Goal: Task Accomplishment & Management: Complete application form

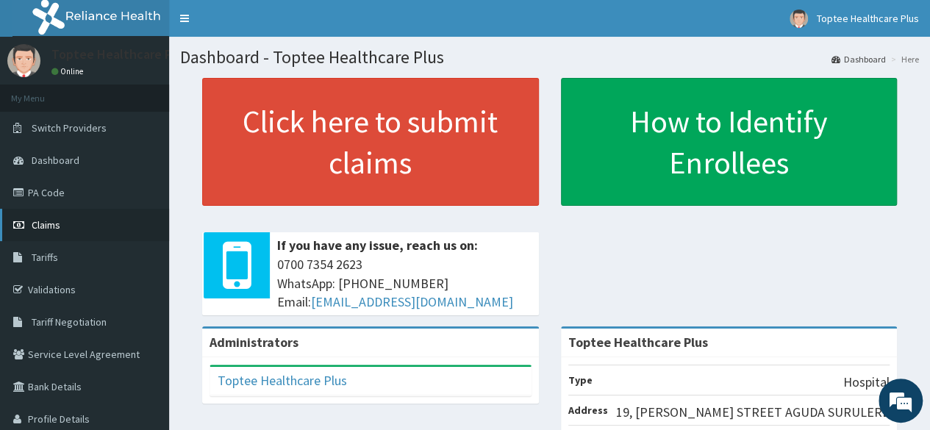
click at [49, 225] on span "Claims" at bounding box center [46, 224] width 29 height 13
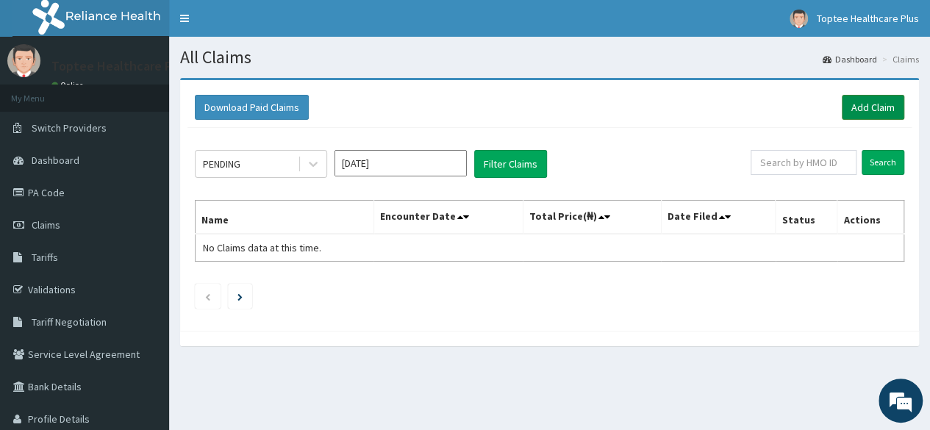
click at [866, 104] on link "Add Claim" at bounding box center [873, 107] width 63 height 25
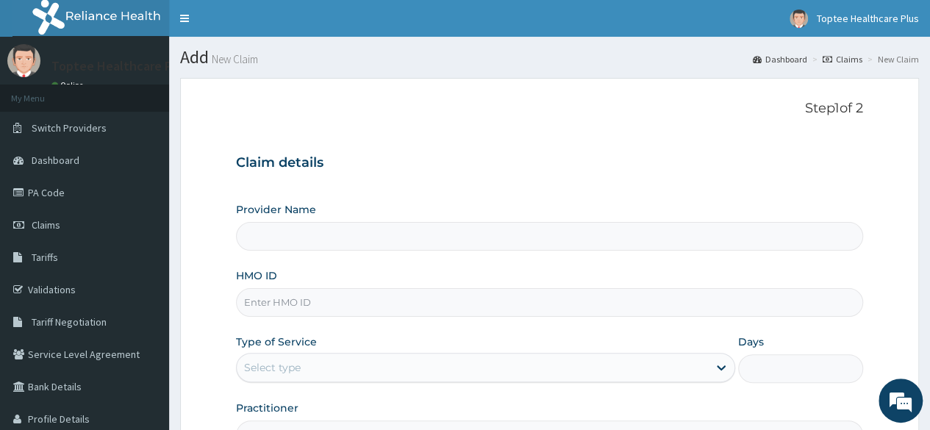
click at [299, 305] on input "HMO ID" at bounding box center [549, 302] width 627 height 29
type input "Toptee Healthcare Plus"
paste input "EFT/10065/A"
type input "EFT/10065/A"
click at [306, 363] on div "Select type" at bounding box center [472, 368] width 471 height 24
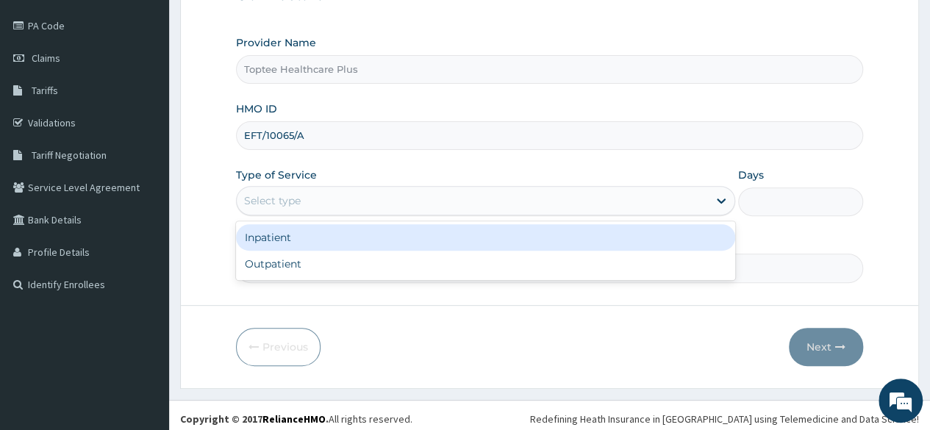
scroll to position [171, 0]
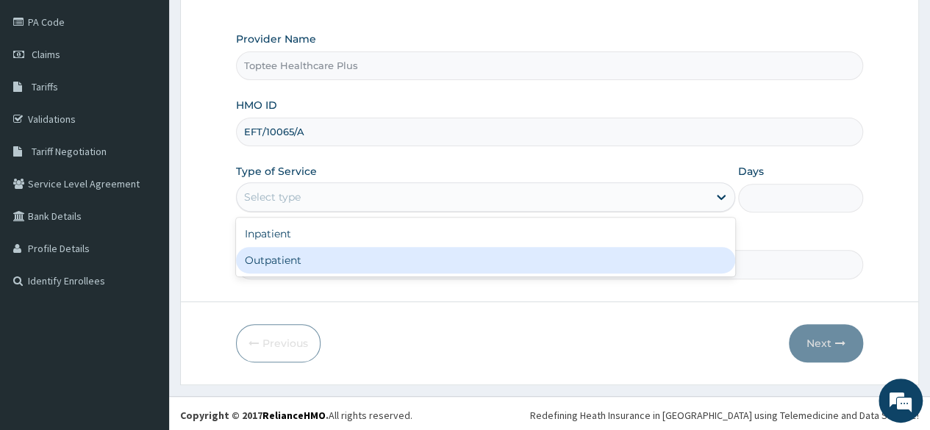
click at [318, 268] on div "Outpatient" at bounding box center [485, 260] width 499 height 26
type input "1"
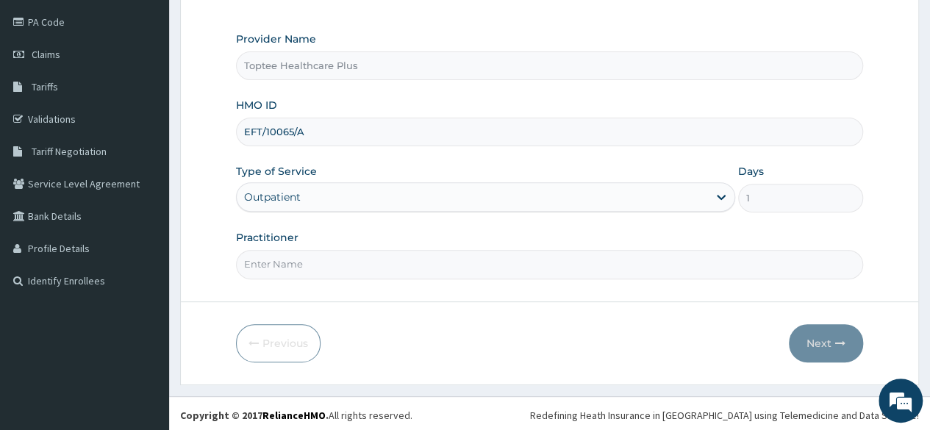
click at [404, 264] on input "Practitioner" at bounding box center [549, 264] width 627 height 29
type input "DR. EMMA"
click at [837, 338] on icon "button" at bounding box center [841, 343] width 10 height 10
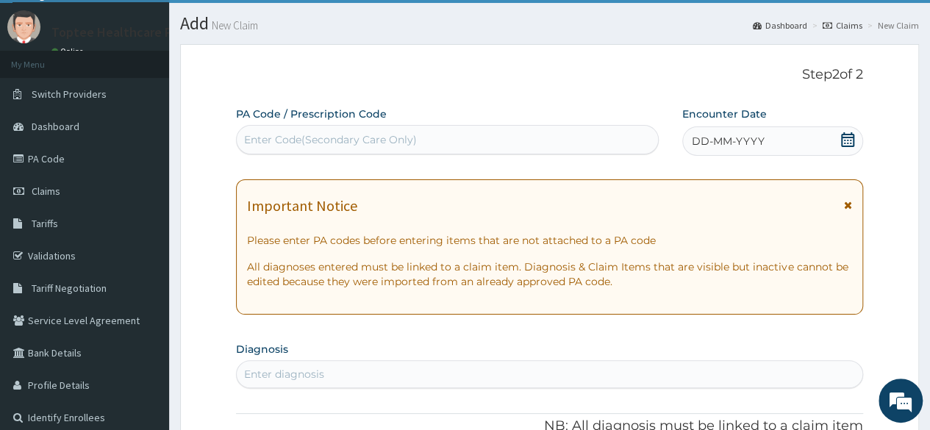
scroll to position [97, 0]
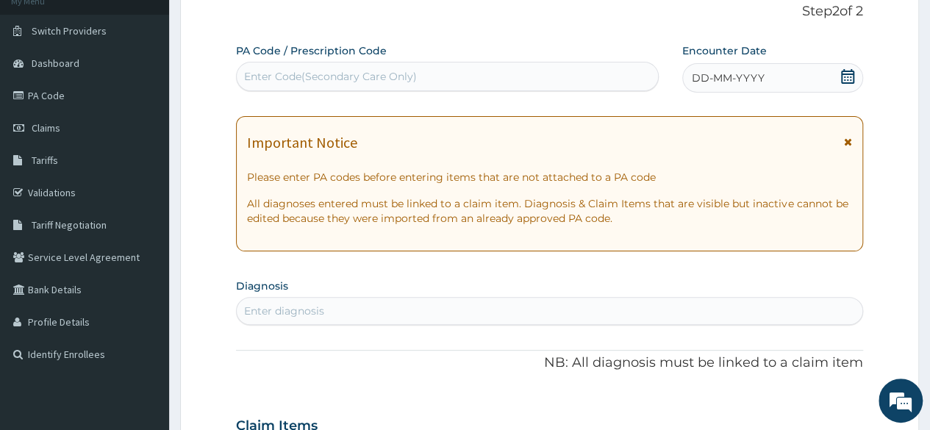
click at [846, 74] on icon at bounding box center [848, 76] width 15 height 15
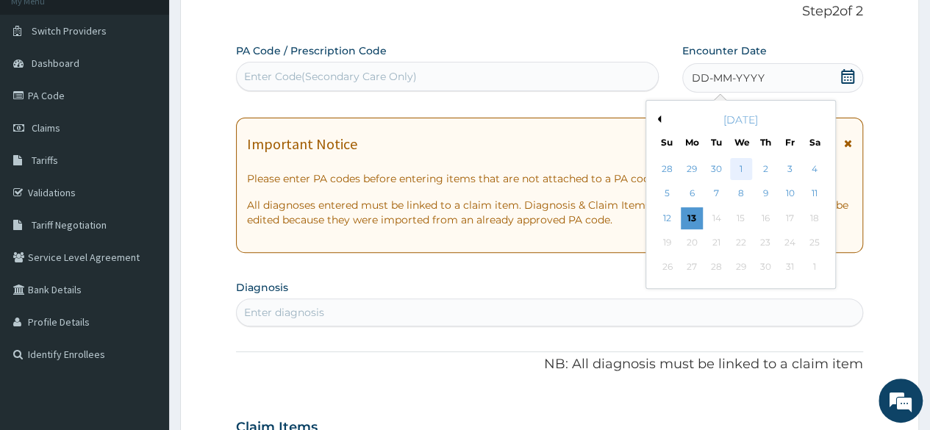
click at [745, 167] on div "1" at bounding box center [741, 169] width 22 height 22
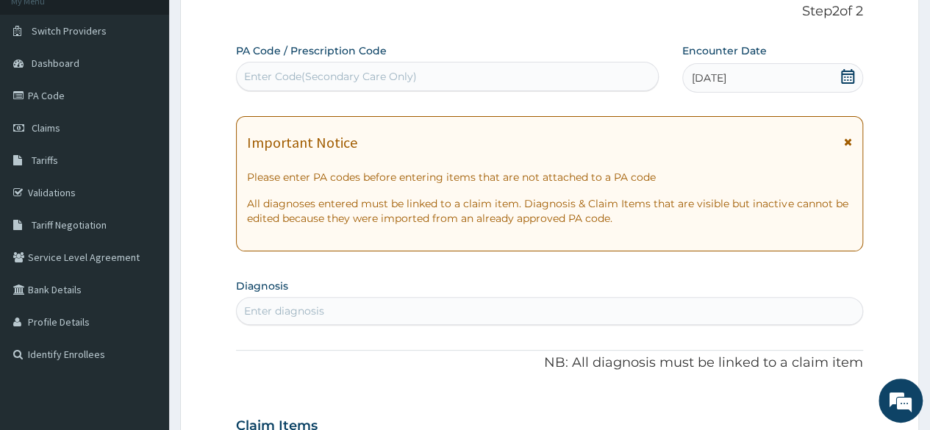
click at [847, 76] on icon at bounding box center [848, 76] width 15 height 15
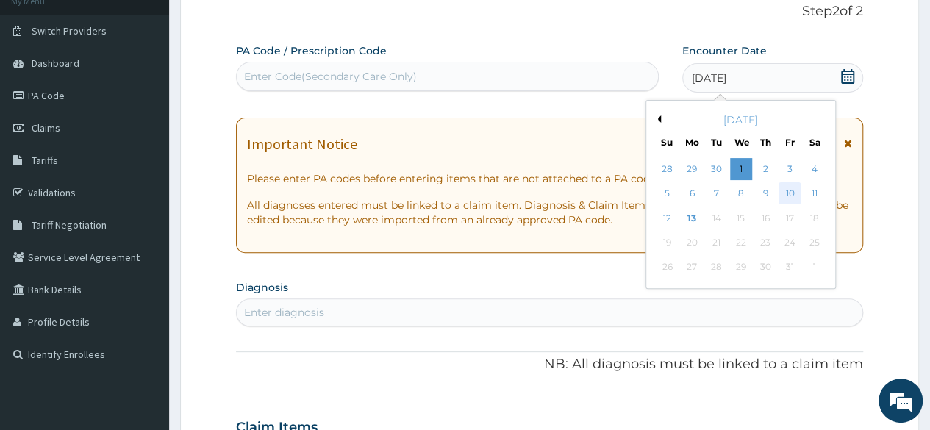
click at [790, 191] on div "10" at bounding box center [790, 194] width 22 height 22
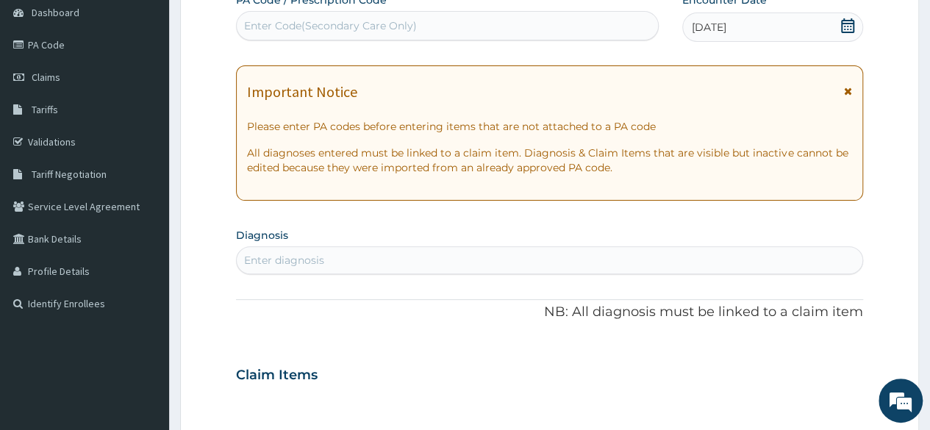
scroll to position [171, 0]
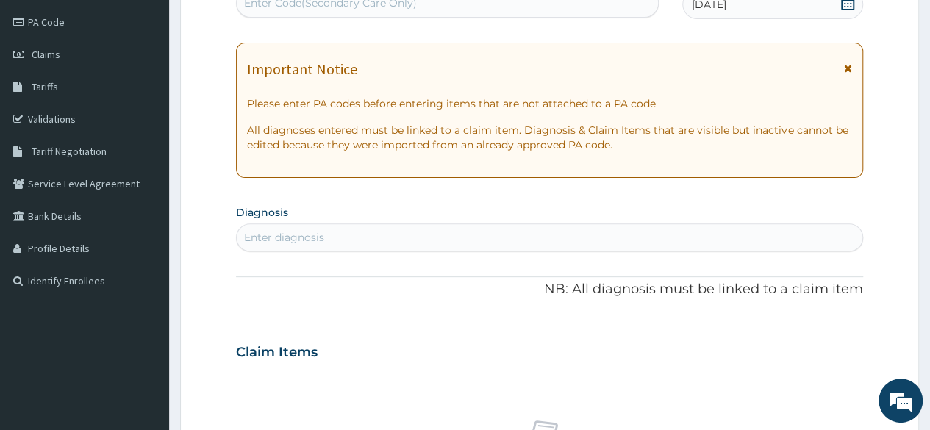
click at [349, 235] on div "Enter diagnosis" at bounding box center [550, 238] width 626 height 24
type input "URINARY TRACT"
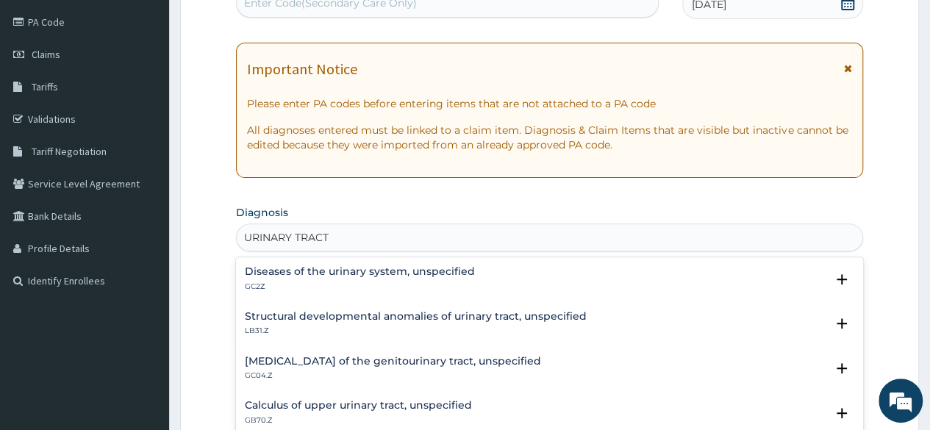
click at [355, 267] on h4 "Diseases of the urinary system, unspecified" at bounding box center [360, 271] width 230 height 11
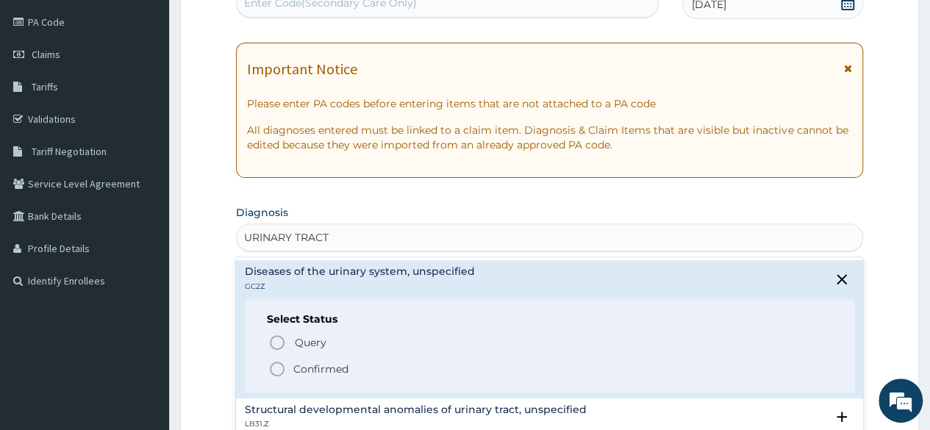
click at [281, 366] on icon "status option filled" at bounding box center [277, 369] width 18 height 18
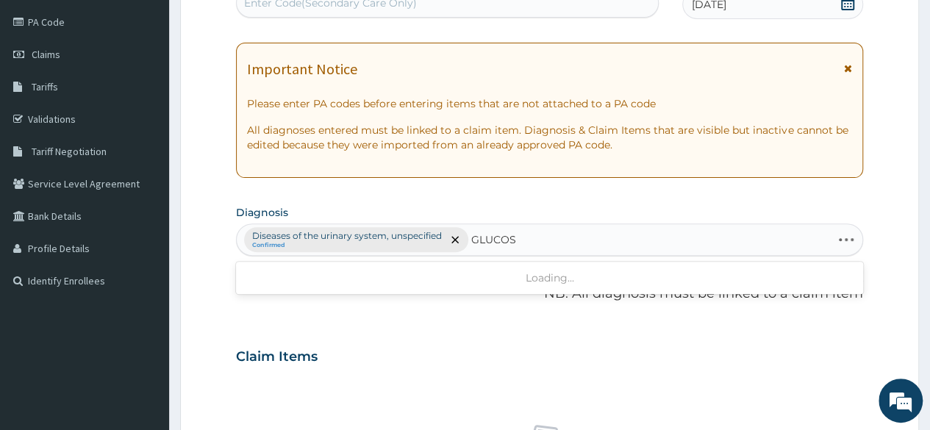
type input "GLUCOSE"
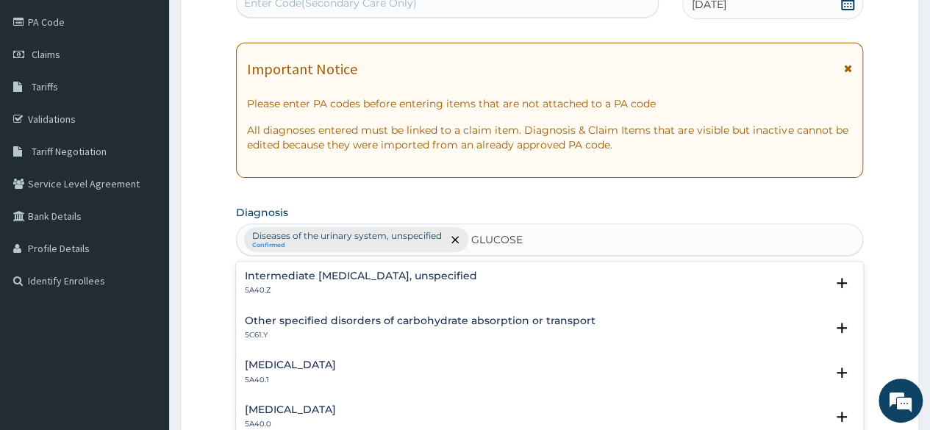
click at [336, 367] on h4 "Impaired glucose tolerance" at bounding box center [290, 365] width 91 height 11
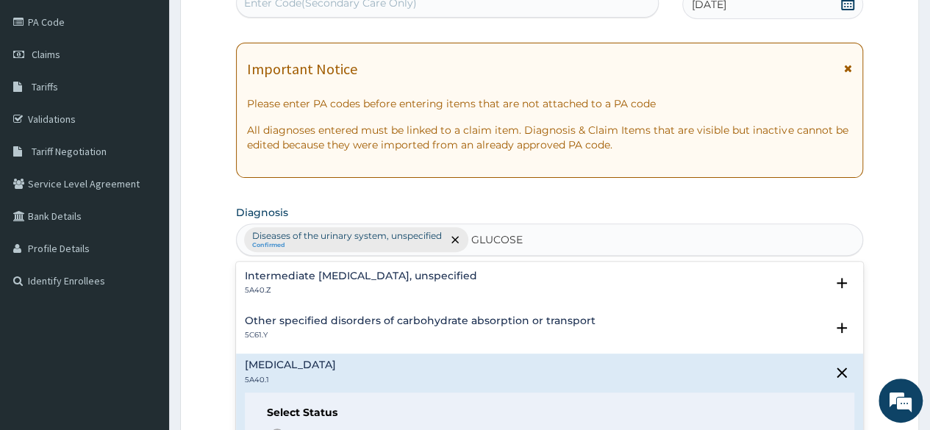
scroll to position [147, 0]
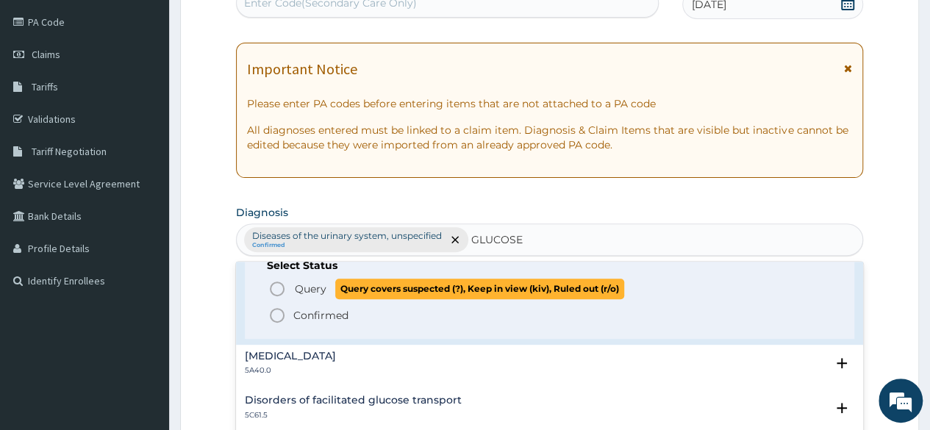
click at [284, 289] on icon "status option query" at bounding box center [277, 289] width 18 height 18
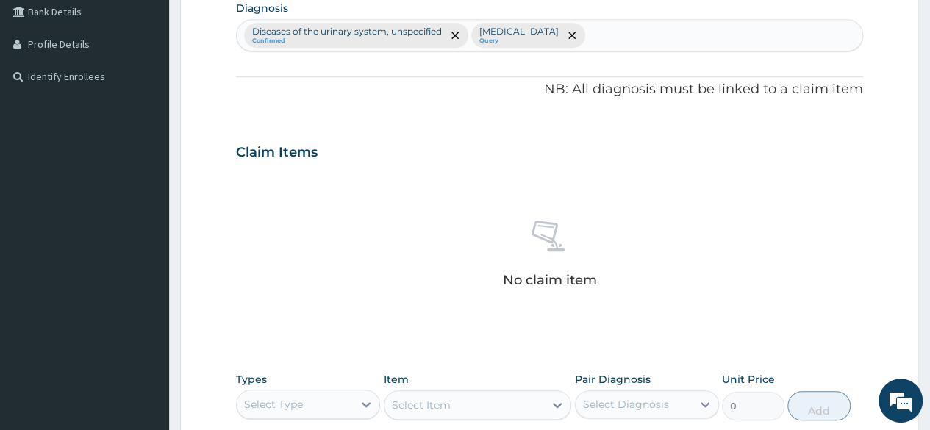
scroll to position [538, 0]
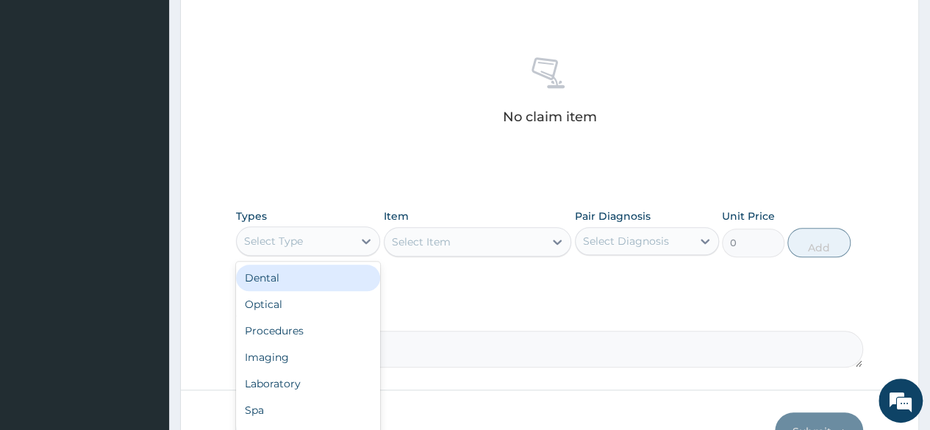
click at [304, 234] on div "Select Type" at bounding box center [295, 241] width 116 height 24
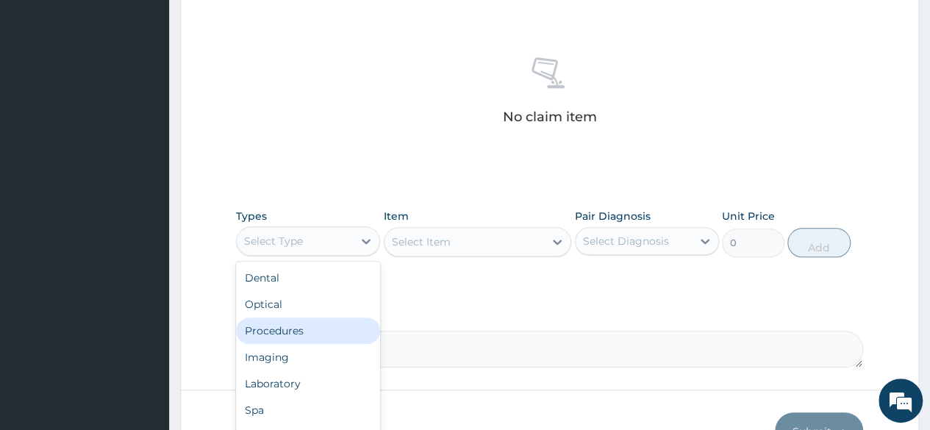
click at [285, 329] on div "Procedures" at bounding box center [308, 331] width 144 height 26
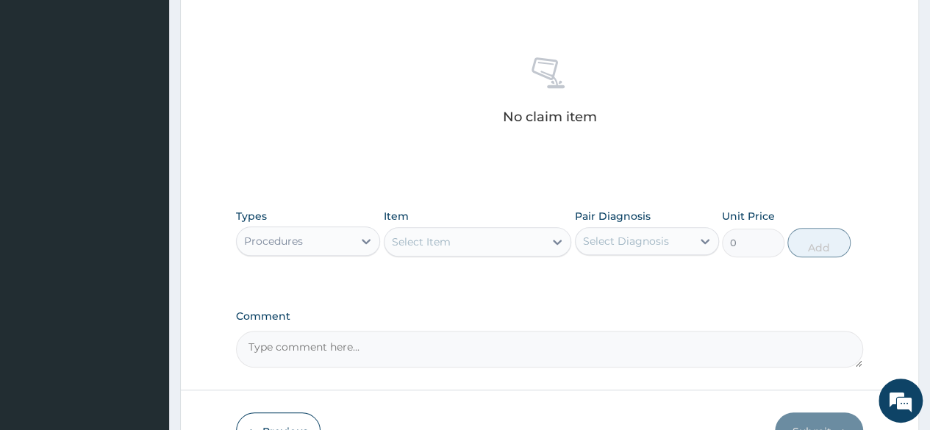
click at [458, 246] on div "Select Item" at bounding box center [465, 242] width 160 height 24
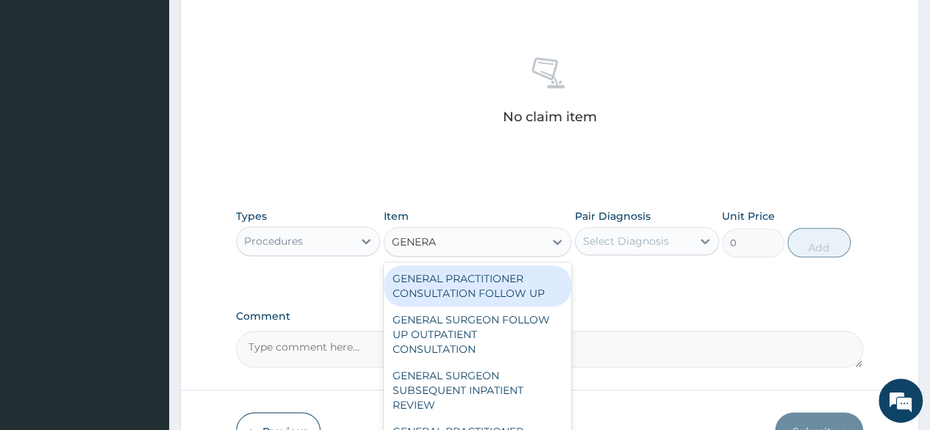
type input "GENERAL"
click at [480, 282] on div "GENERAL PRACTITIONER CONSULTATION FOLLOW UP" at bounding box center [478, 286] width 188 height 41
type input "3625"
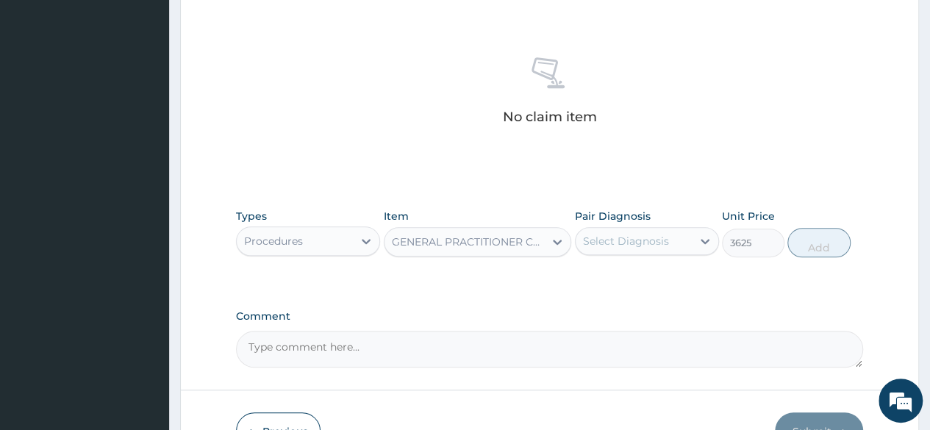
click at [618, 234] on div "Select Diagnosis" at bounding box center [626, 241] width 86 height 15
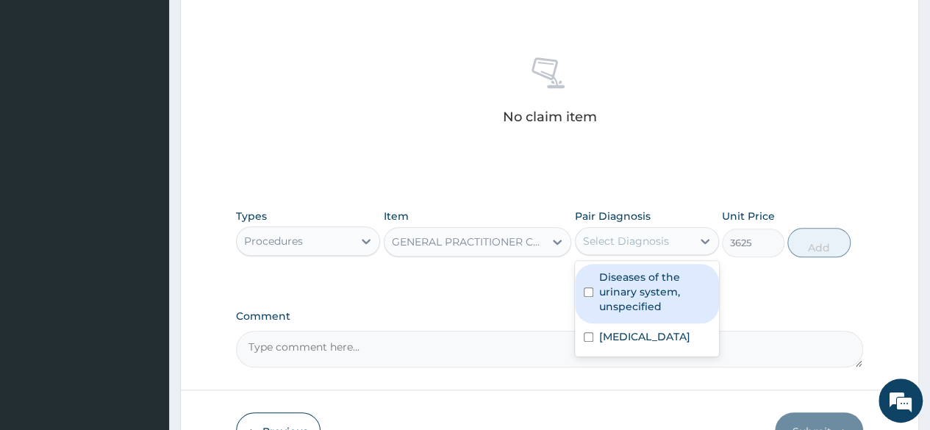
click at [627, 307] on label "Diseases of the urinary system, unspecified" at bounding box center [654, 292] width 111 height 44
checkbox input "true"
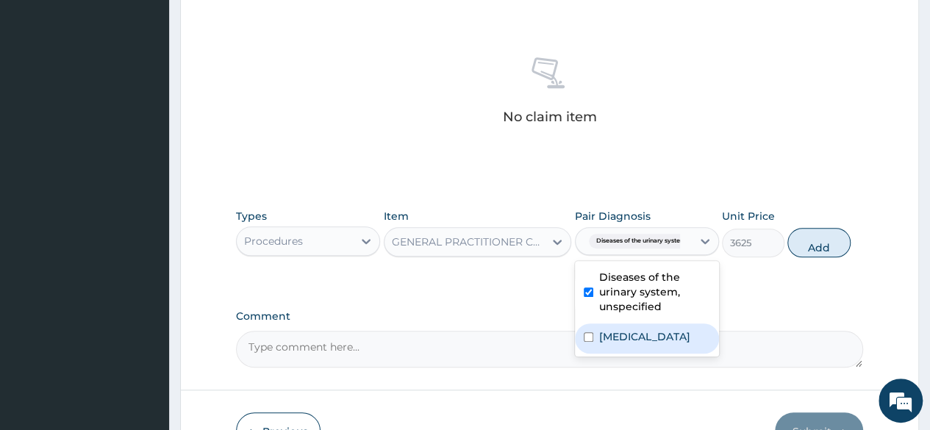
click at [625, 342] on label "Impaired glucose tolerance" at bounding box center [644, 336] width 91 height 15
checkbox input "true"
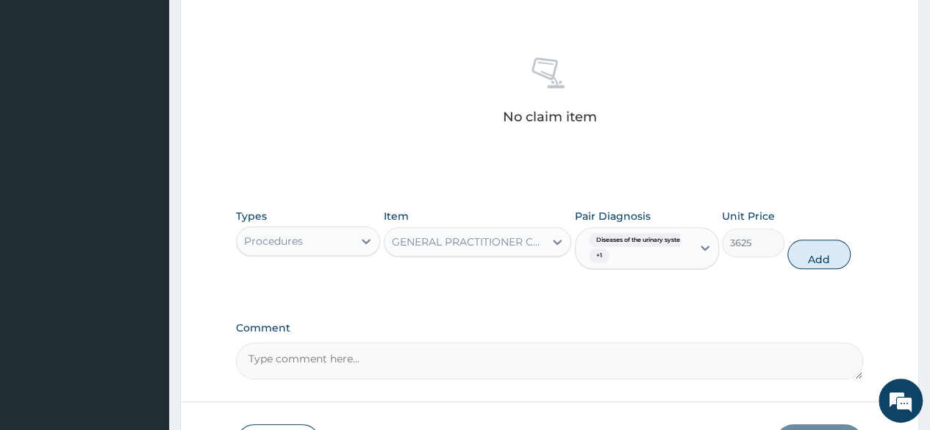
drag, startPoint x: 795, startPoint y: 255, endPoint x: 779, endPoint y: 259, distance: 16.6
click at [796, 255] on button "Add" at bounding box center [819, 254] width 63 height 29
type input "0"
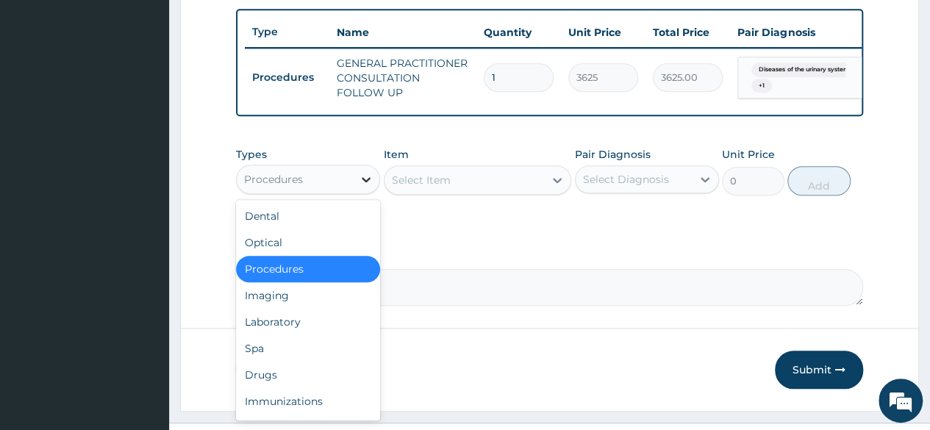
click at [363, 187] on icon at bounding box center [366, 179] width 15 height 15
click at [291, 380] on div "Drugs" at bounding box center [308, 375] width 144 height 26
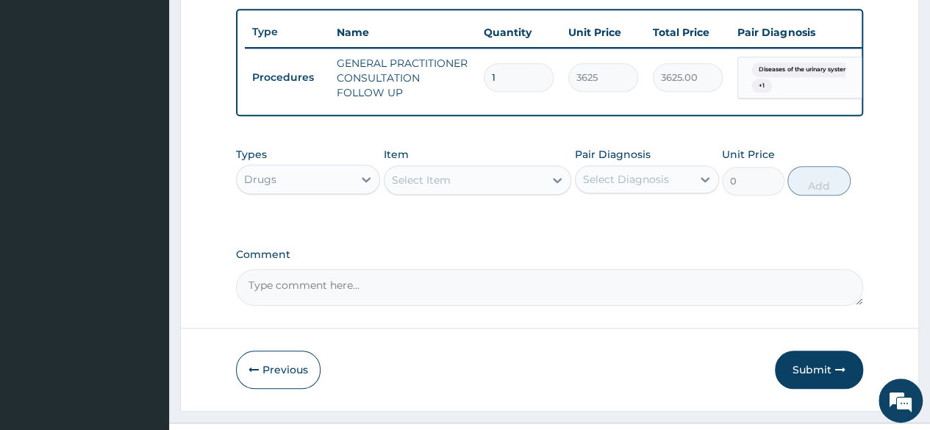
click at [462, 192] on div "Select Item" at bounding box center [465, 180] width 160 height 24
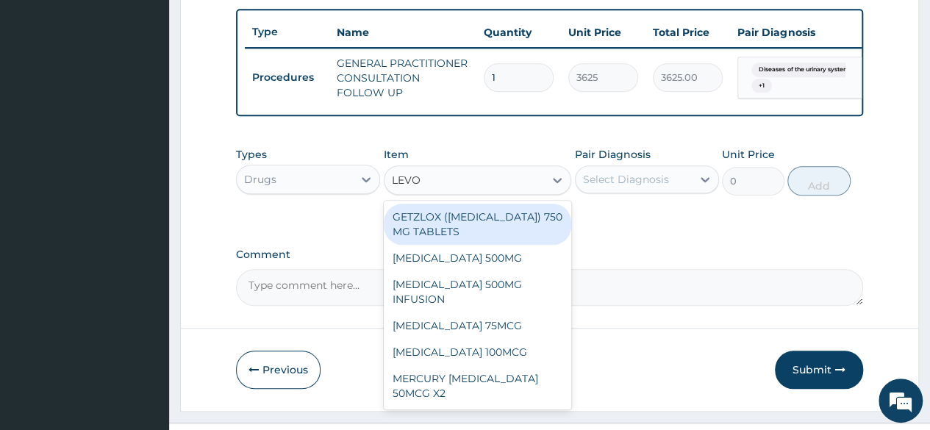
type input "LEVOF"
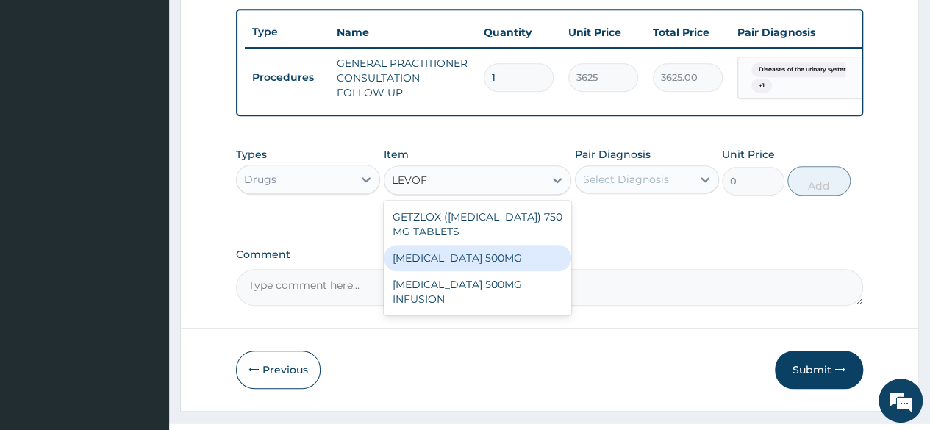
click at [499, 271] on div "[MEDICAL_DATA] 500MG" at bounding box center [478, 258] width 188 height 26
type input "264"
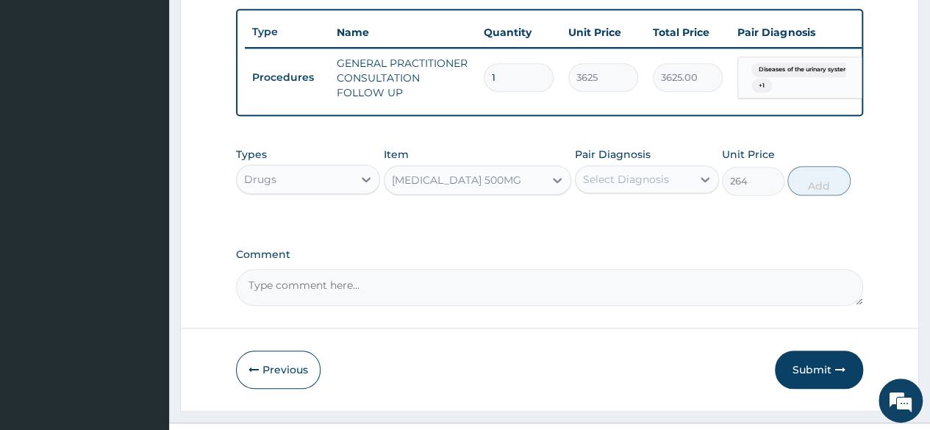
click at [491, 188] on div "[MEDICAL_DATA] 500MG" at bounding box center [456, 180] width 129 height 15
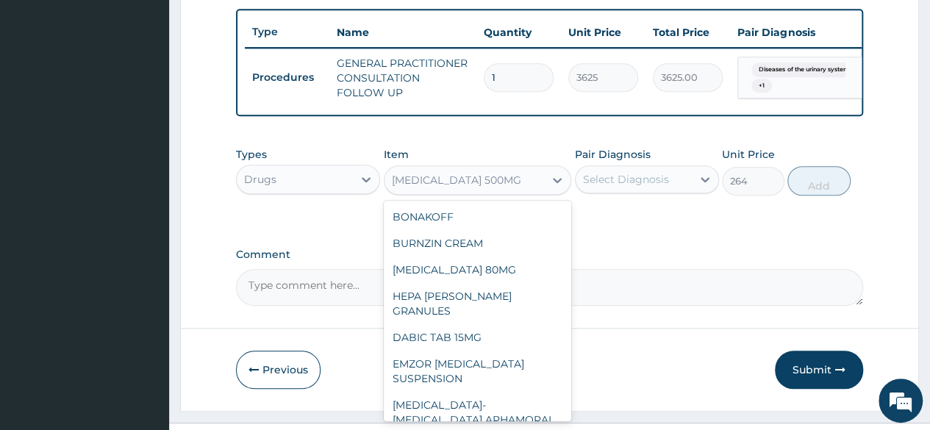
scroll to position [6466, 0]
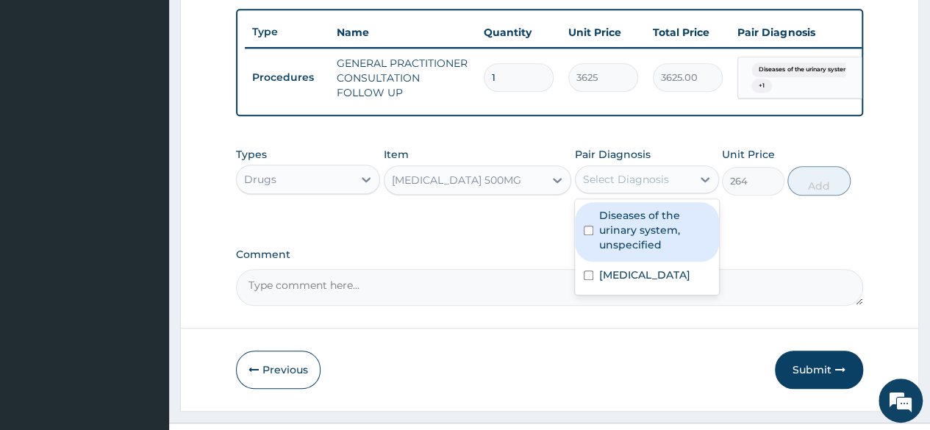
click at [658, 187] on div "Select Diagnosis" at bounding box center [626, 179] width 86 height 15
click at [658, 246] on label "Diseases of the urinary system, unspecified" at bounding box center [654, 230] width 111 height 44
checkbox input "true"
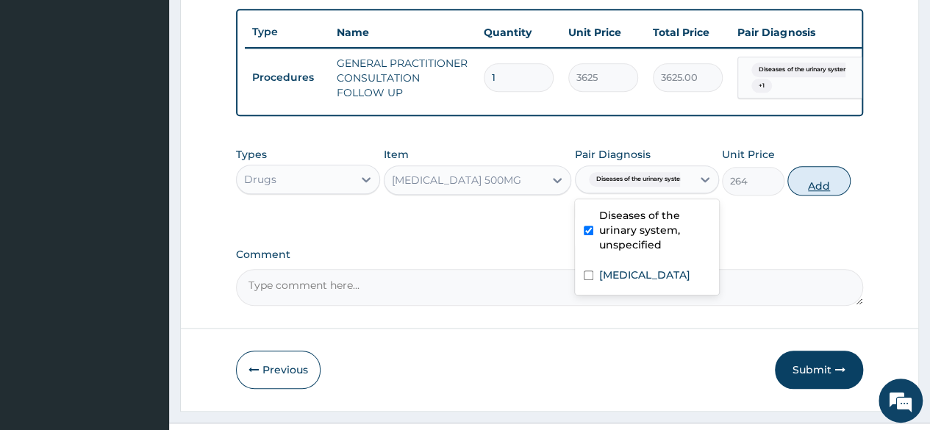
click at [826, 194] on button "Add" at bounding box center [819, 180] width 63 height 29
type input "0"
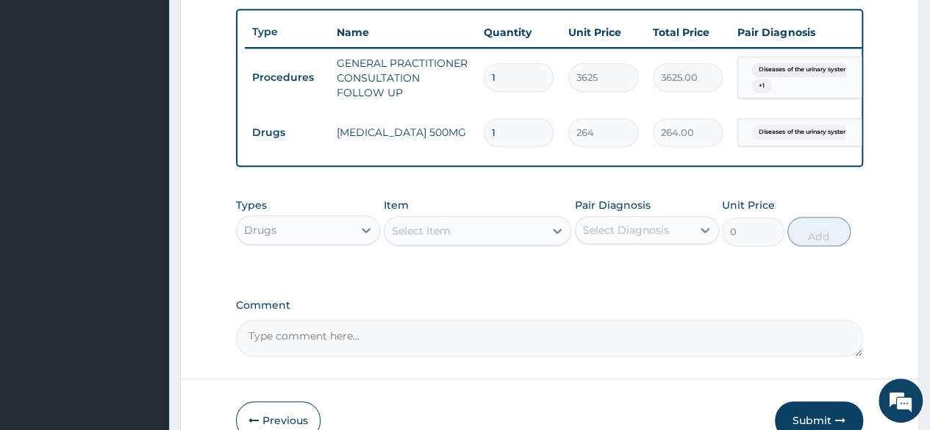
click at [494, 243] on div "Select Item" at bounding box center [465, 231] width 160 height 24
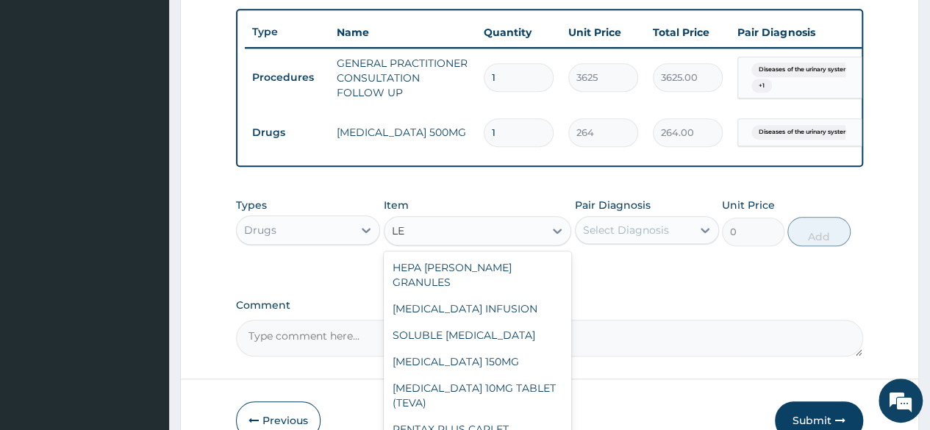
type input "L"
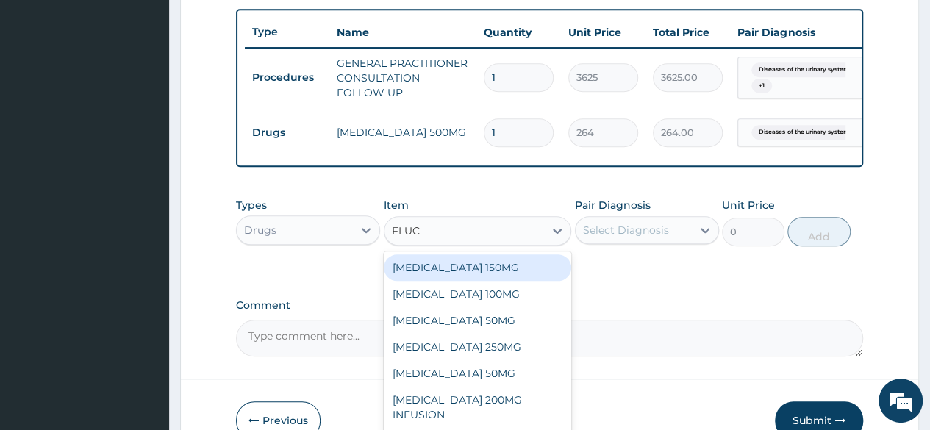
type input "FLUCO"
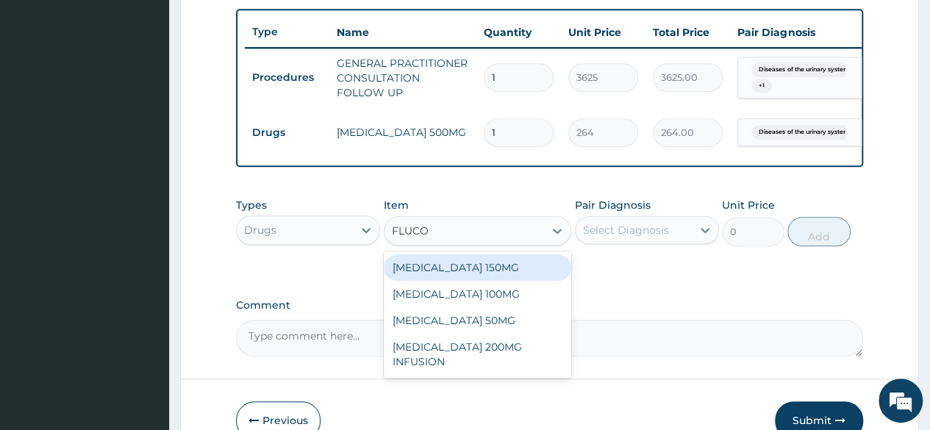
click at [481, 279] on div "[MEDICAL_DATA] 150MG" at bounding box center [478, 267] width 188 height 26
type input "1716"
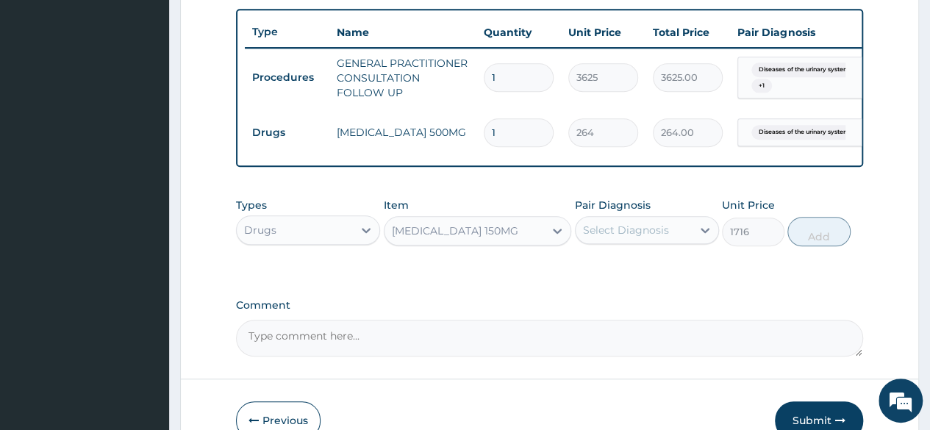
click at [635, 238] on div "Select Diagnosis" at bounding box center [626, 230] width 86 height 15
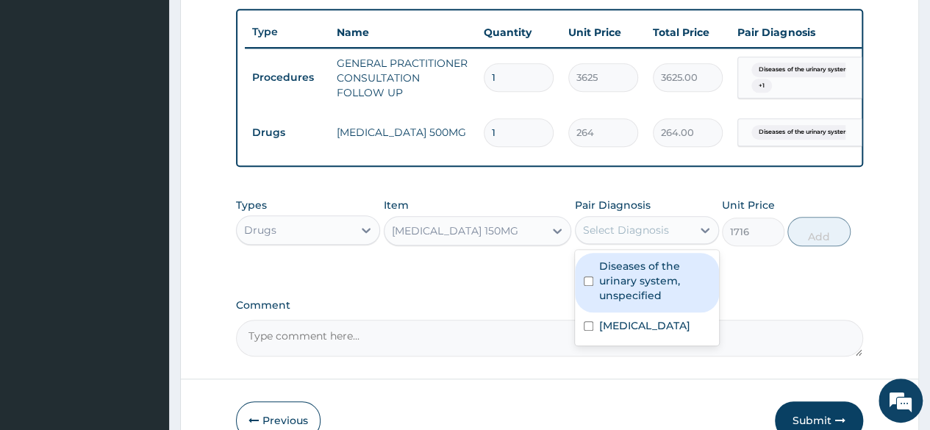
click at [637, 302] on label "Diseases of the urinary system, unspecified" at bounding box center [654, 281] width 111 height 44
checkbox input "true"
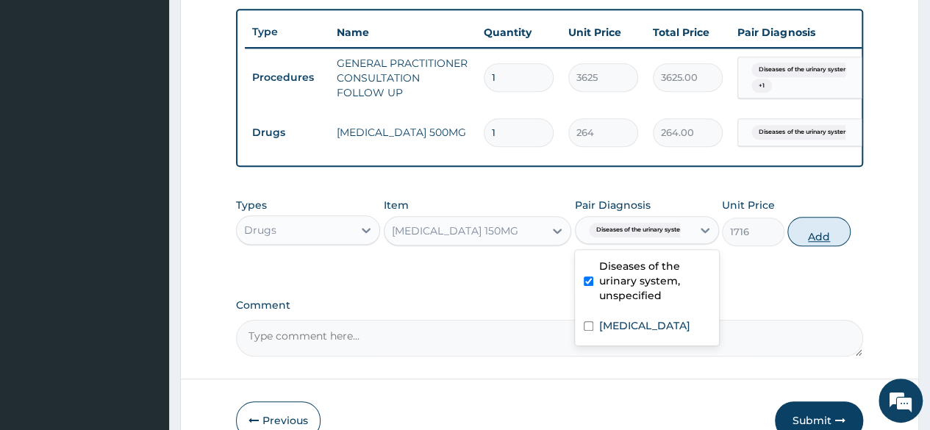
click at [809, 243] on button "Add" at bounding box center [819, 231] width 63 height 29
type input "0"
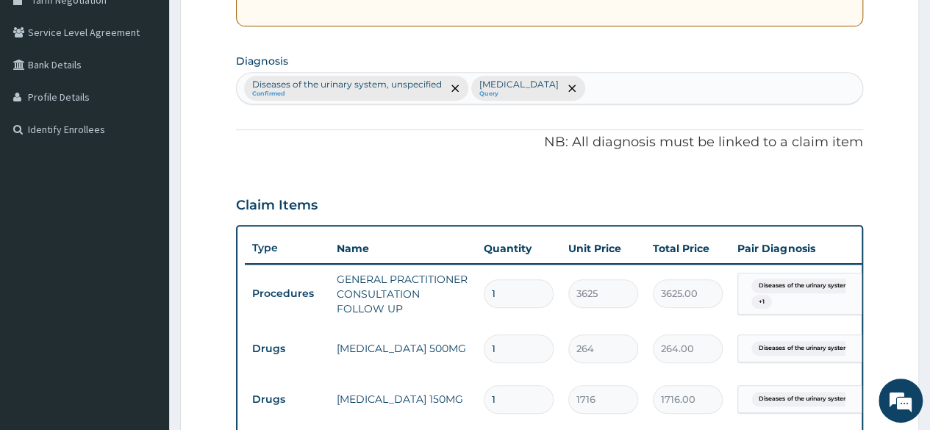
scroll to position [318, 0]
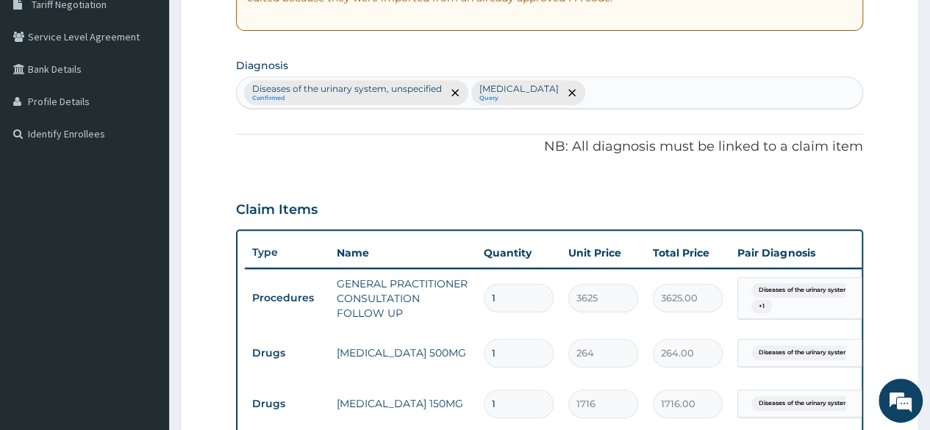
click at [650, 86] on div "Diseases of the urinary system, unspecified Confirmed Impaired glucose toleranc…" at bounding box center [550, 92] width 626 height 31
type input "C"
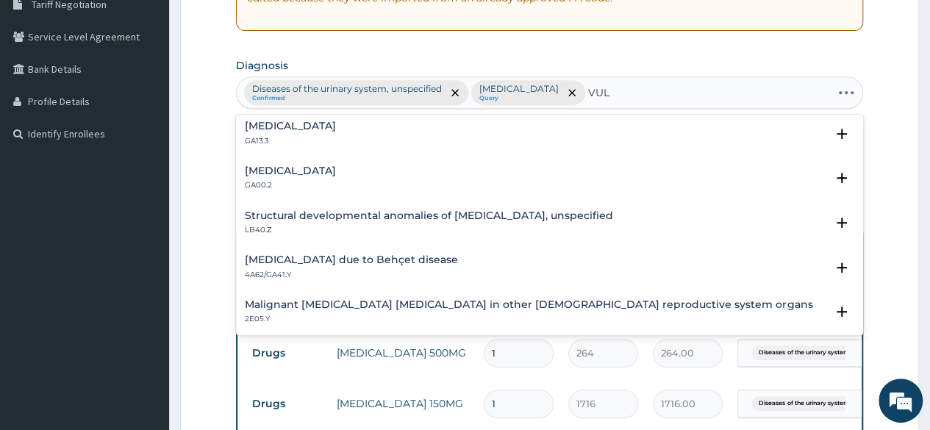
scroll to position [0, 0]
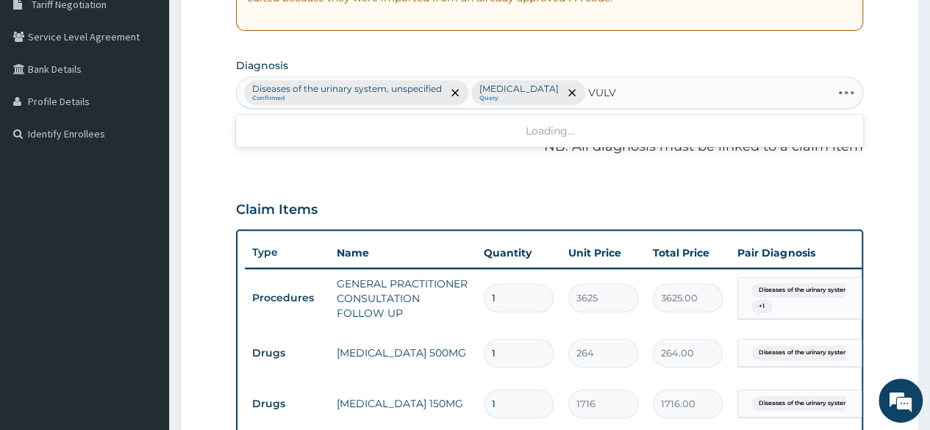
type input "VULVO"
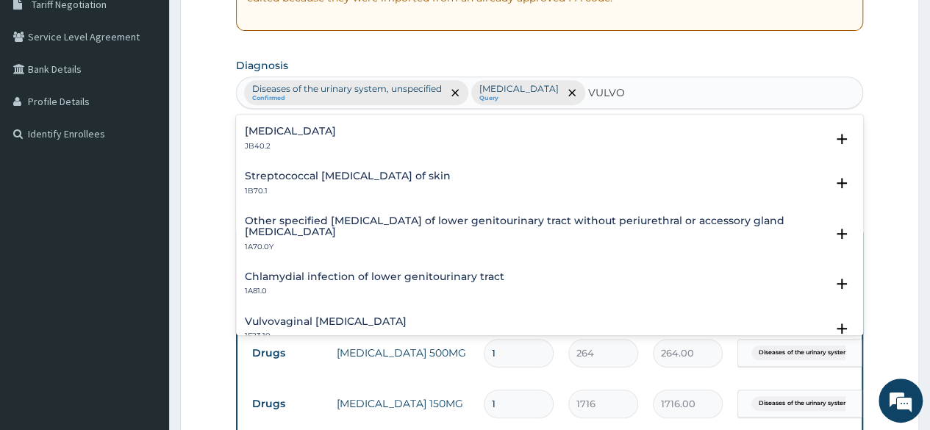
scroll to position [294, 0]
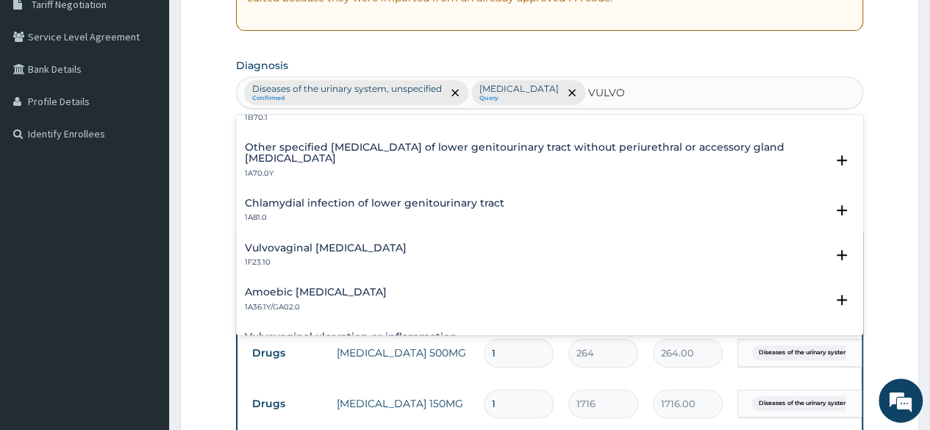
click at [307, 253] on div "Vulvovaginal candidosis 1F23.10" at bounding box center [326, 256] width 162 height 26
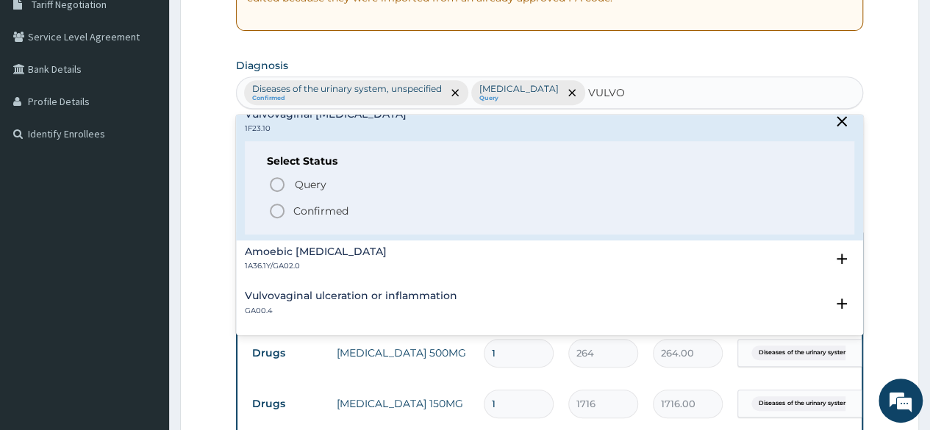
scroll to position [441, 0]
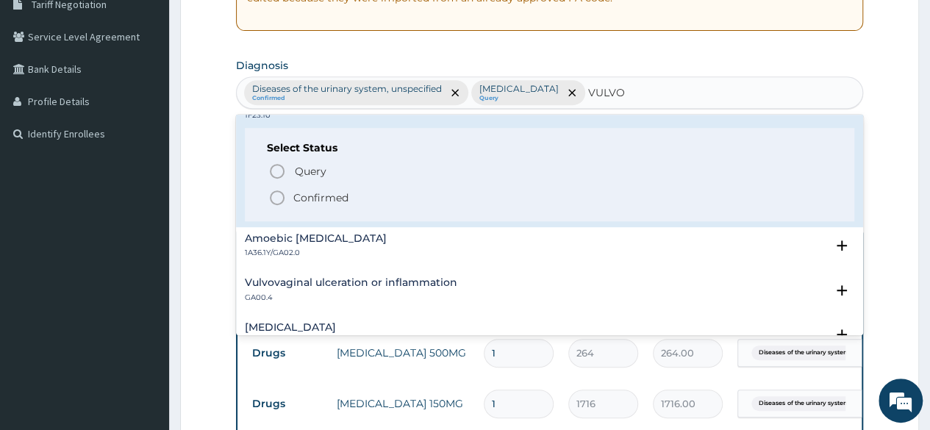
click at [276, 190] on icon "status option filled" at bounding box center [277, 198] width 18 height 18
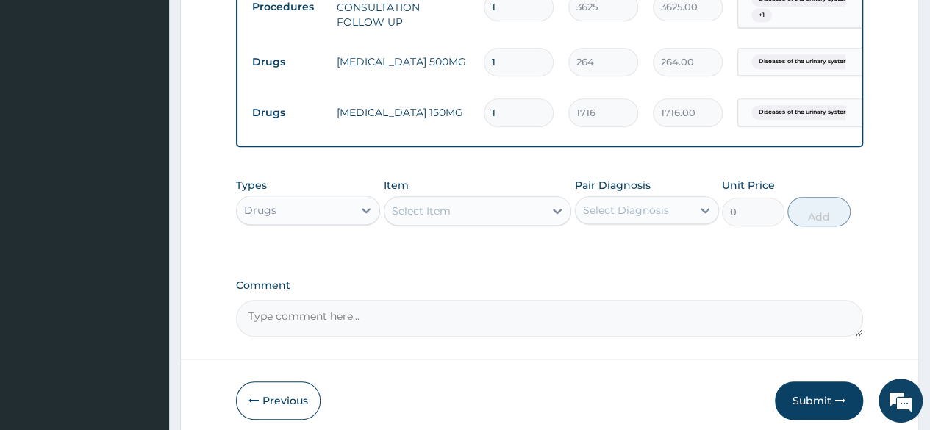
scroll to position [612, 0]
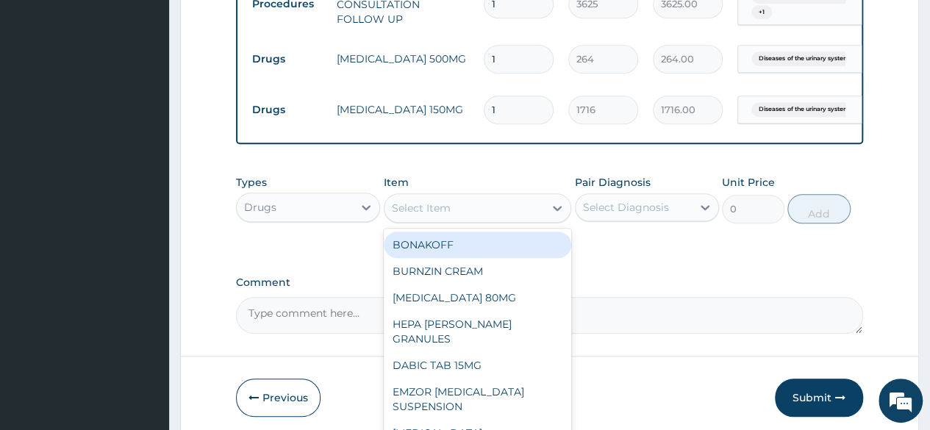
click at [456, 215] on div "Select Item" at bounding box center [465, 208] width 160 height 24
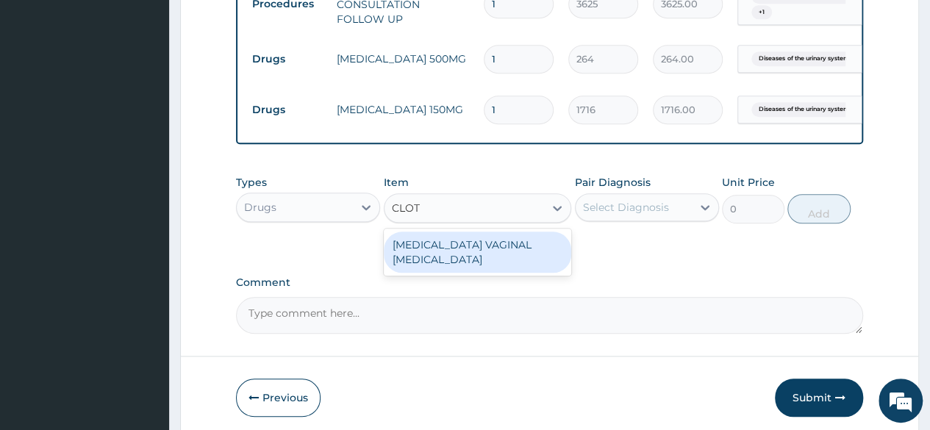
type input "CLOTR"
click at [465, 254] on div "[MEDICAL_DATA] VAGINAL [MEDICAL_DATA]" at bounding box center [478, 252] width 188 height 41
type input "660"
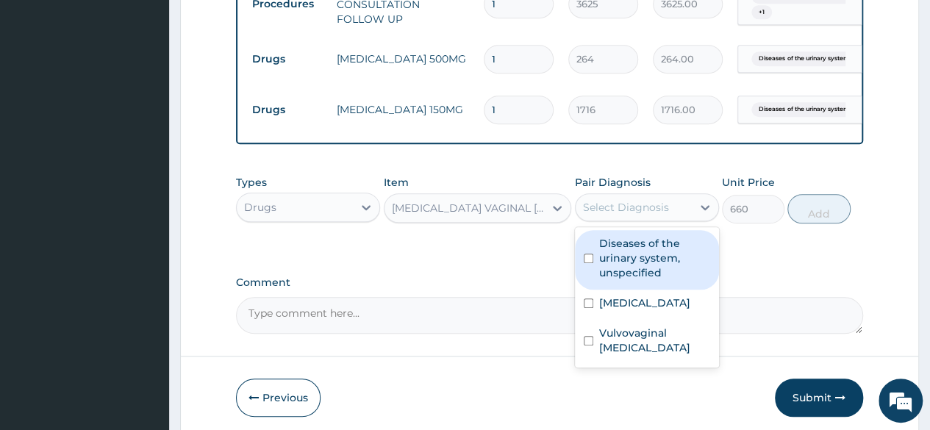
click at [643, 215] on div "Select Diagnosis" at bounding box center [626, 207] width 86 height 15
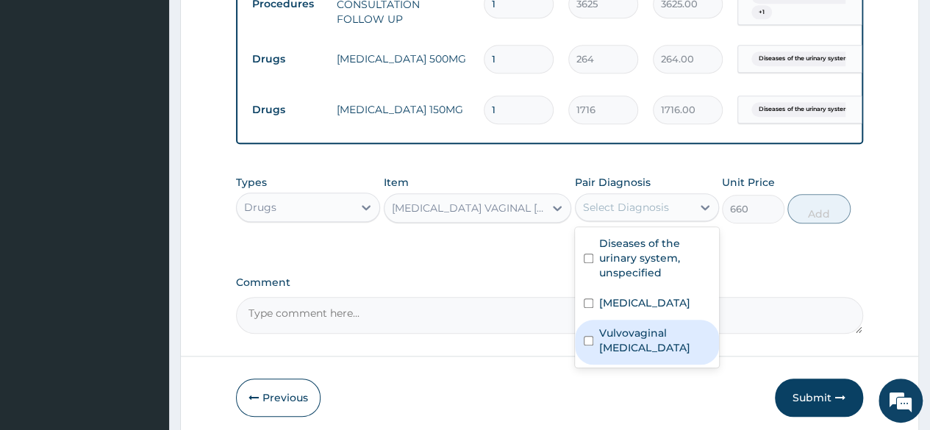
click at [649, 355] on label "Vulvovaginal candidosis" at bounding box center [654, 340] width 111 height 29
checkbox input "true"
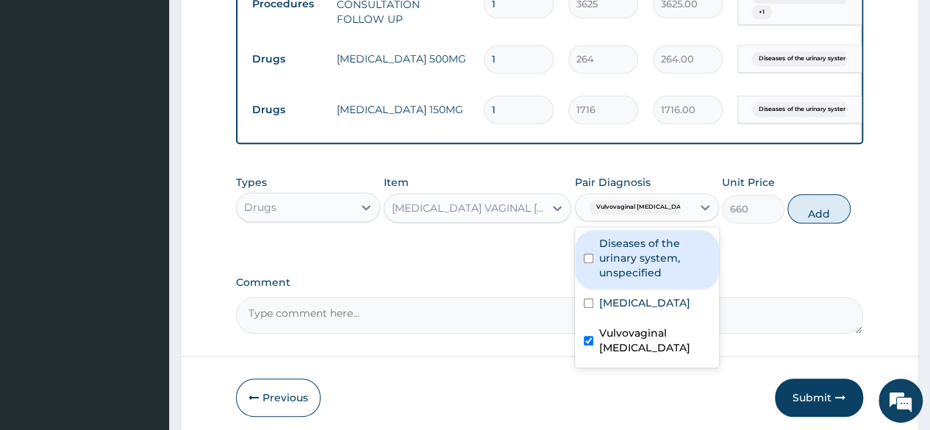
click at [635, 276] on label "Diseases of the urinary system, unspecified" at bounding box center [654, 258] width 111 height 44
checkbox input "true"
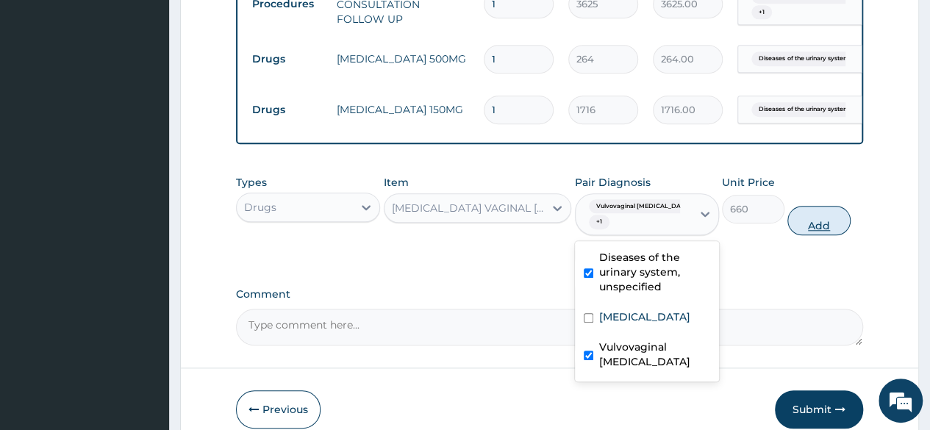
click at [811, 230] on button "Add" at bounding box center [819, 220] width 63 height 29
type input "0"
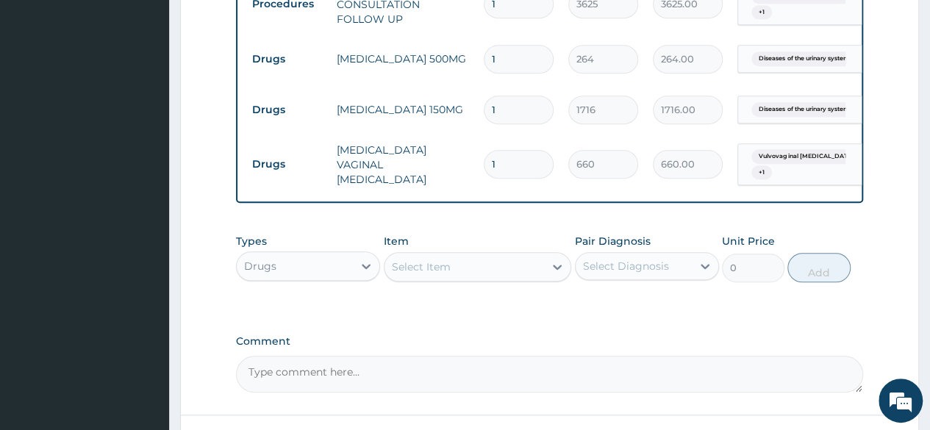
click at [520, 279] on div "Select Item" at bounding box center [465, 267] width 160 height 24
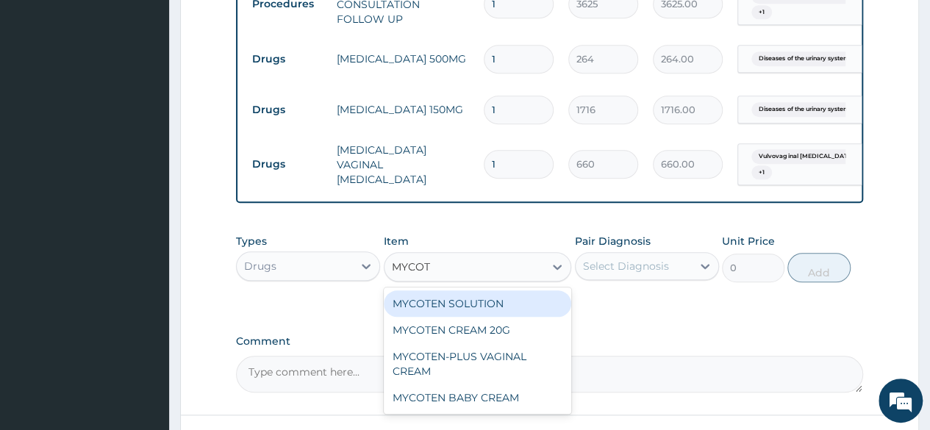
type input "MYCOTE"
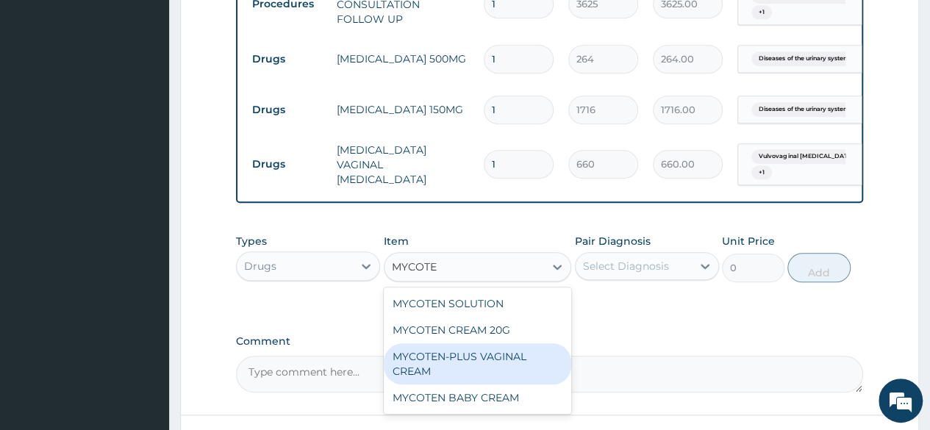
click at [463, 364] on div "MYCOTEN-PLUS VAGINAL CREAM" at bounding box center [478, 363] width 188 height 41
type input "2640"
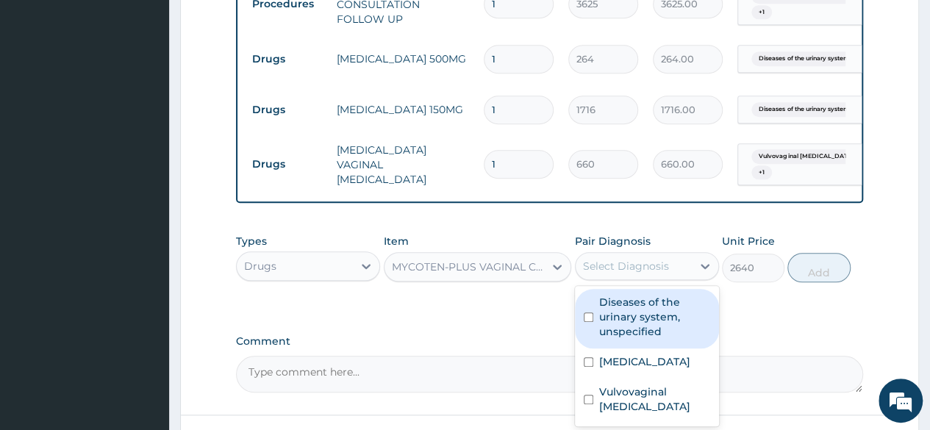
click at [606, 270] on div "Select Diagnosis" at bounding box center [626, 266] width 86 height 15
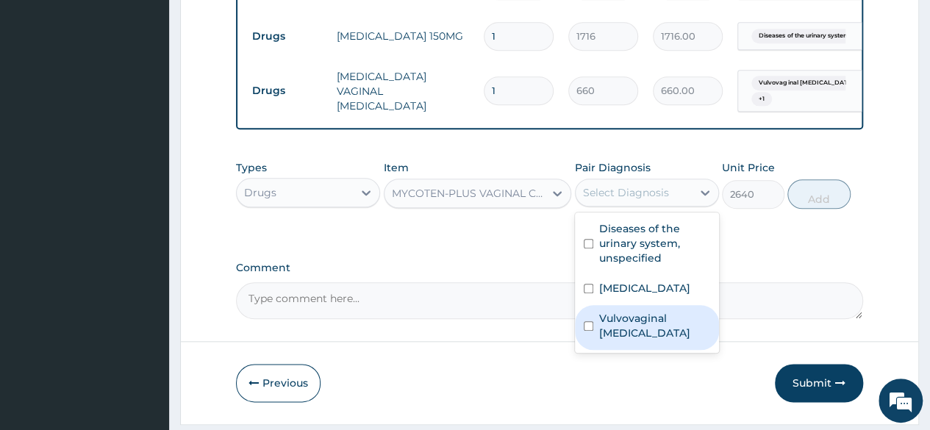
click at [615, 341] on label "Vulvovaginal candidosis" at bounding box center [654, 325] width 111 height 29
checkbox input "true"
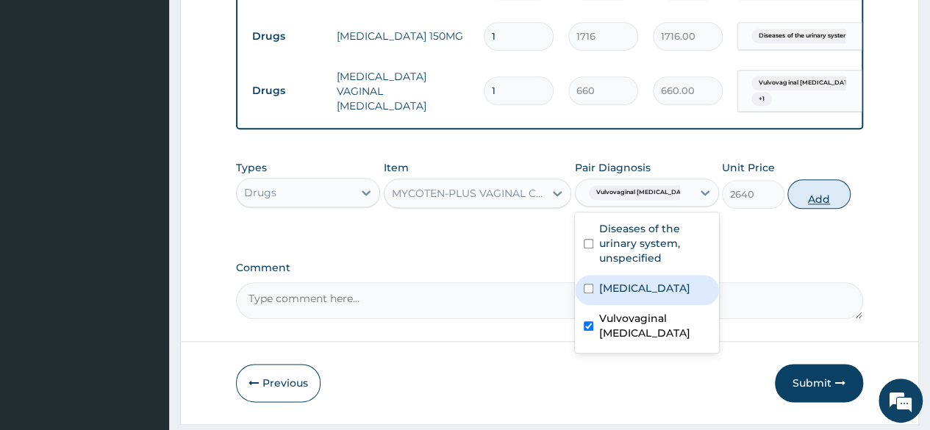
click at [805, 204] on button "Add" at bounding box center [819, 193] width 63 height 29
type input "0"
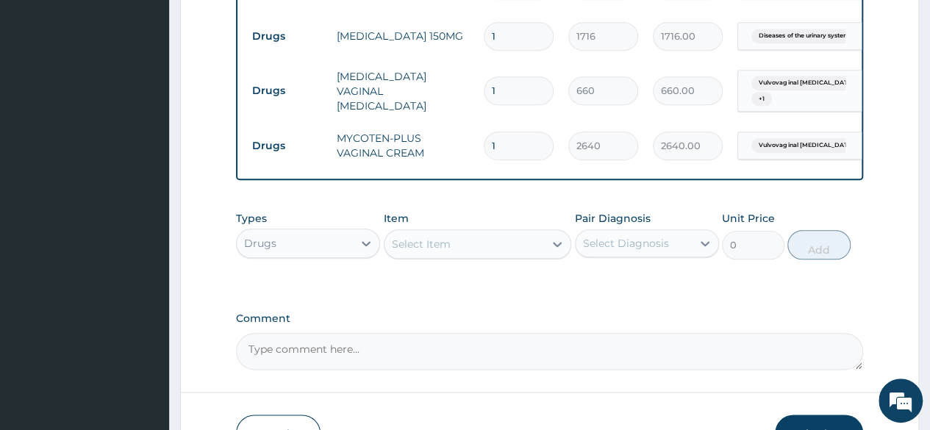
click at [341, 252] on div "Drugs" at bounding box center [295, 244] width 116 height 24
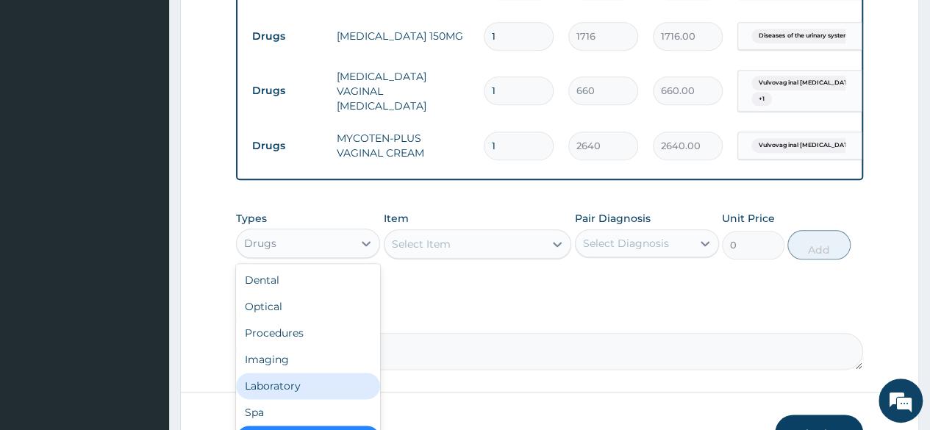
click at [310, 388] on div "Laboratory" at bounding box center [308, 386] width 144 height 26
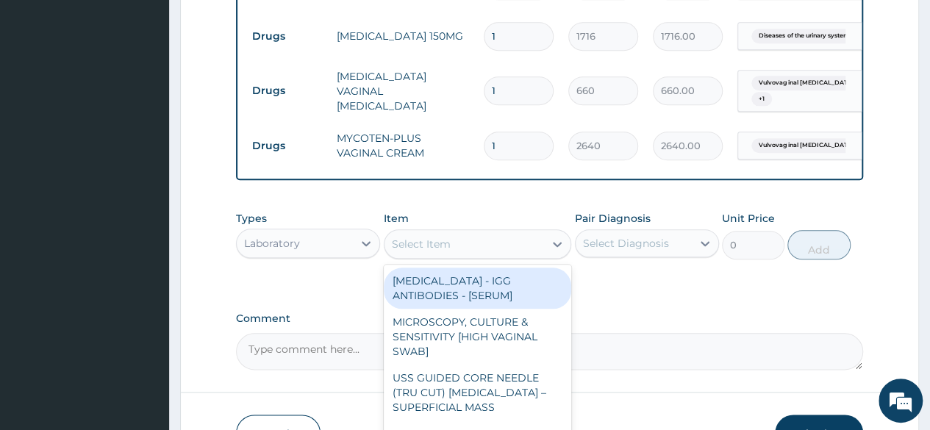
click at [485, 256] on div "Select Item" at bounding box center [465, 244] width 160 height 24
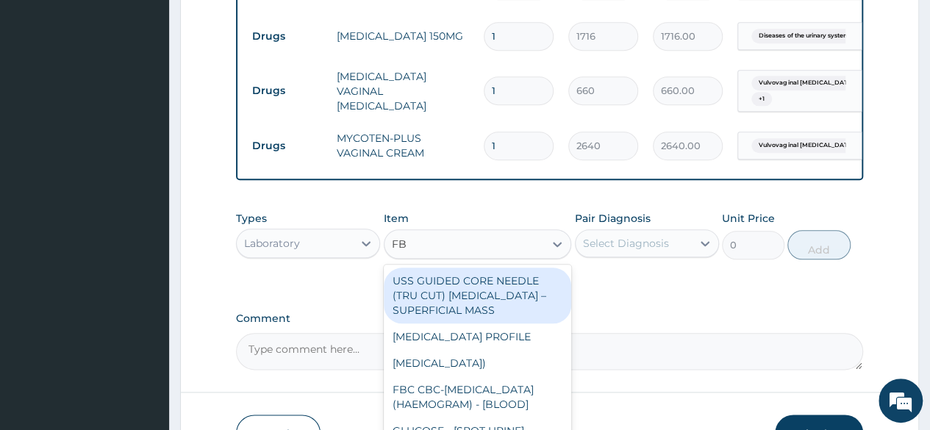
type input "FBS"
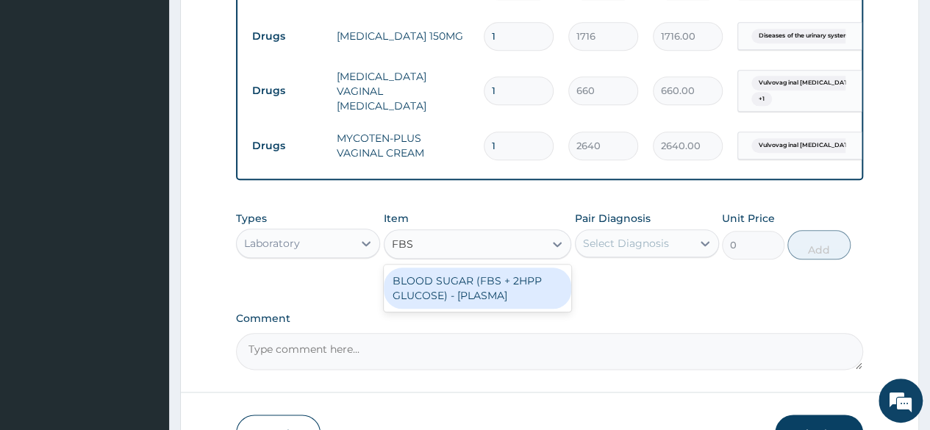
click at [530, 291] on div "BLOOD SUGAR (FBS + 2HPP GLUCOSE) - [PLASMA]" at bounding box center [478, 288] width 188 height 41
type input "3500"
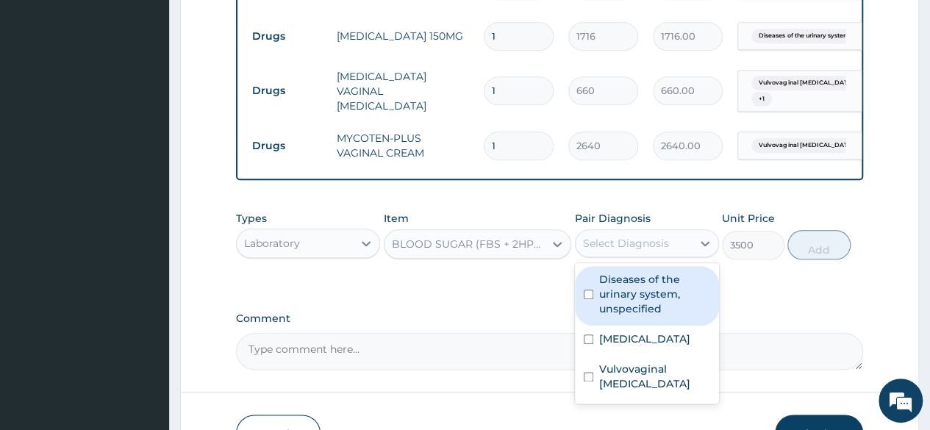
click at [624, 249] on div "Select Diagnosis" at bounding box center [626, 243] width 86 height 15
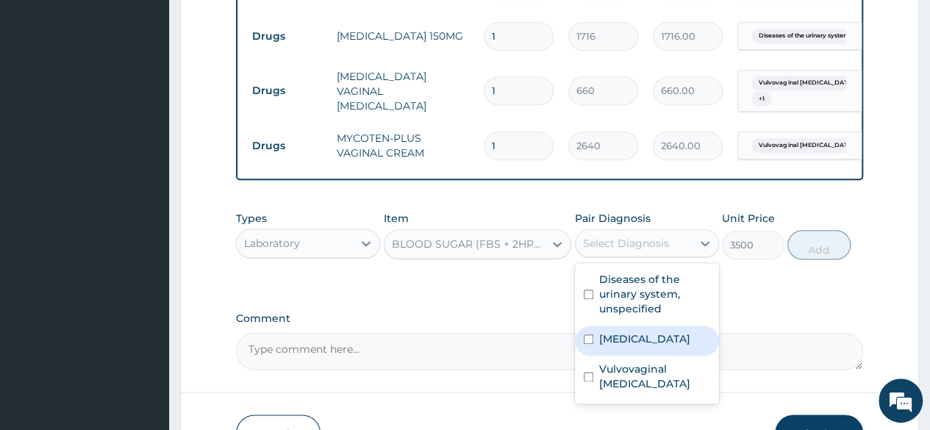
click at [675, 344] on label "Impaired glucose tolerance" at bounding box center [644, 339] width 91 height 15
checkbox input "true"
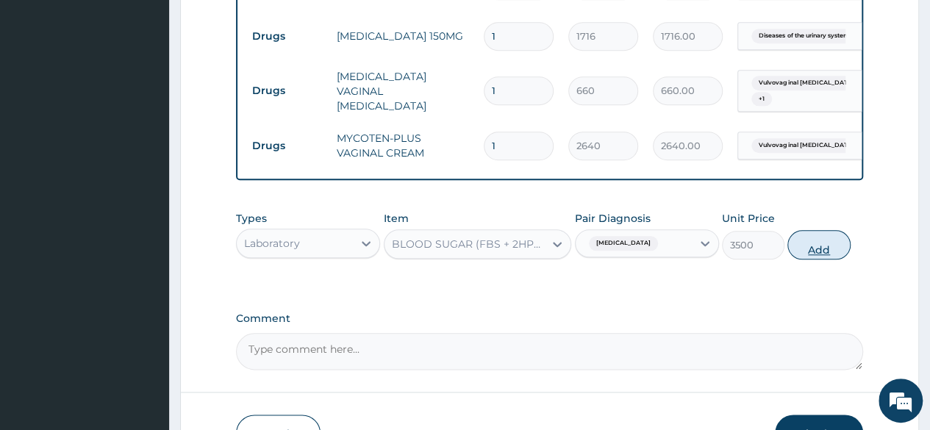
click at [816, 258] on button "Add" at bounding box center [819, 244] width 63 height 29
type input "0"
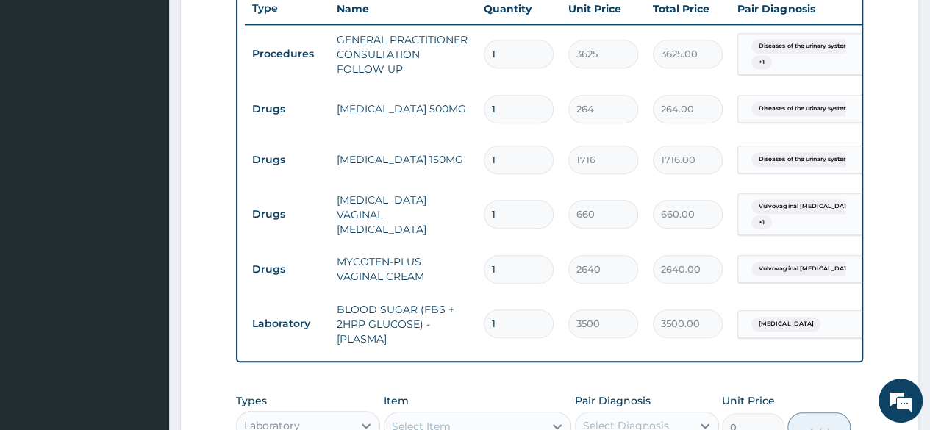
scroll to position [538, 0]
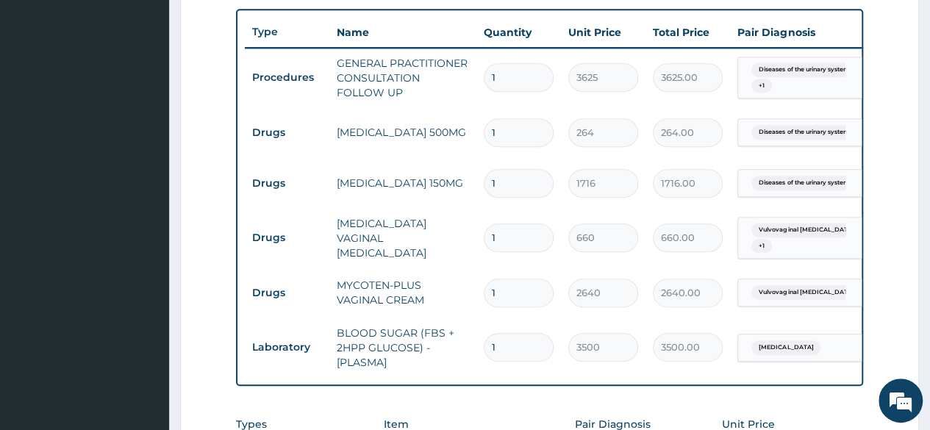
drag, startPoint x: 498, startPoint y: 127, endPoint x: 451, endPoint y: 125, distance: 47.1
click at [455, 125] on tr "Drugs LEVOFLOXACIN 500MG 1 264 264.00 Diseases of the urinary system... Delete" at bounding box center [605, 132] width 721 height 51
type input "7"
type input "1848.00"
type input "7"
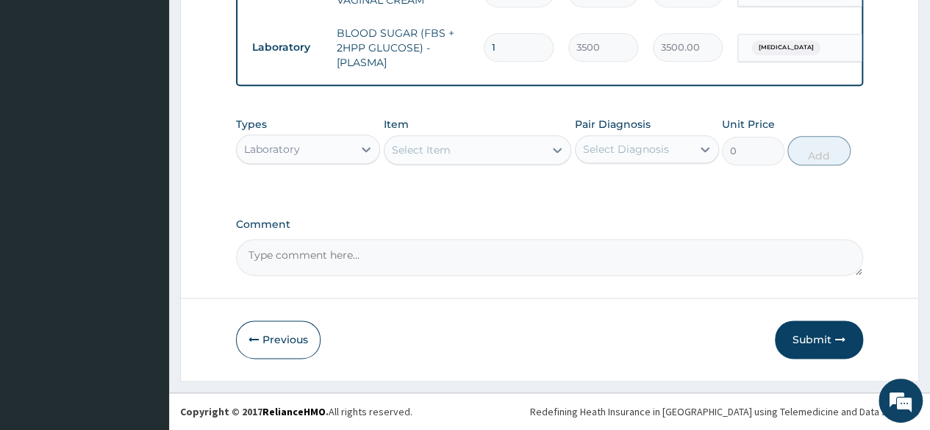
scroll to position [846, 0]
click at [805, 337] on button "Submit" at bounding box center [819, 340] width 88 height 38
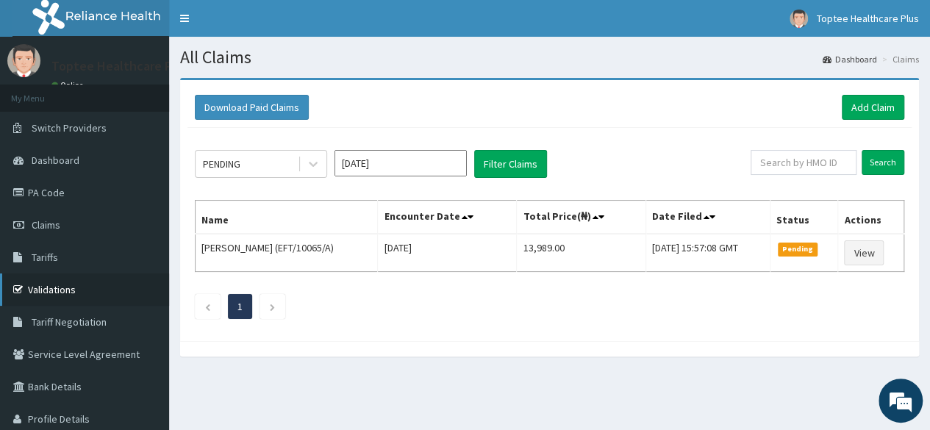
click at [51, 289] on link "Validations" at bounding box center [84, 290] width 169 height 32
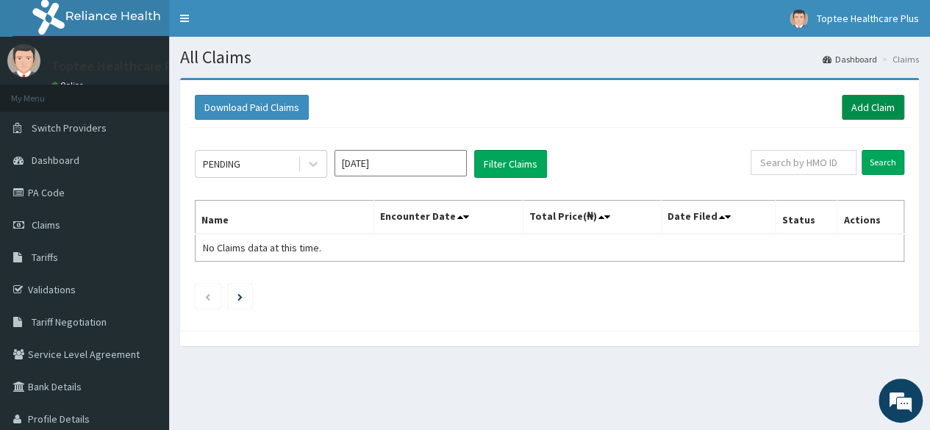
click at [868, 103] on link "Add Claim" at bounding box center [873, 107] width 63 height 25
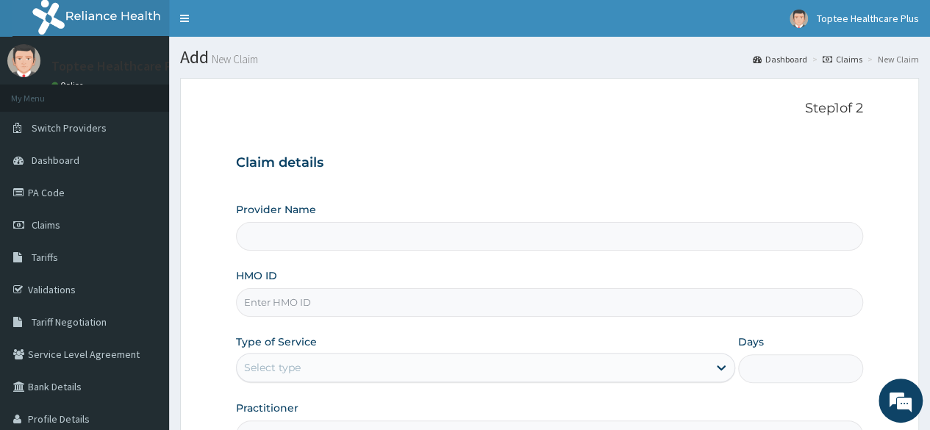
type input "Toptee Healthcare Plus"
click at [286, 304] on input "HMO ID" at bounding box center [549, 302] width 627 height 29
paste input "NBL/10034/A"
type input "NBL/10034/A"
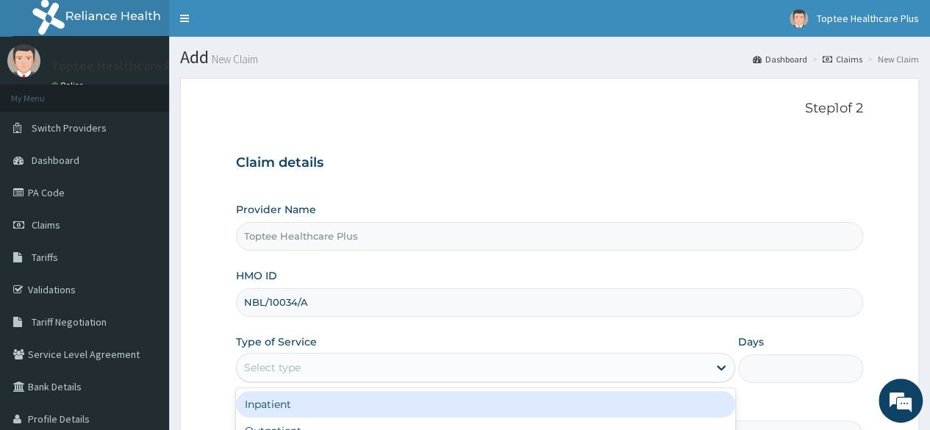
click at [313, 364] on div "Select type" at bounding box center [472, 368] width 471 height 24
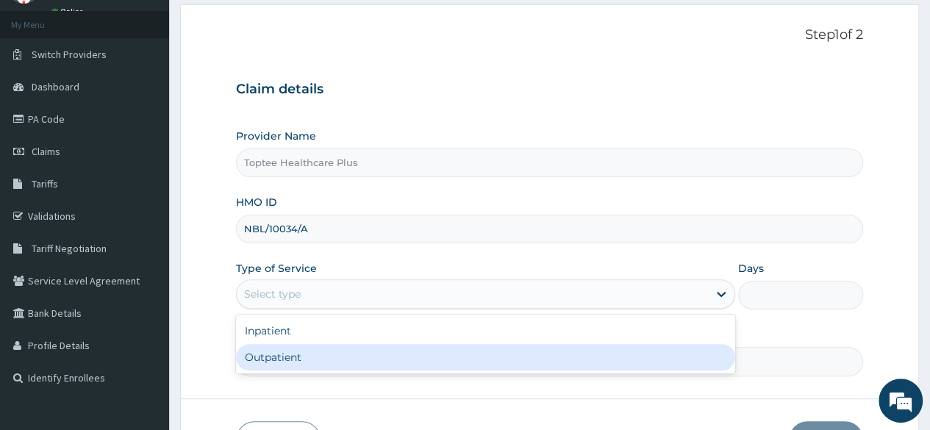
click at [320, 356] on div "Outpatient" at bounding box center [485, 357] width 499 height 26
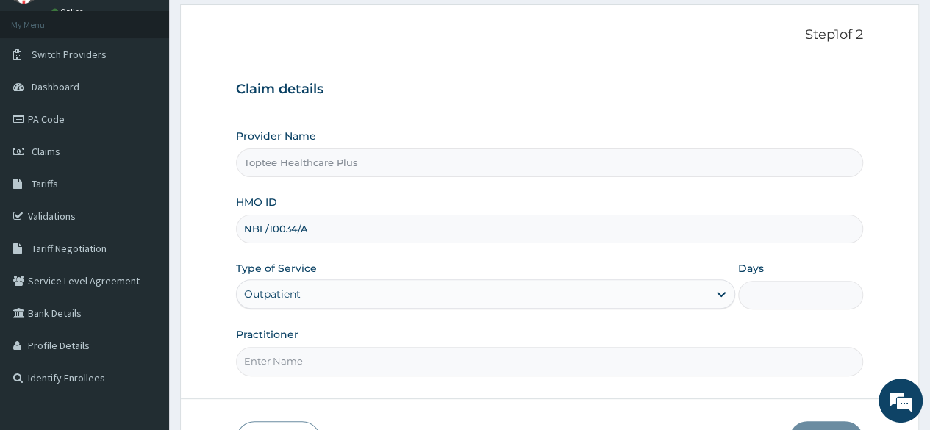
type input "1"
click at [320, 356] on input "Practitioner" at bounding box center [549, 361] width 627 height 29
click at [313, 360] on input "Practitioner" at bounding box center [549, 361] width 627 height 29
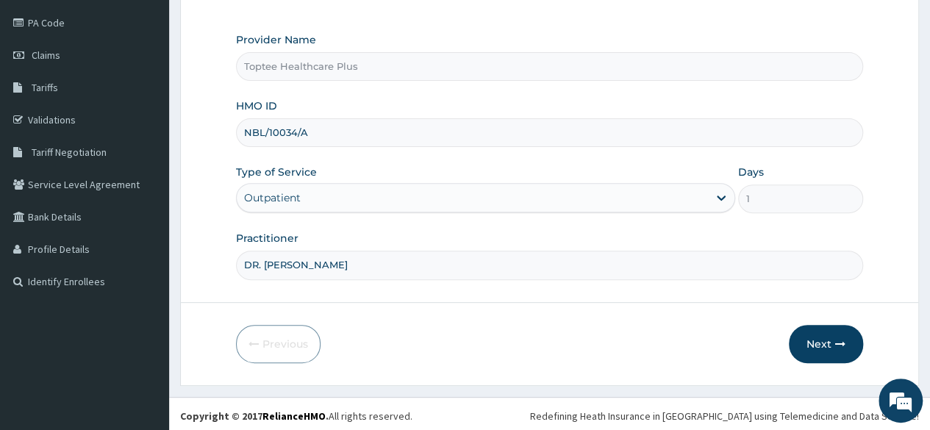
scroll to position [171, 0]
type input "DR. [PERSON_NAME]"
click at [822, 335] on button "Next" at bounding box center [826, 343] width 74 height 38
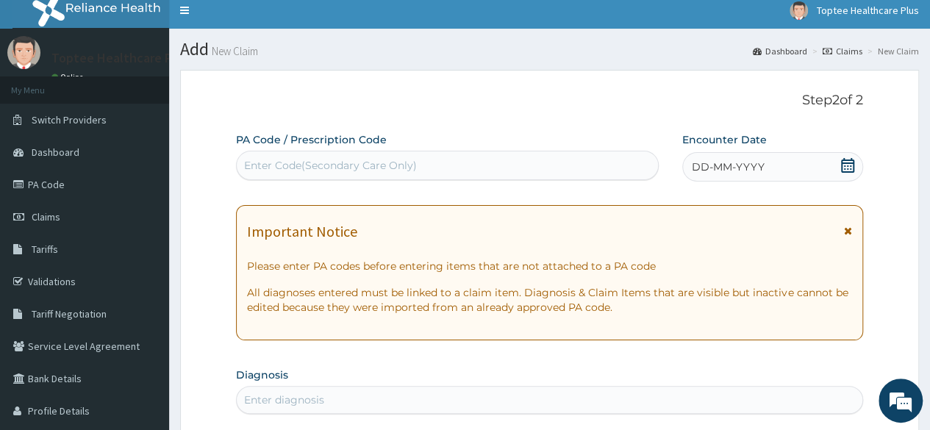
scroll to position [0, 0]
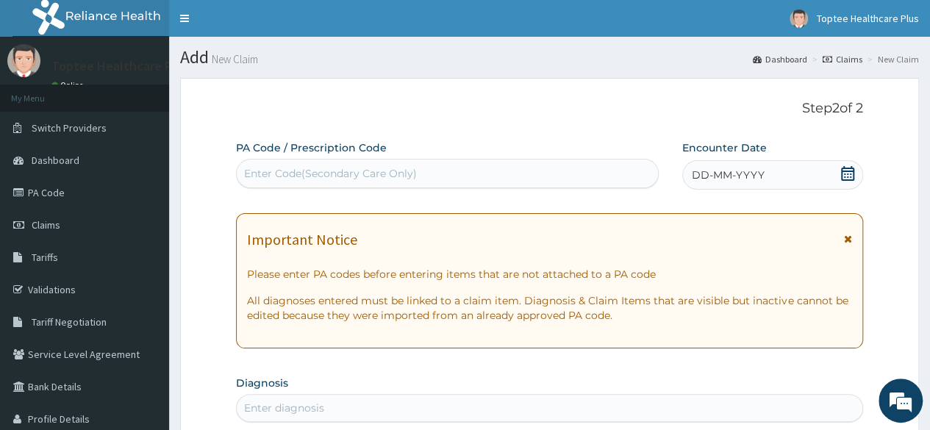
click at [843, 174] on icon at bounding box center [847, 173] width 13 height 15
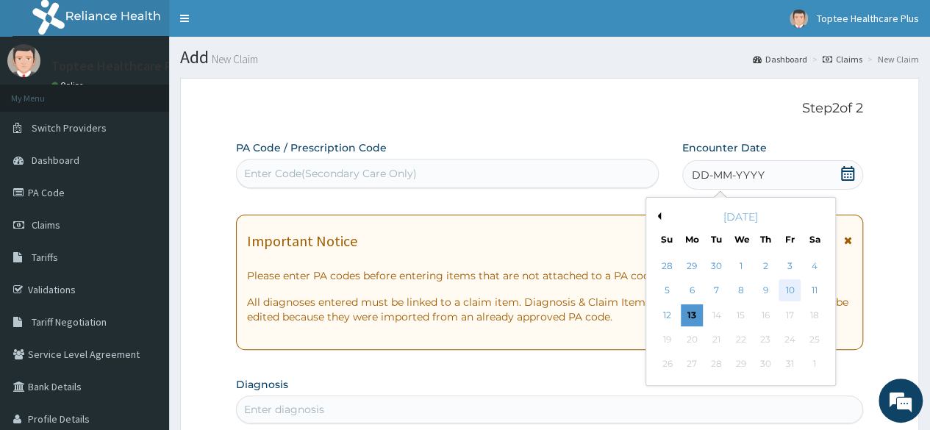
click at [788, 289] on div "10" at bounding box center [790, 291] width 22 height 22
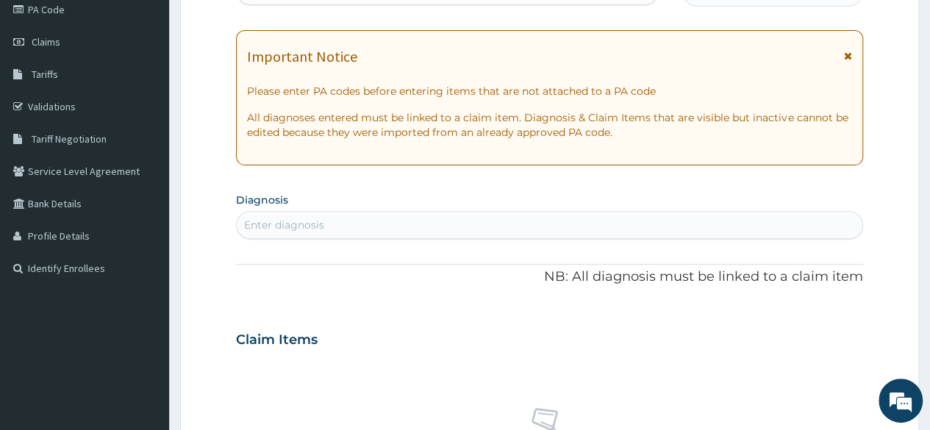
scroll to position [221, 0]
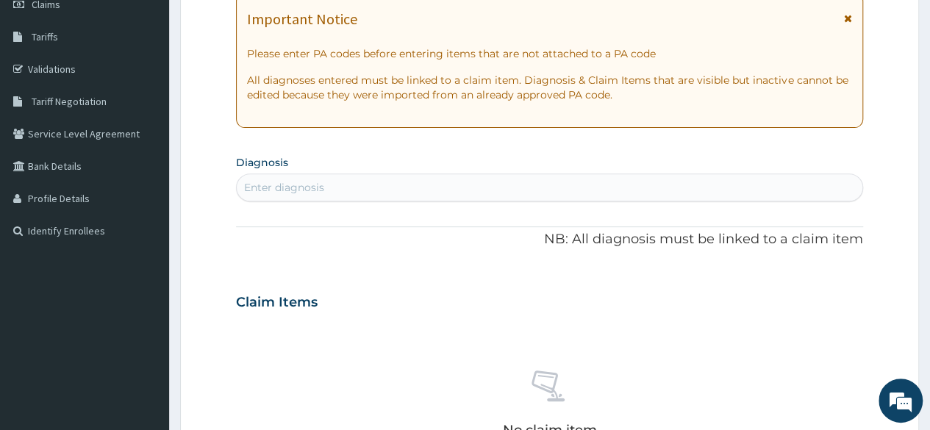
click at [320, 190] on div "Enter diagnosis" at bounding box center [284, 187] width 80 height 15
type input "CONJUCTIVITIS"
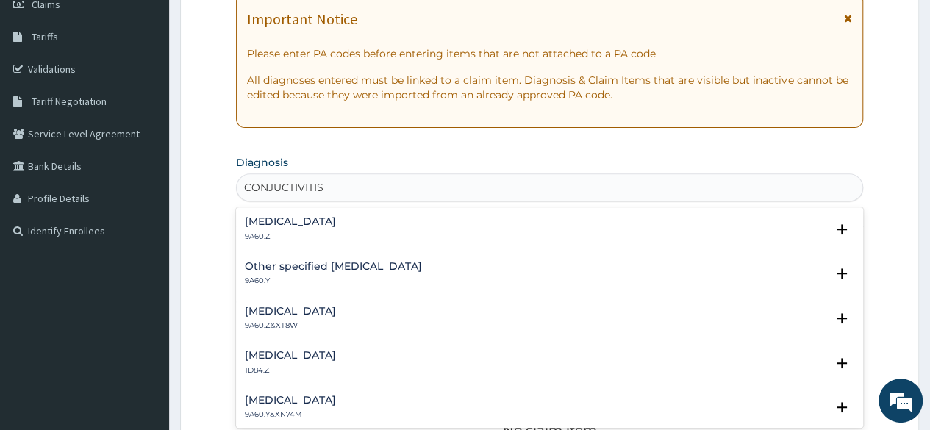
click at [331, 222] on h4 "[MEDICAL_DATA]" at bounding box center [290, 221] width 91 height 11
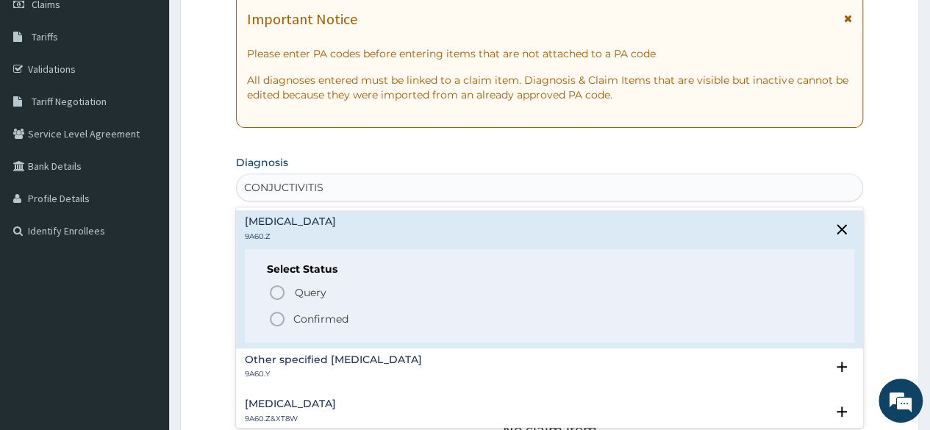
click at [275, 321] on icon "status option filled" at bounding box center [277, 319] width 18 height 18
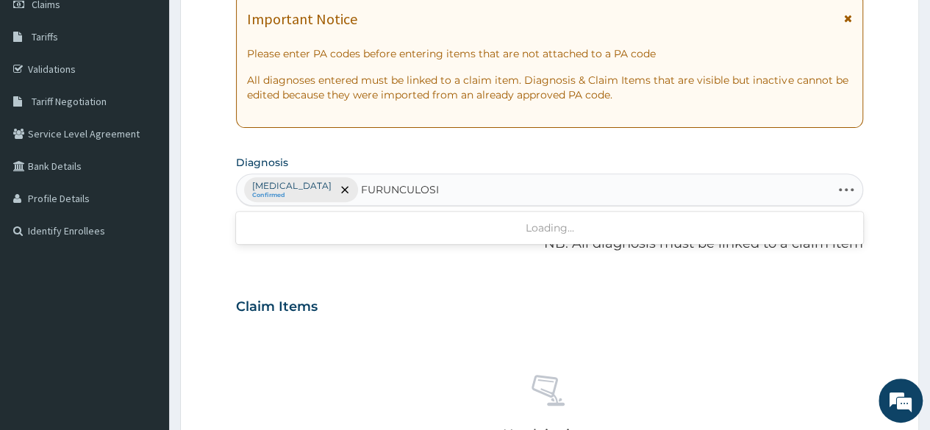
type input "FURUNCULOSIS"
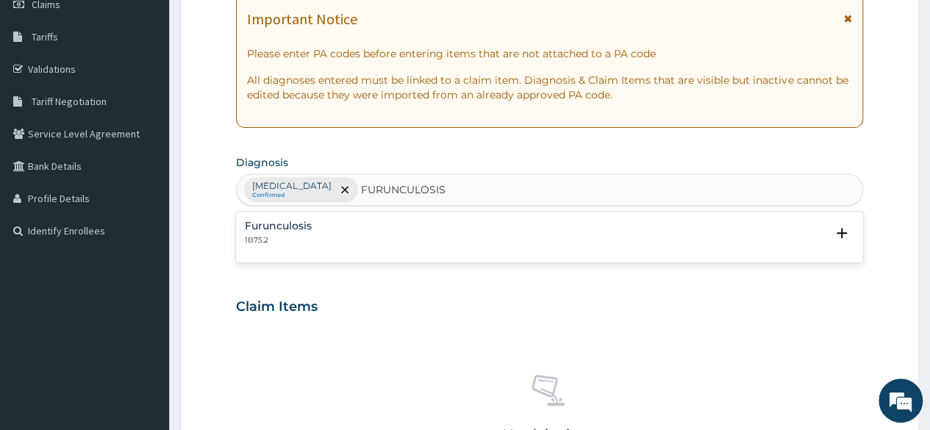
click at [285, 223] on h4 "Furunculosis" at bounding box center [278, 226] width 67 height 11
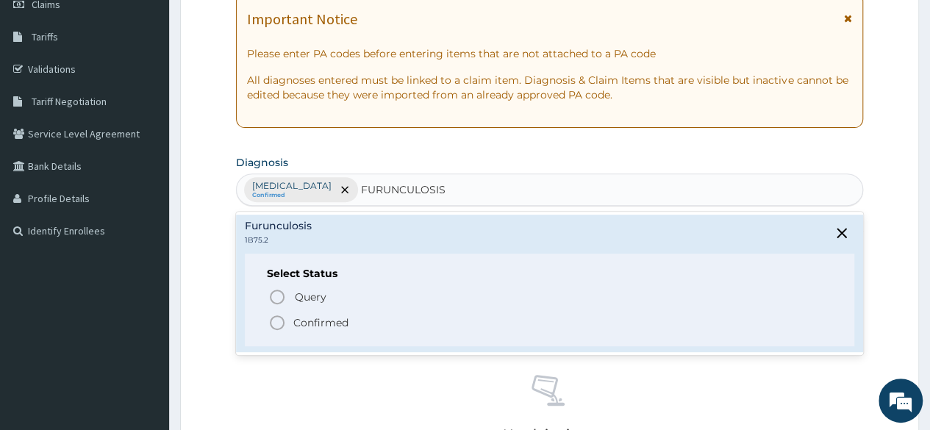
click at [302, 321] on p "Confirmed" at bounding box center [320, 323] width 55 height 15
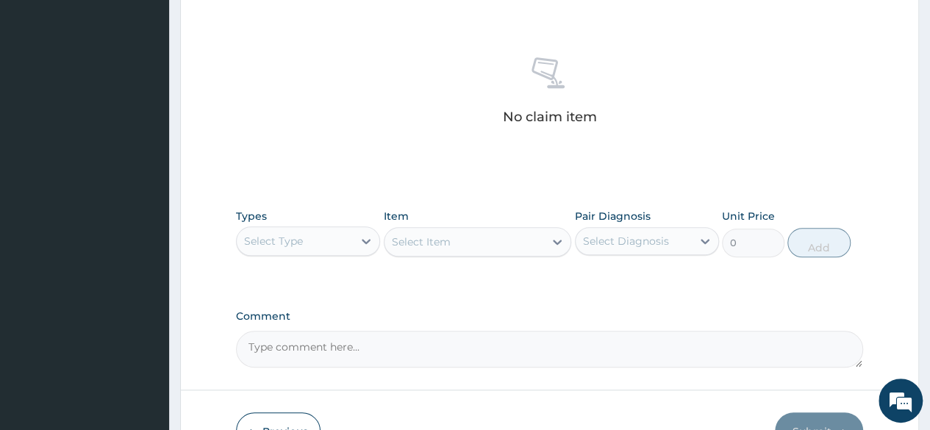
scroll to position [588, 0]
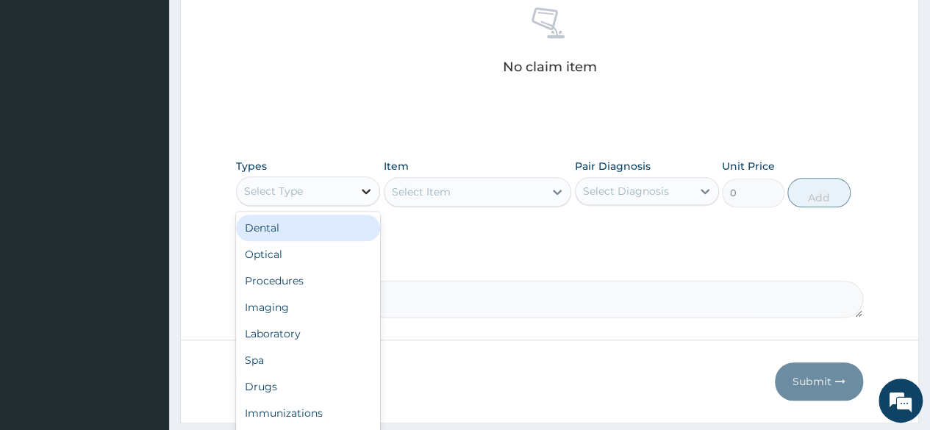
click at [360, 184] on icon at bounding box center [366, 191] width 15 height 15
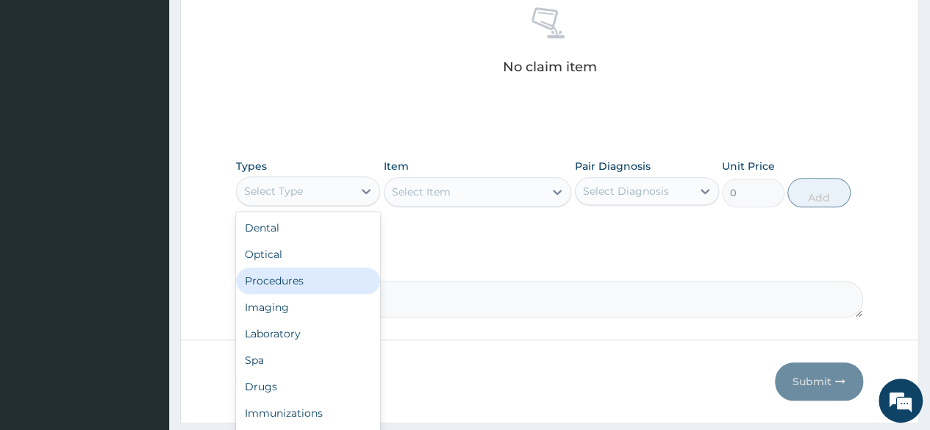
click at [304, 282] on div "Procedures" at bounding box center [308, 281] width 144 height 26
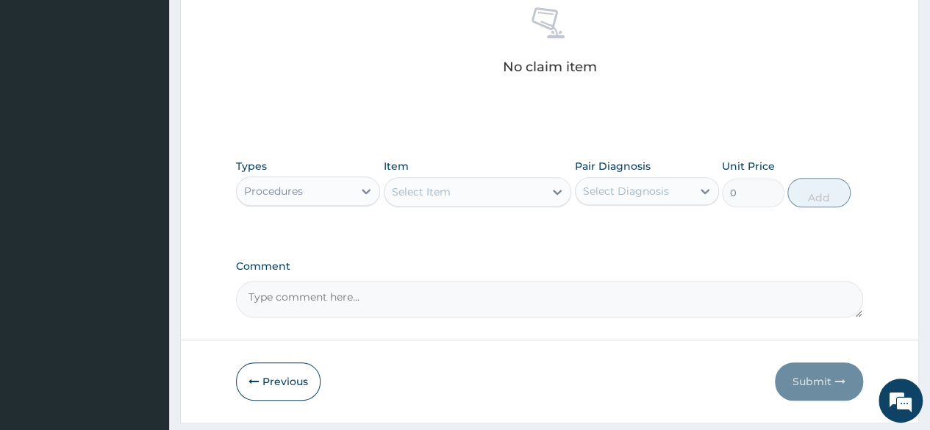
click at [511, 189] on div "Select Item" at bounding box center [465, 192] width 160 height 24
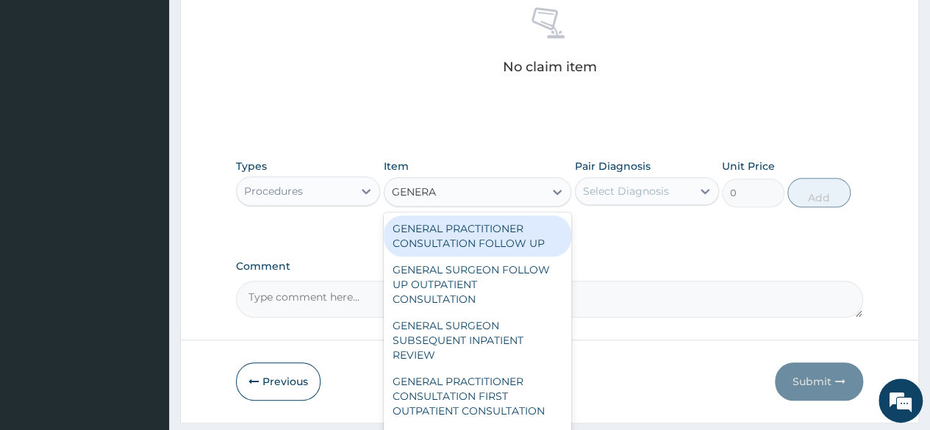
type input "GENERAL"
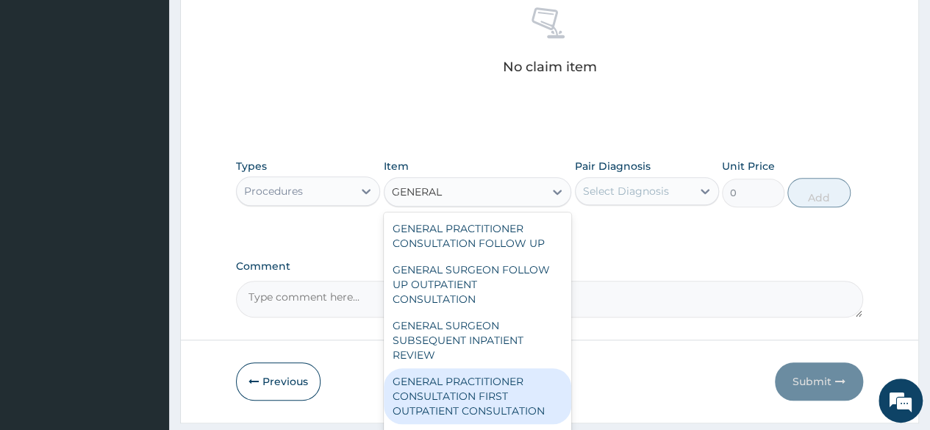
click at [490, 396] on div "GENERAL PRACTITIONER CONSULTATION FIRST OUTPATIENT CONSULTATION" at bounding box center [478, 396] width 188 height 56
type input "5000"
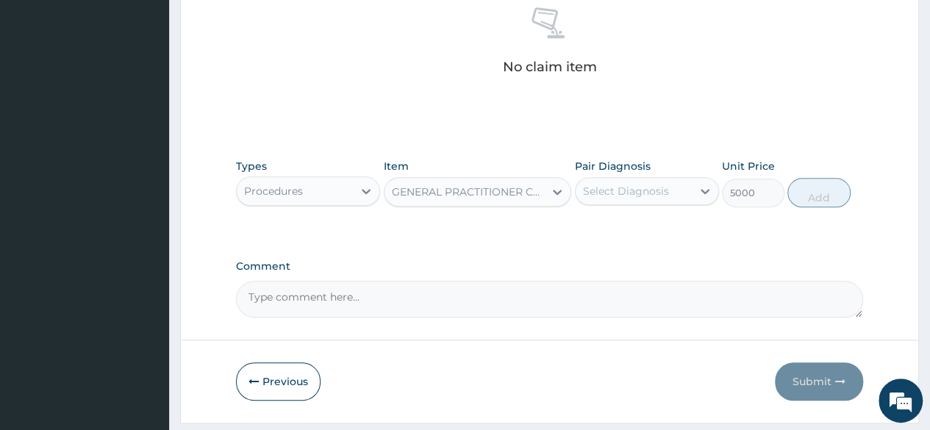
click at [616, 184] on div "Select Diagnosis" at bounding box center [626, 191] width 86 height 15
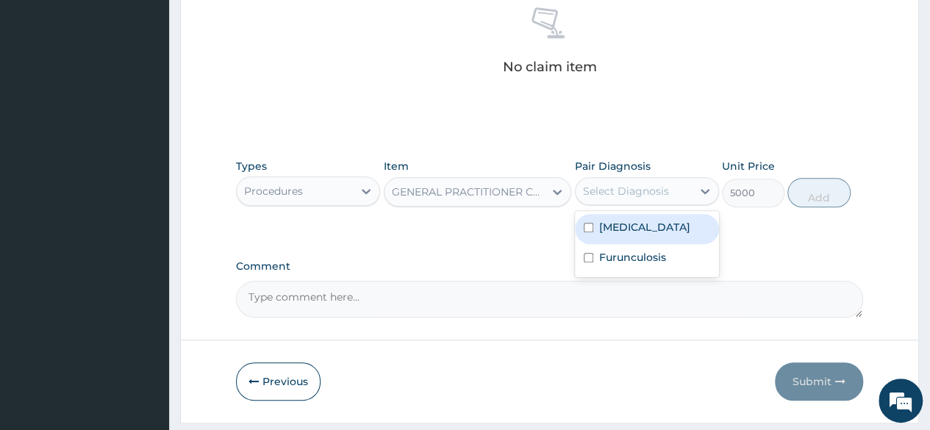
click at [621, 224] on label "[MEDICAL_DATA]" at bounding box center [644, 227] width 91 height 15
checkbox input "true"
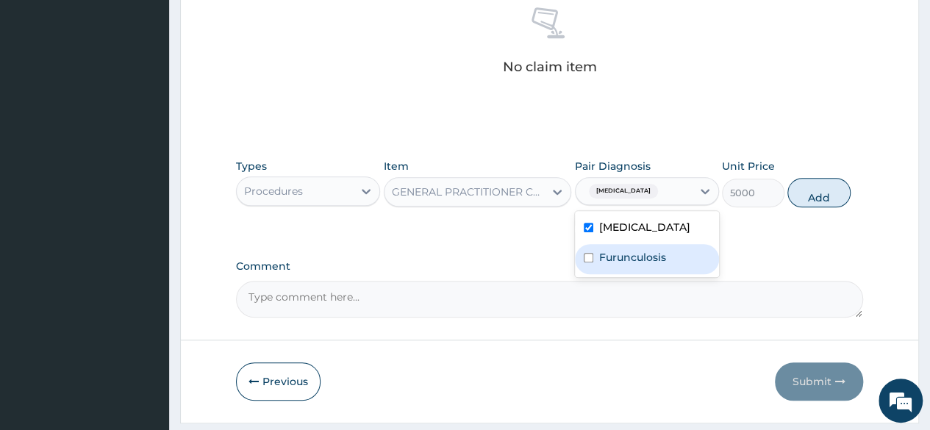
click at [633, 274] on div "Furunculosis" at bounding box center [647, 259] width 144 height 30
checkbox input "true"
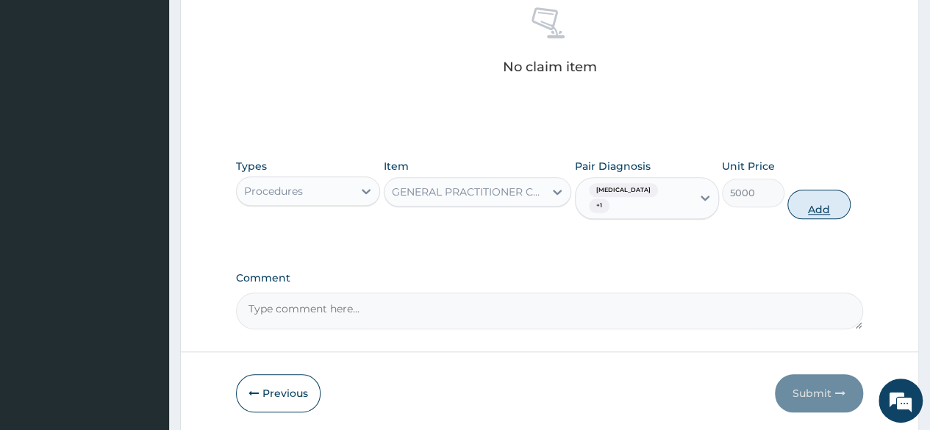
click at [845, 198] on button "Add" at bounding box center [819, 204] width 63 height 29
type input "0"
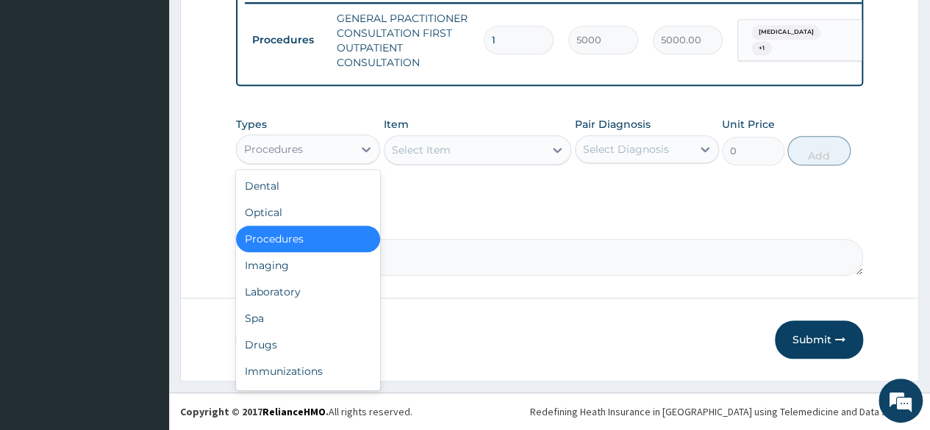
click at [310, 153] on div "Procedures" at bounding box center [295, 150] width 116 height 24
click at [294, 297] on div "Laboratory" at bounding box center [308, 292] width 144 height 26
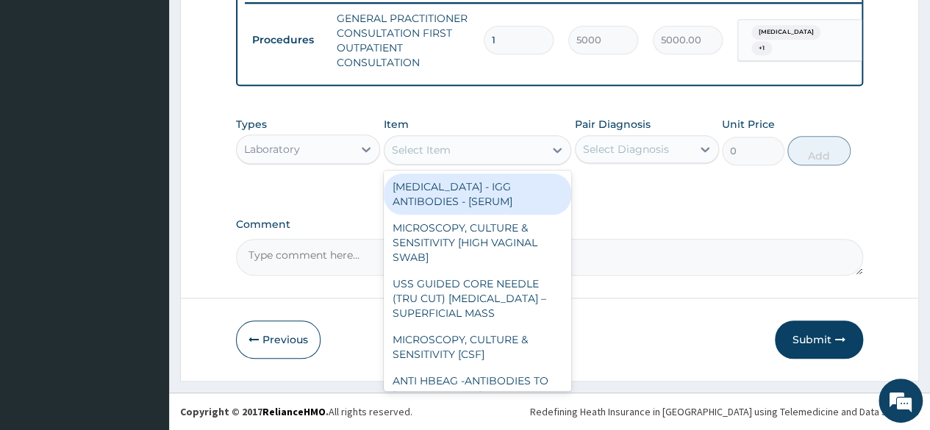
click at [527, 158] on div "Select Item" at bounding box center [465, 150] width 160 height 24
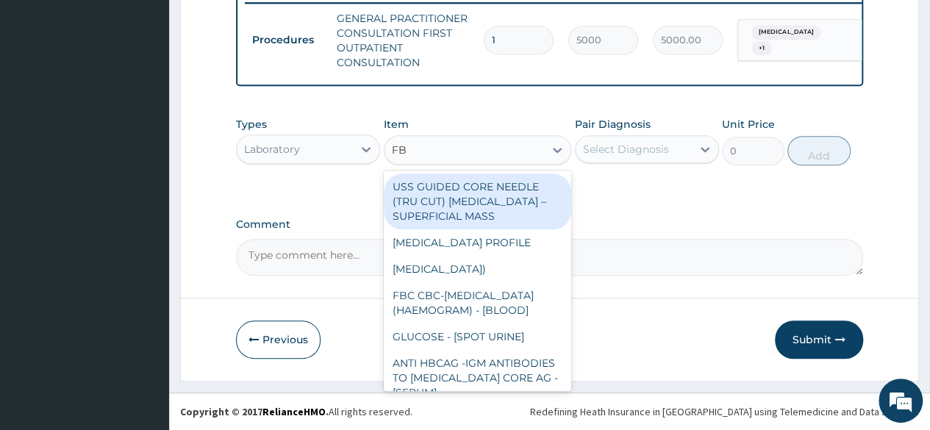
type input "FBC"
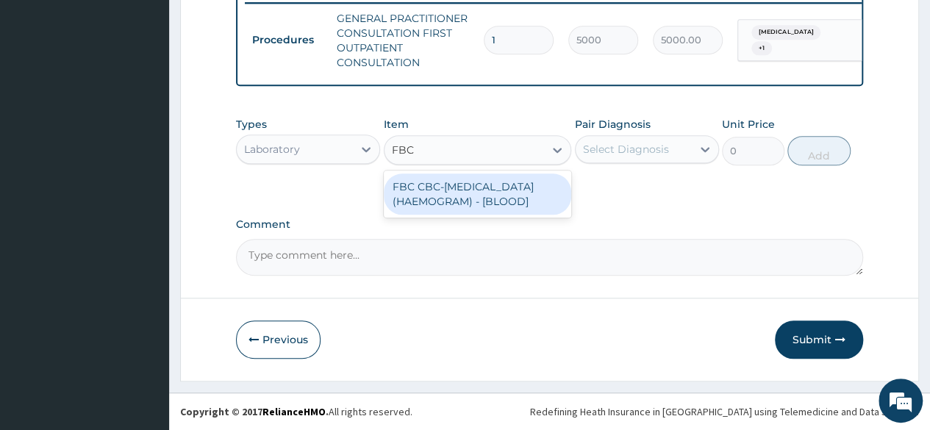
click at [514, 199] on div "FBC CBC-[MEDICAL_DATA] (HAEMOGRAM) - [BLOOD]" at bounding box center [478, 194] width 188 height 41
type input "5500"
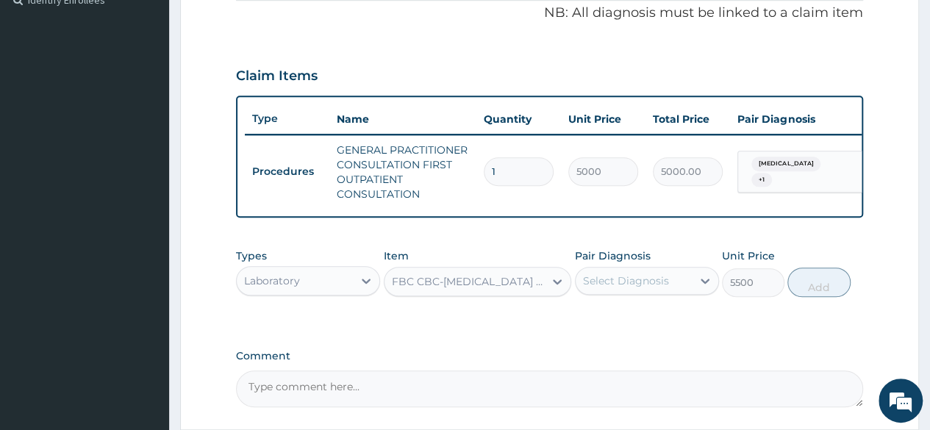
scroll to position [368, 0]
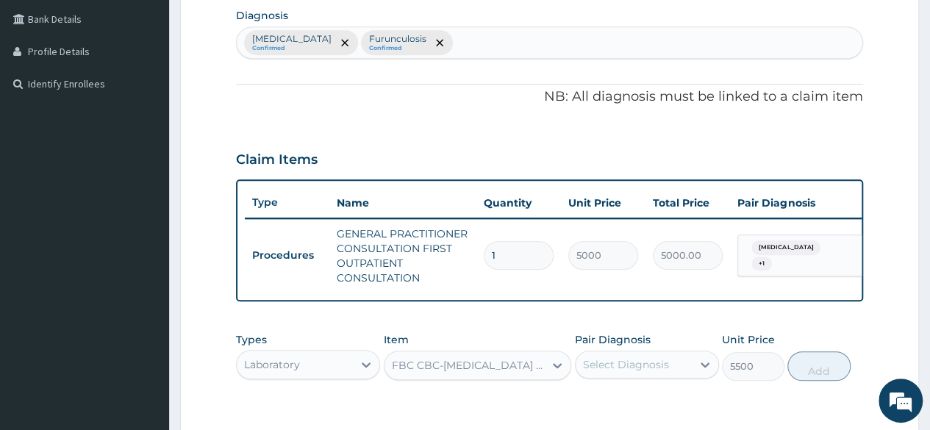
click at [422, 43] on p "Furunculosis" at bounding box center [397, 39] width 57 height 12
type input "S"
type input "[MEDICAL_DATA]"
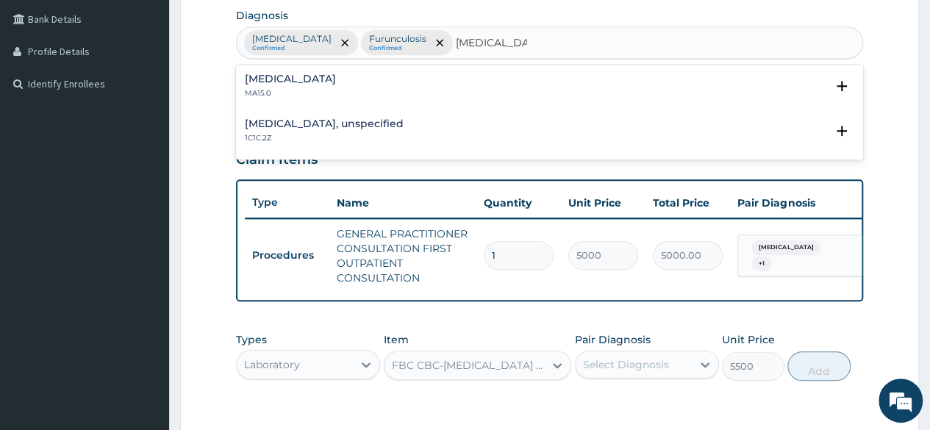
click at [304, 85] on div "[MEDICAL_DATA] MA15.0" at bounding box center [290, 87] width 91 height 26
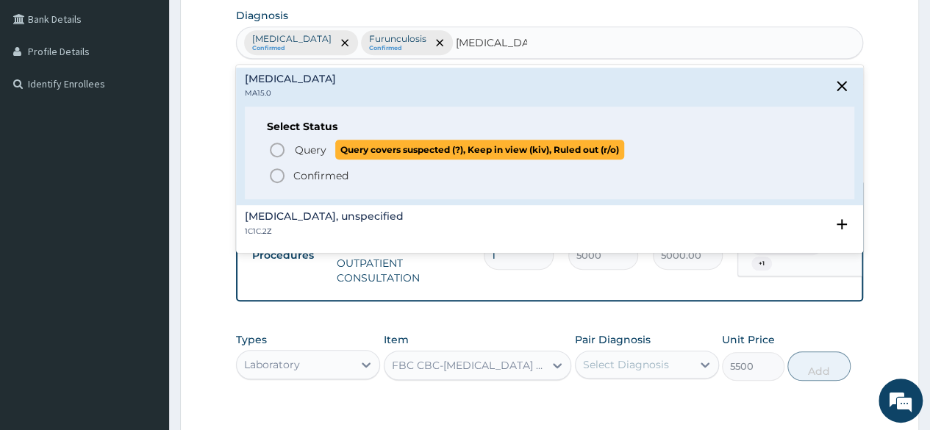
click at [307, 153] on span "Query" at bounding box center [311, 150] width 32 height 15
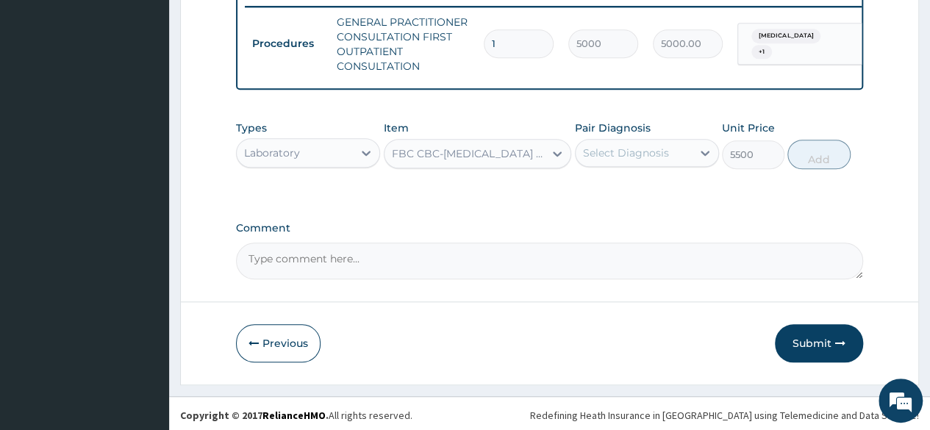
scroll to position [588, 0]
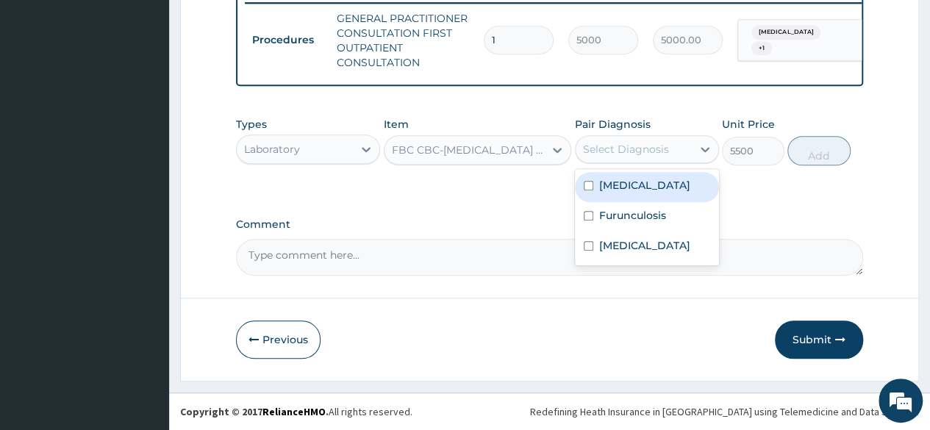
click at [627, 152] on div "Select Diagnosis" at bounding box center [626, 149] width 86 height 15
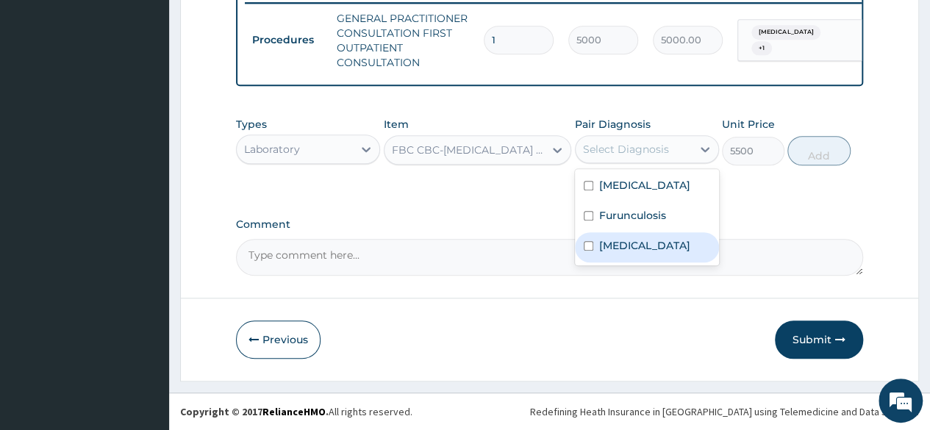
drag, startPoint x: 635, startPoint y: 269, endPoint x: 637, endPoint y: 257, distance: 12.6
click at [637, 253] on label "[MEDICAL_DATA]" at bounding box center [644, 245] width 91 height 15
checkbox input "true"
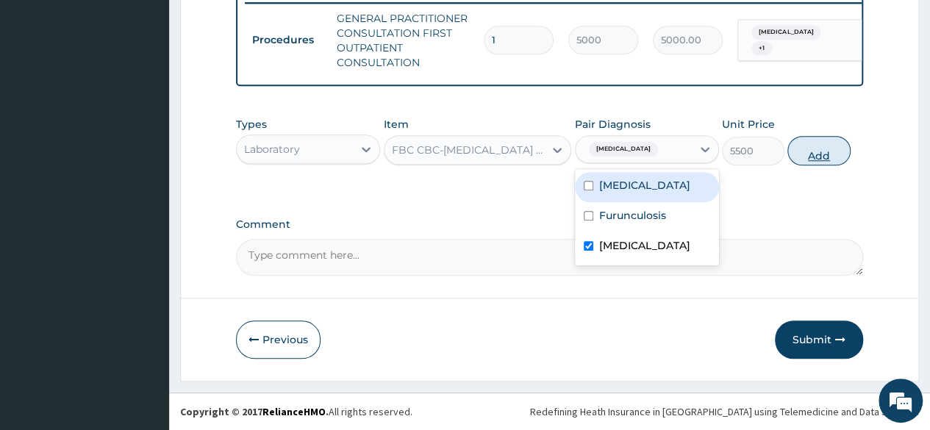
click at [830, 155] on button "Add" at bounding box center [819, 150] width 63 height 29
type input "0"
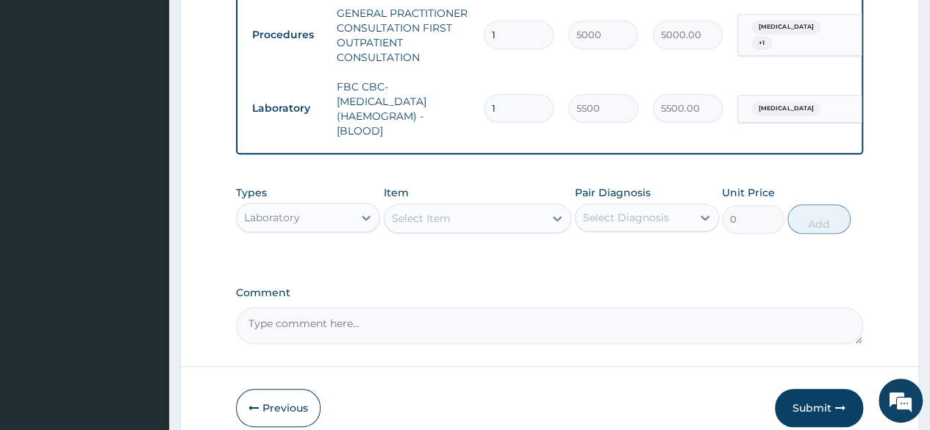
click at [337, 229] on div "Laboratory" at bounding box center [295, 218] width 116 height 24
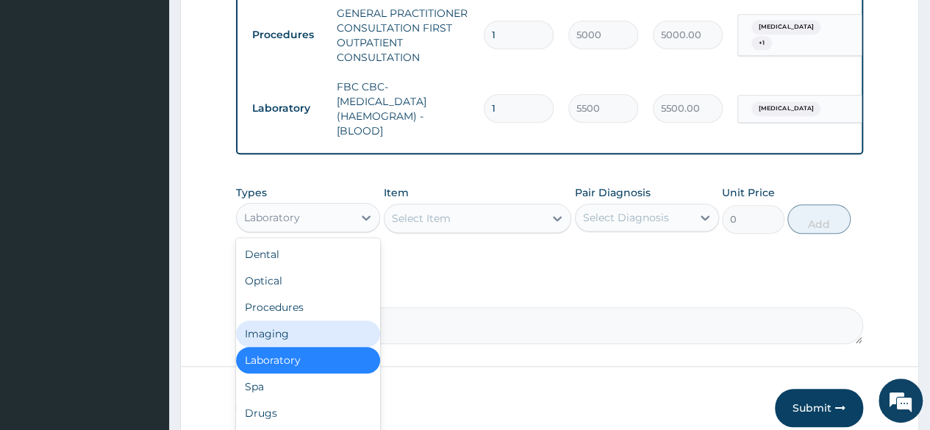
scroll to position [50, 0]
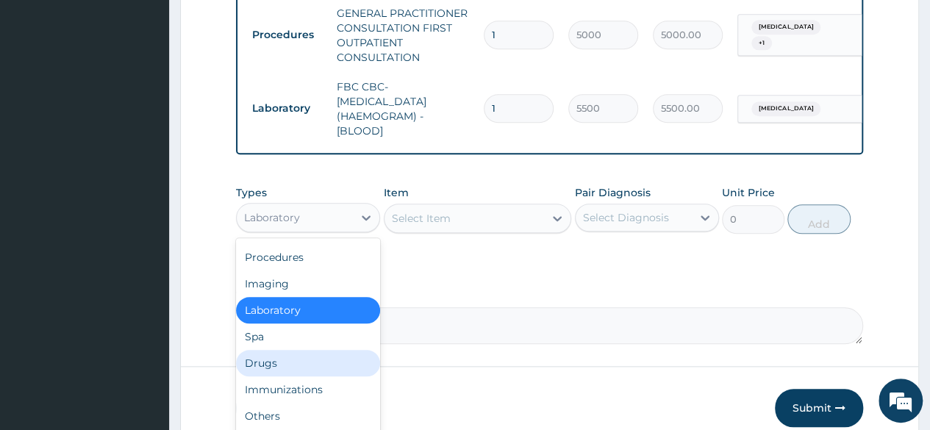
click at [315, 377] on div "Drugs" at bounding box center [308, 363] width 144 height 26
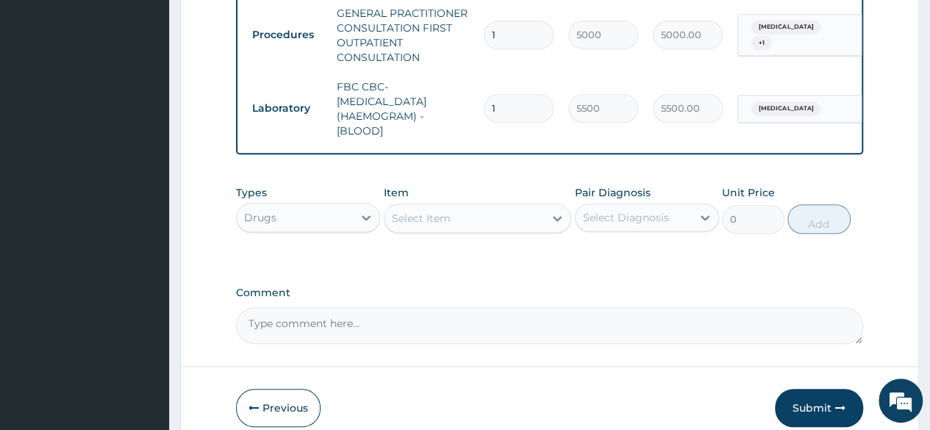
click at [465, 230] on div "Select Item" at bounding box center [465, 219] width 160 height 24
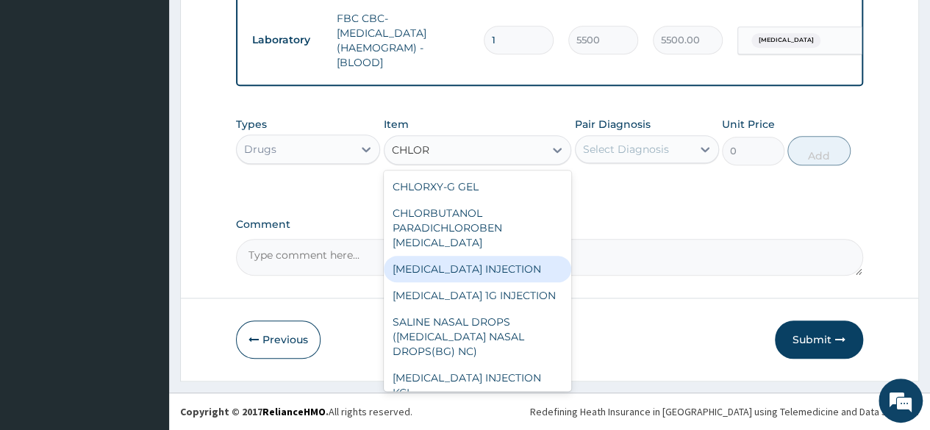
scroll to position [0, 0]
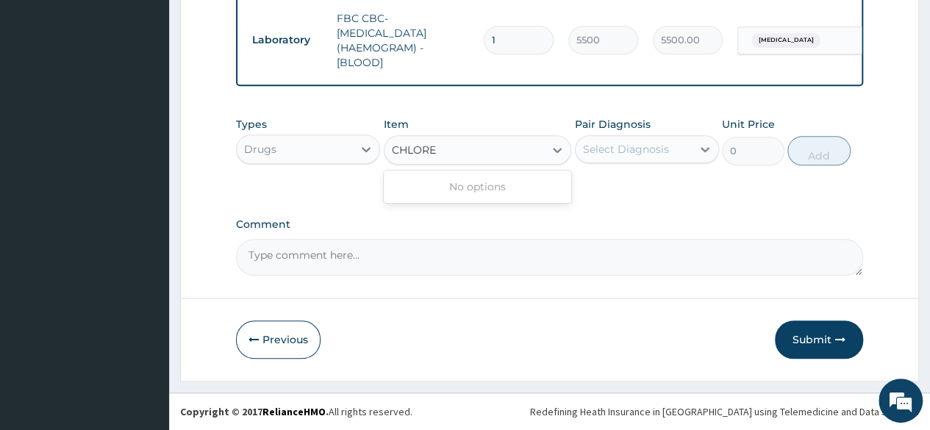
type input "CHLOR"
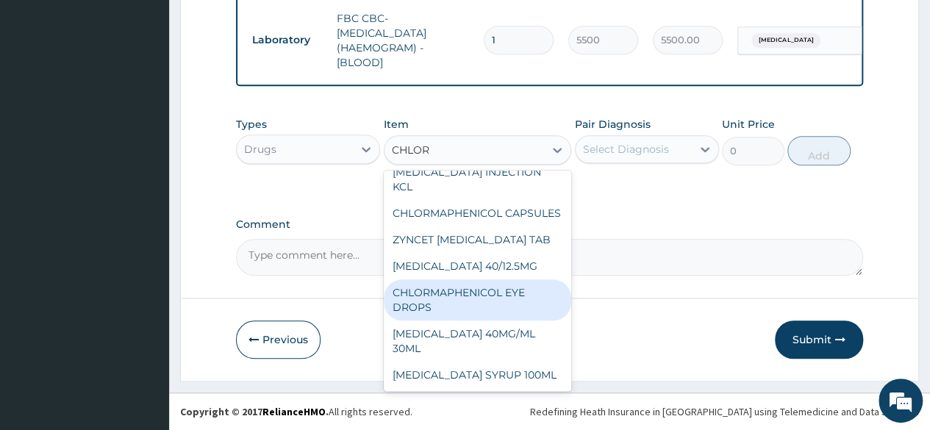
scroll to position [362, 0]
click at [438, 299] on div "CHLORMAPHENICOL EYE DROPS" at bounding box center [478, 299] width 188 height 41
type input "1500"
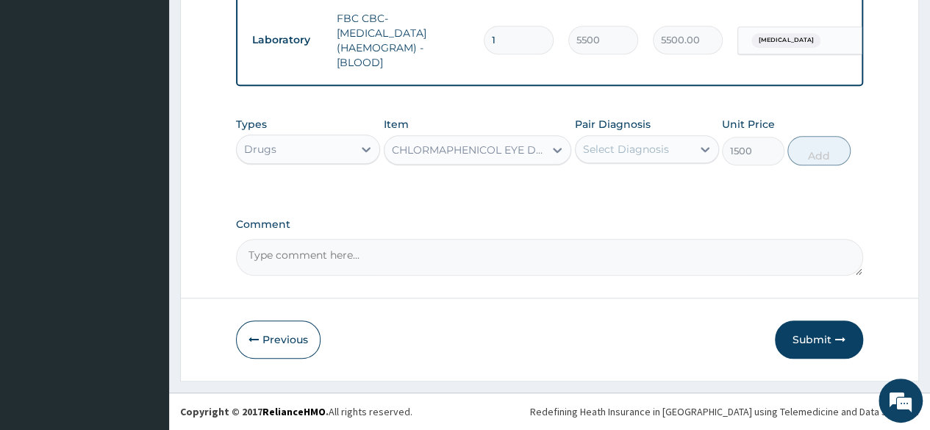
click at [603, 153] on div "Select Diagnosis" at bounding box center [626, 149] width 86 height 15
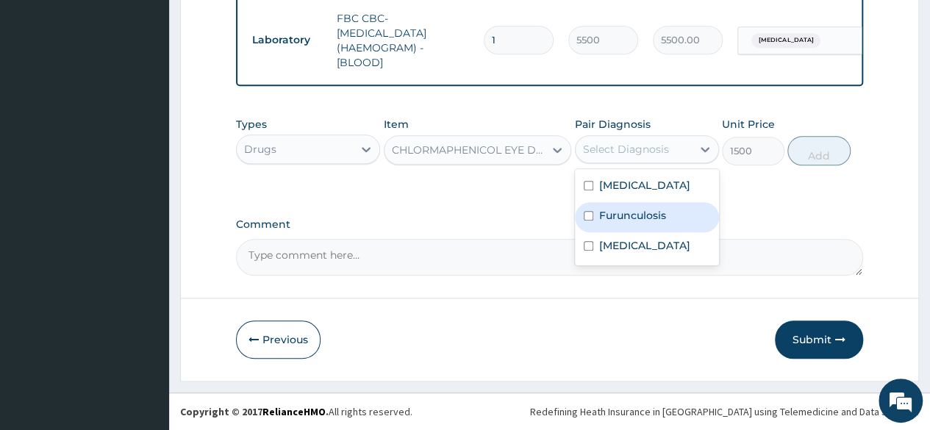
click at [623, 223] on label "Furunculosis" at bounding box center [632, 215] width 67 height 15
checkbox input "true"
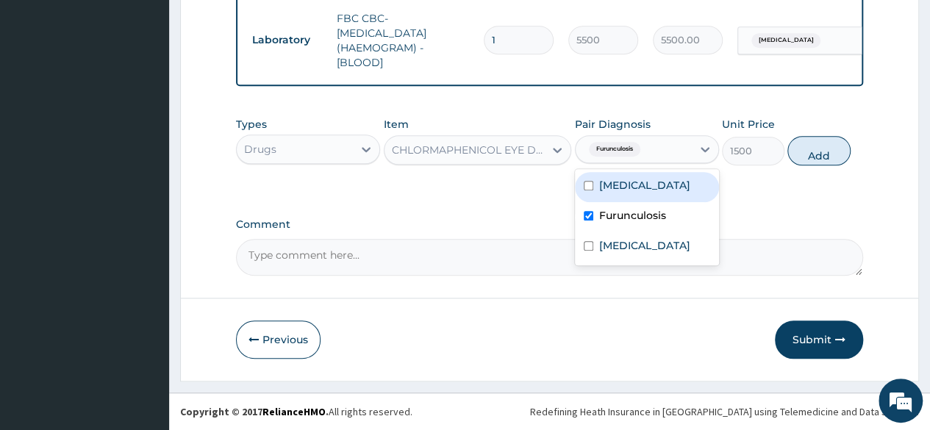
click at [633, 193] on label "[MEDICAL_DATA]" at bounding box center [644, 185] width 91 height 15
checkbox input "true"
click at [817, 155] on button "Add" at bounding box center [819, 150] width 63 height 29
type input "0"
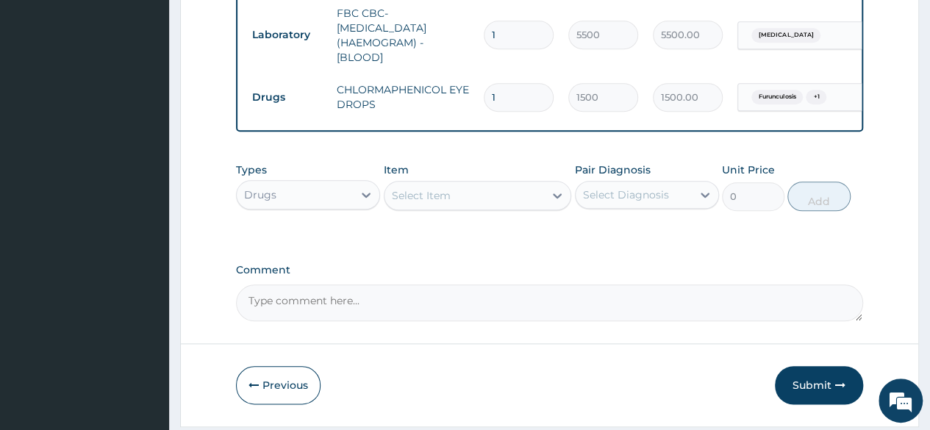
click at [432, 202] on div "Select Item" at bounding box center [421, 195] width 59 height 15
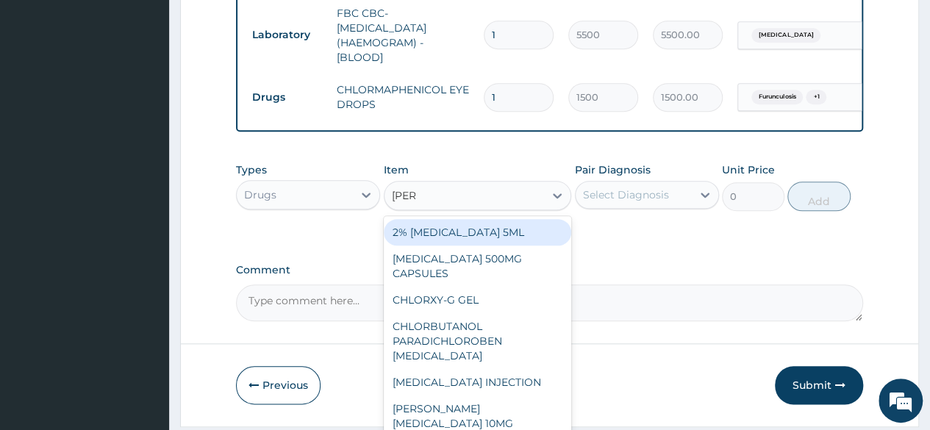
type input "LORAT"
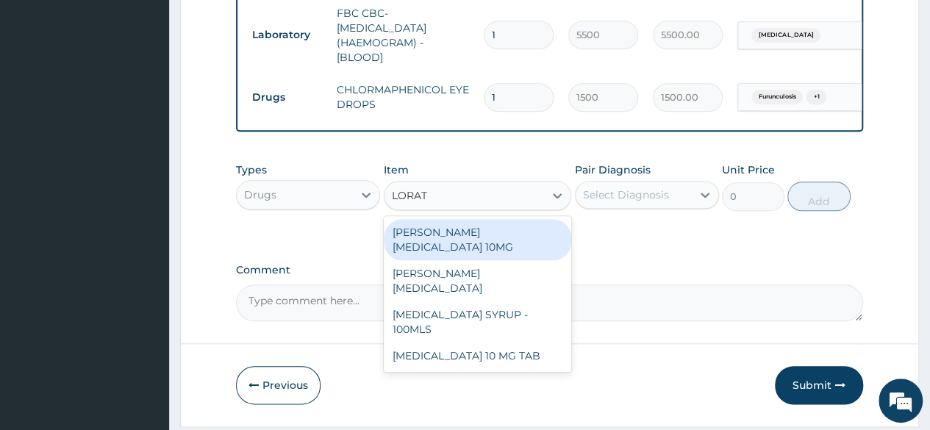
click at [514, 246] on div "[PERSON_NAME][MEDICAL_DATA] 10MG" at bounding box center [478, 239] width 188 height 41
type input "120"
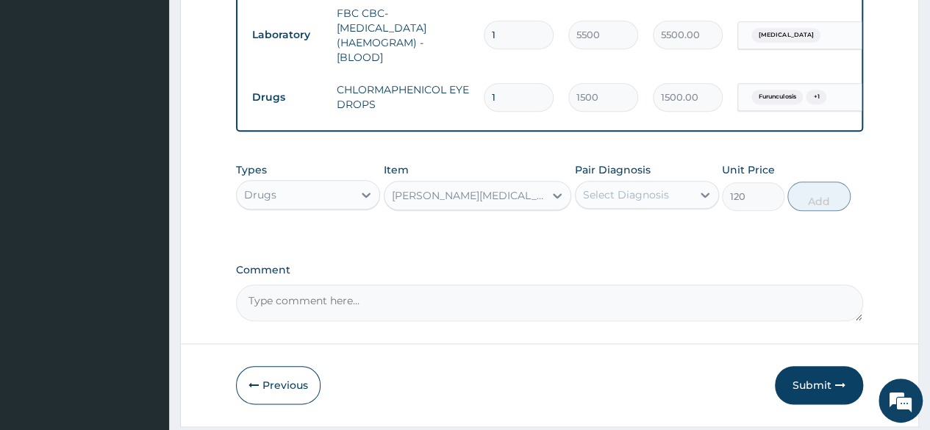
click at [668, 202] on div "Select Diagnosis" at bounding box center [634, 195] width 116 height 24
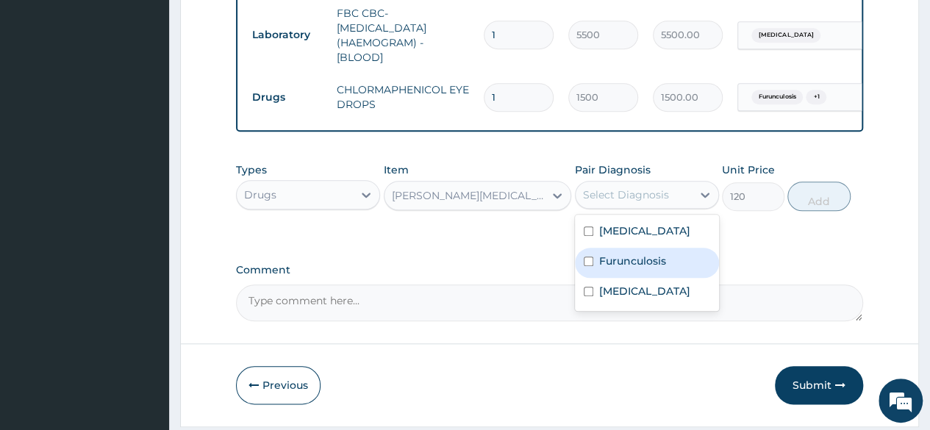
click at [643, 268] on label "Furunculosis" at bounding box center [632, 261] width 67 height 15
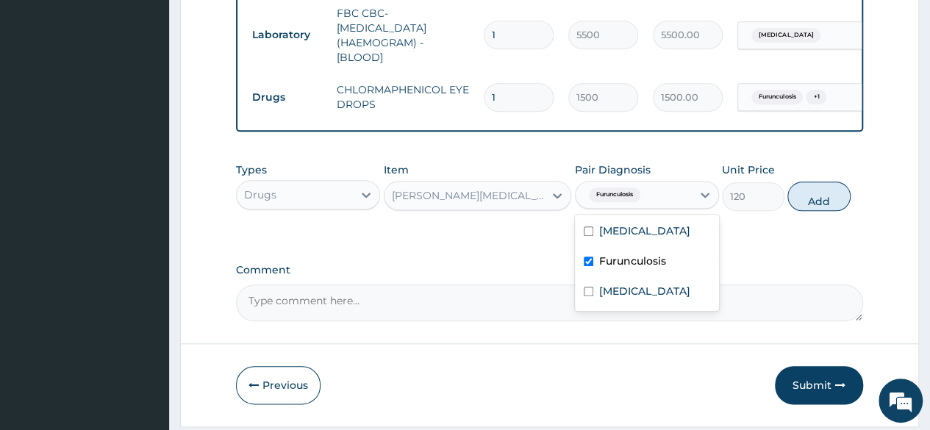
checkbox input "true"
click at [638, 238] on label "[MEDICAL_DATA]" at bounding box center [644, 231] width 91 height 15
checkbox input "true"
click at [808, 207] on button "Add" at bounding box center [819, 196] width 63 height 29
type input "0"
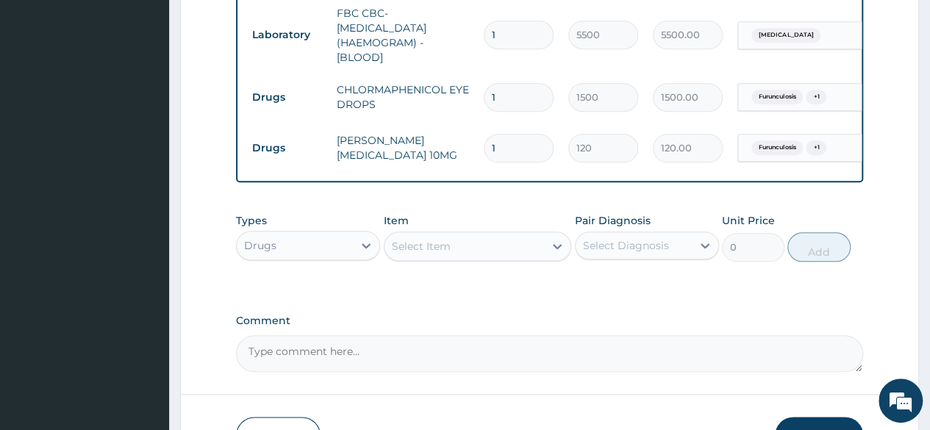
click at [466, 258] on div "Select Item" at bounding box center [465, 247] width 160 height 24
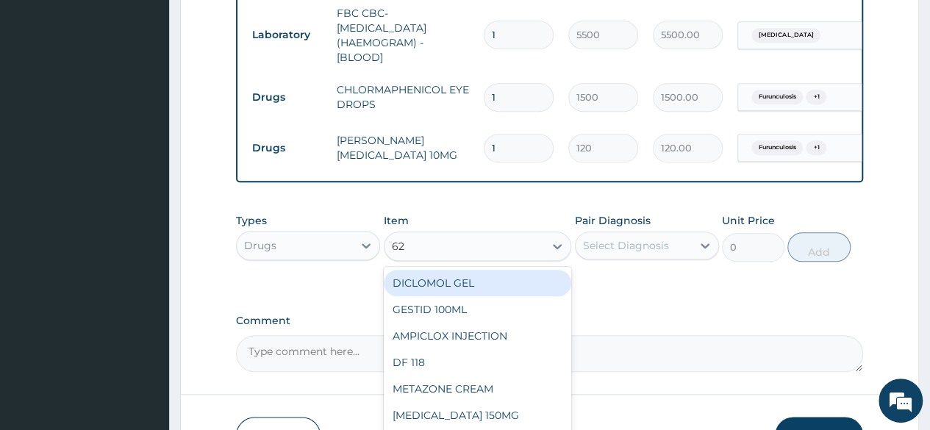
type input "625"
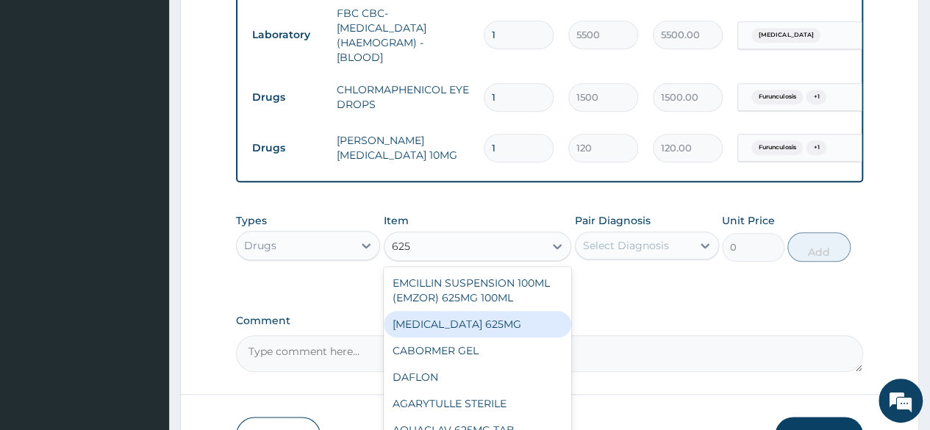
click at [478, 332] on div "[MEDICAL_DATA] 625MG" at bounding box center [478, 324] width 188 height 26
type input "1500"
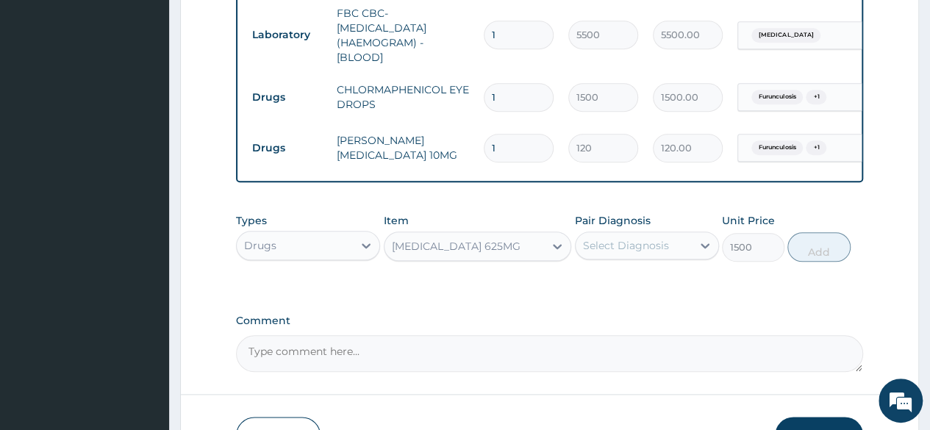
click at [619, 253] on div "Select Diagnosis" at bounding box center [626, 245] width 86 height 15
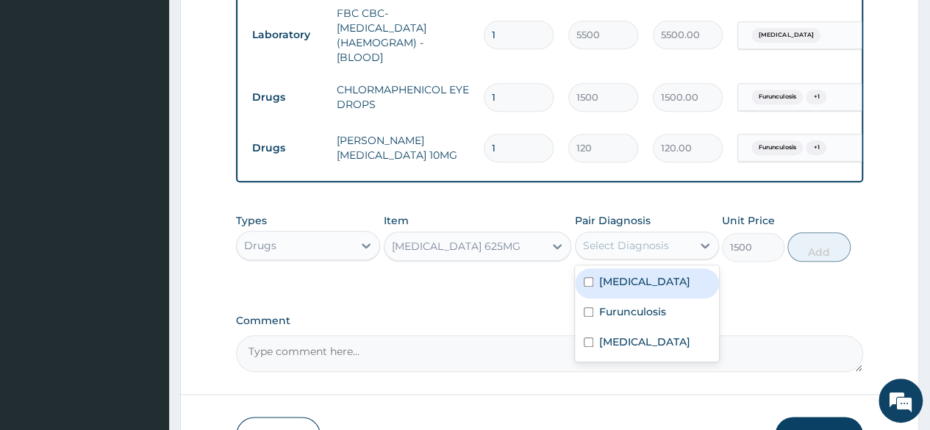
click at [482, 254] on div "[MEDICAL_DATA] 625MG" at bounding box center [456, 246] width 129 height 15
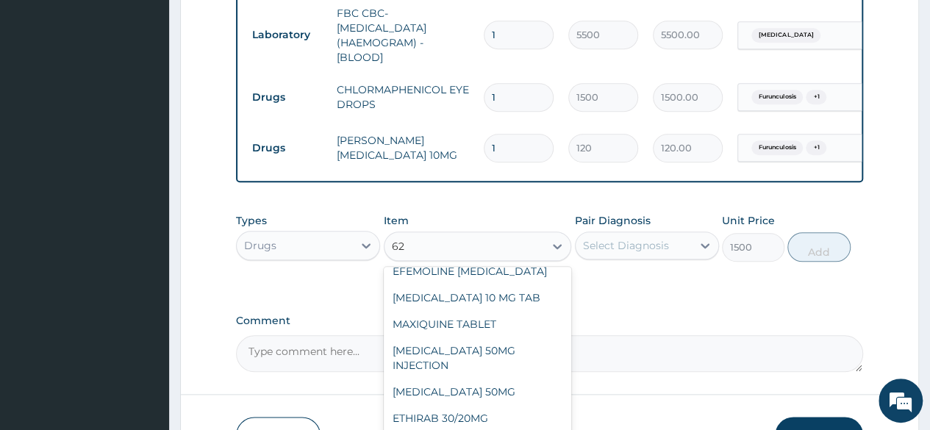
scroll to position [768, 0]
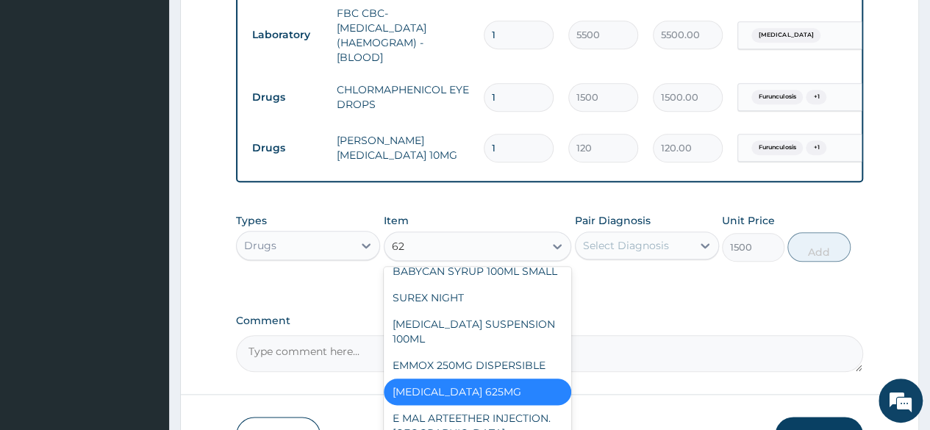
type input "625"
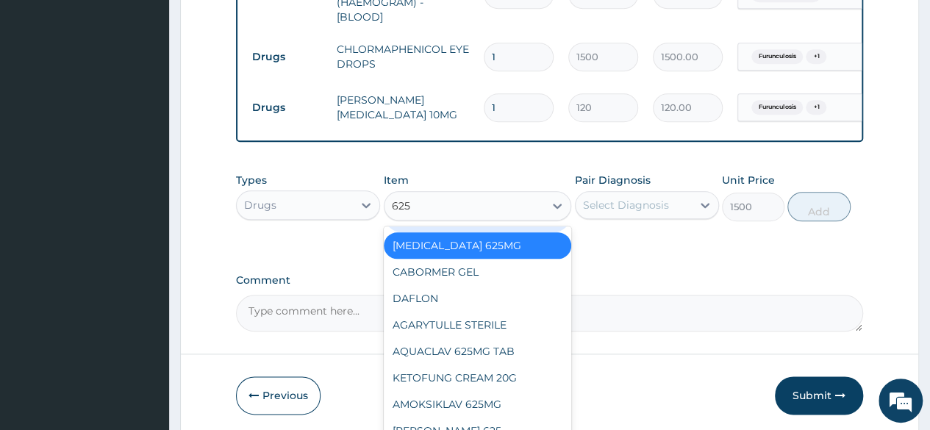
scroll to position [735, 0]
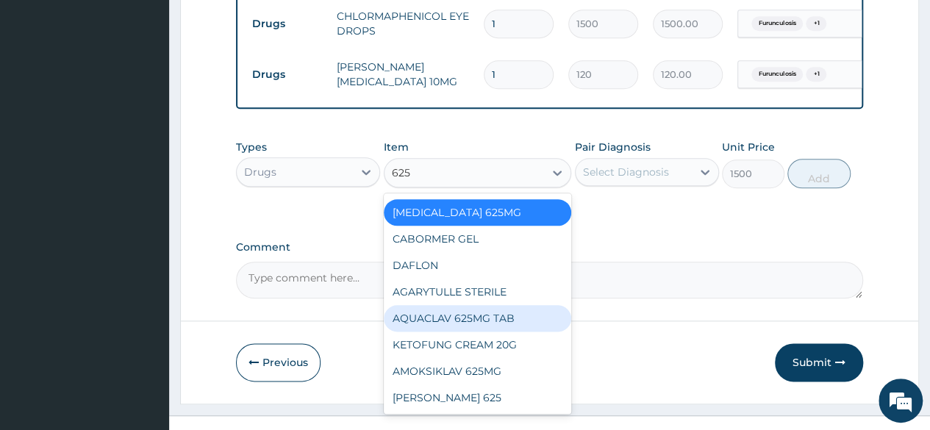
click at [457, 321] on div "AQUACLAV 625MG TAB" at bounding box center [478, 318] width 188 height 26
type input "350"
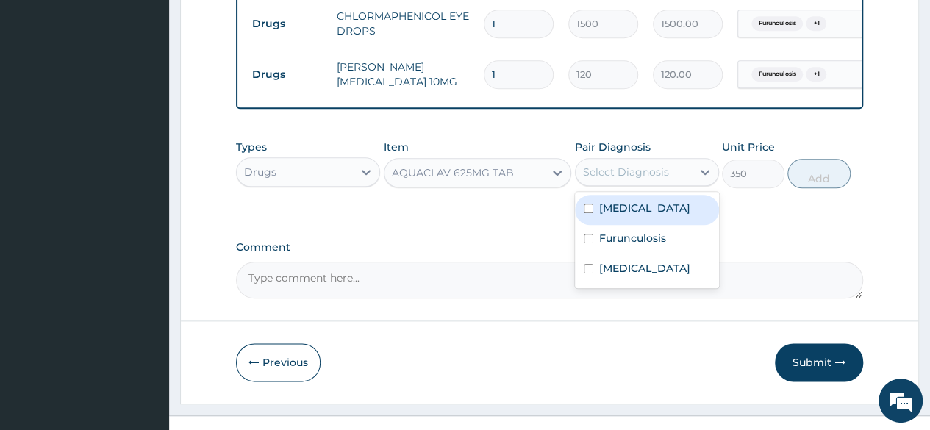
click at [648, 179] on div "Select Diagnosis" at bounding box center [626, 172] width 86 height 15
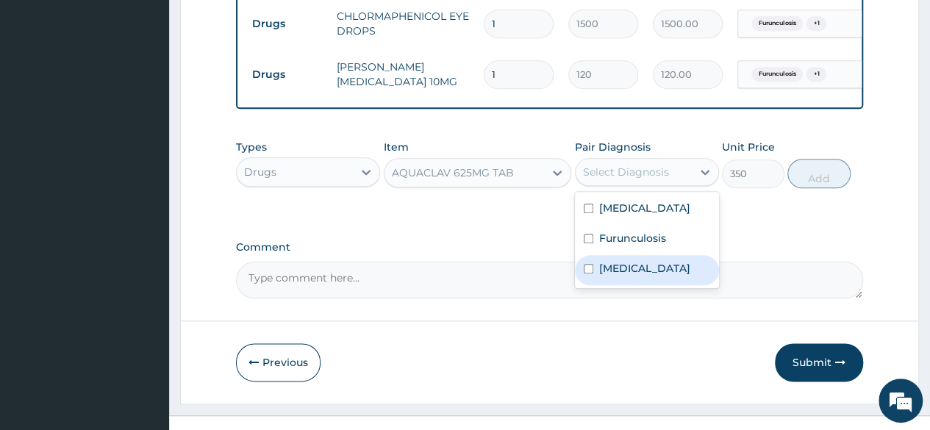
click at [634, 276] on label "[MEDICAL_DATA]" at bounding box center [644, 268] width 91 height 15
checkbox input "true"
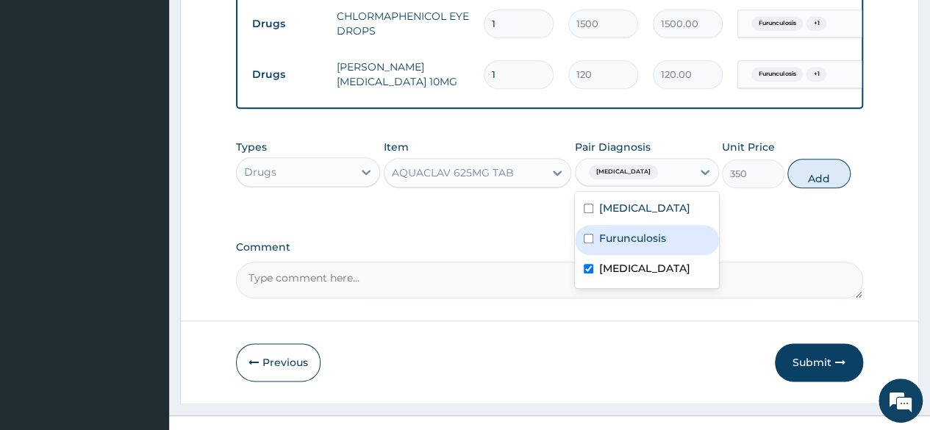
click at [635, 246] on label "Furunculosis" at bounding box center [632, 238] width 67 height 15
checkbox input "true"
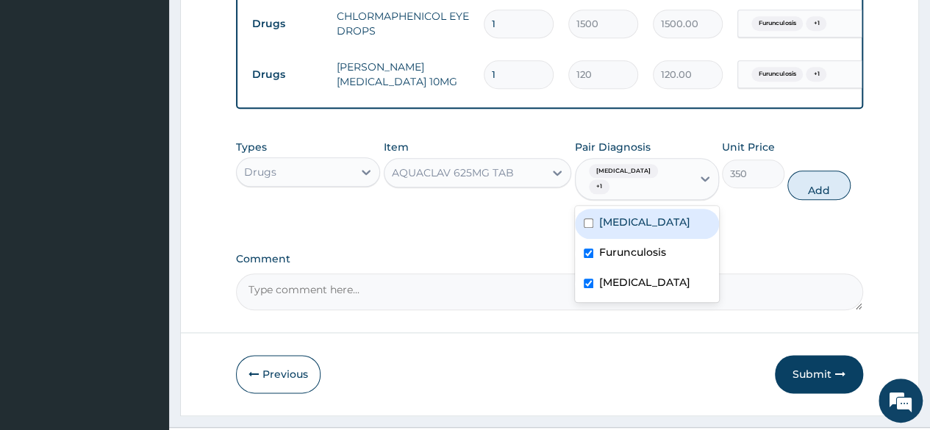
click at [635, 229] on label "[MEDICAL_DATA]" at bounding box center [644, 222] width 91 height 15
checkbox input "true"
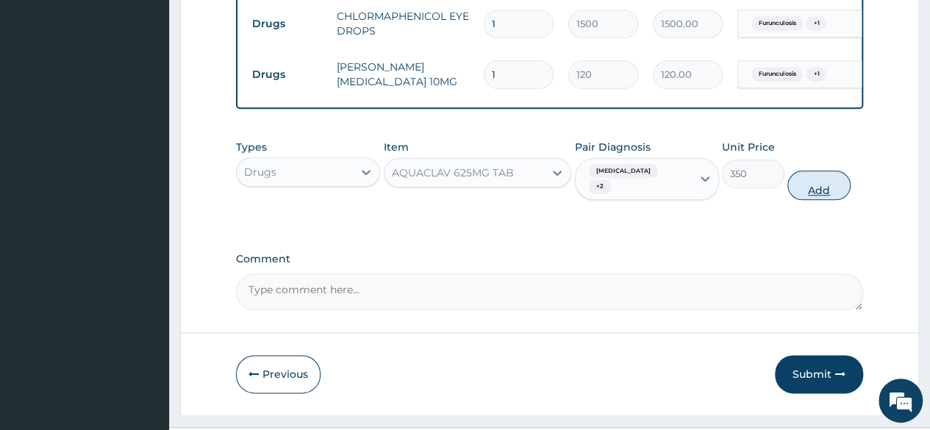
click at [811, 182] on button "Add" at bounding box center [819, 185] width 63 height 29
type input "0"
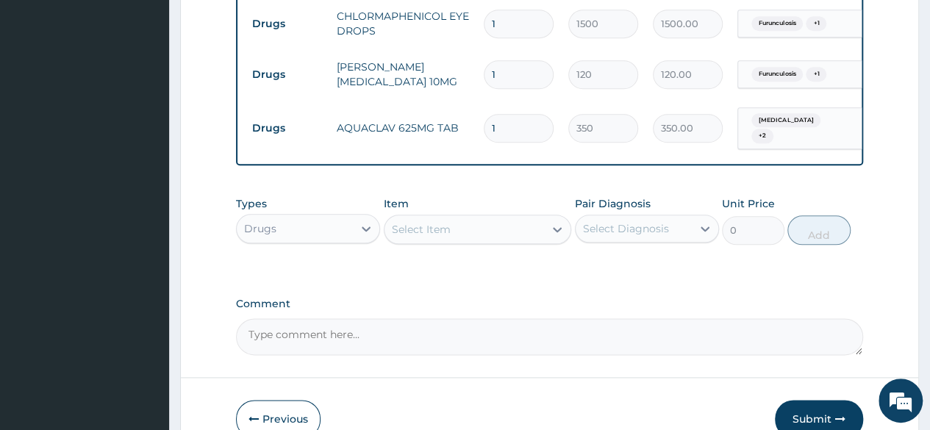
click at [475, 229] on div "Select Item" at bounding box center [465, 230] width 160 height 24
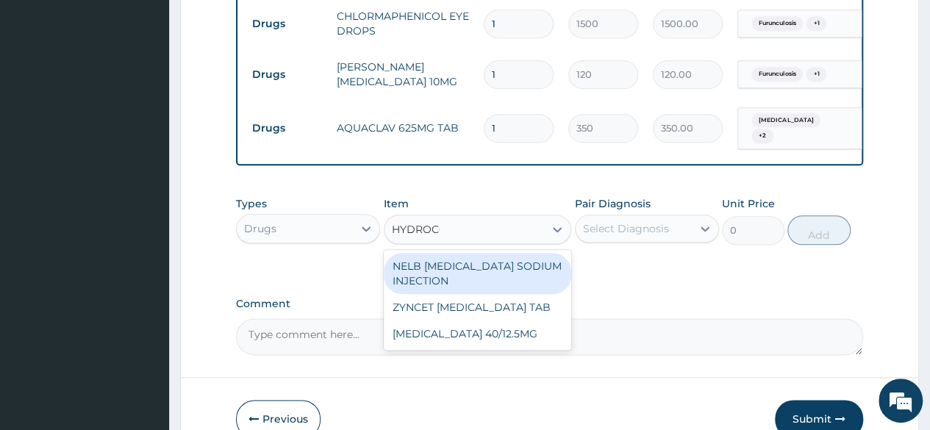
type input "HYDROCOR"
click at [480, 274] on div "NELB [MEDICAL_DATA] SODIUM INJECTION" at bounding box center [478, 273] width 188 height 41
type input "1850"
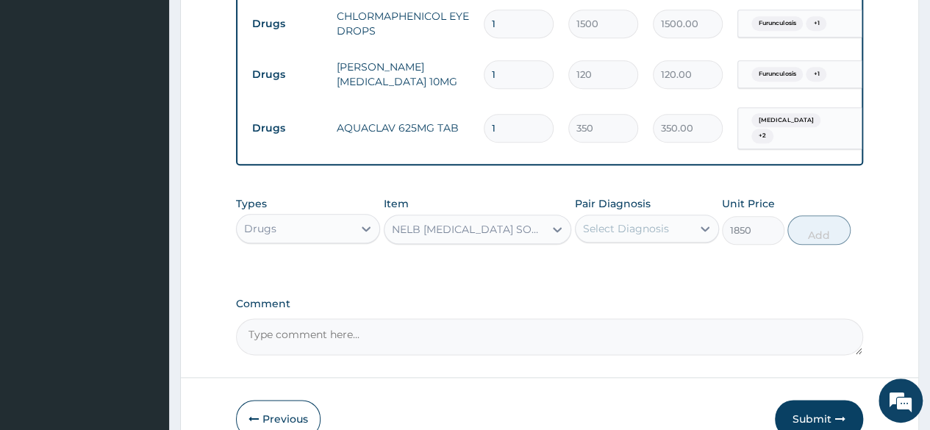
click at [622, 235] on div "Select Diagnosis" at bounding box center [626, 228] width 86 height 15
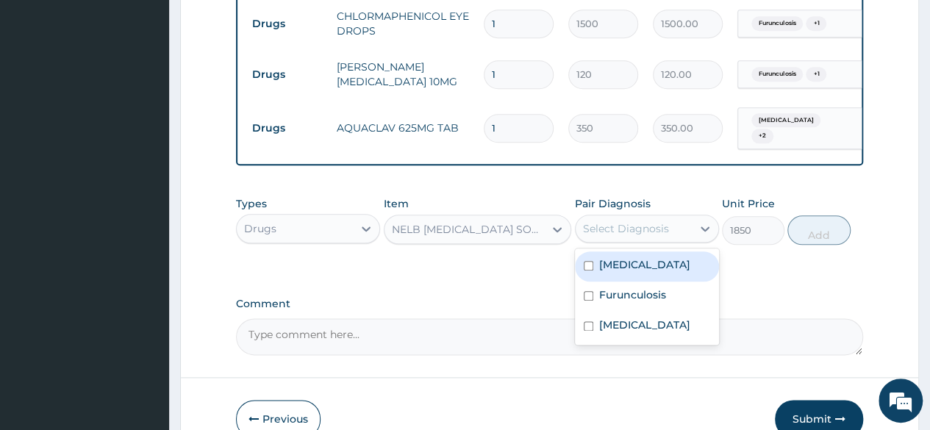
click at [629, 272] on label "[MEDICAL_DATA]" at bounding box center [644, 264] width 91 height 15
checkbox input "true"
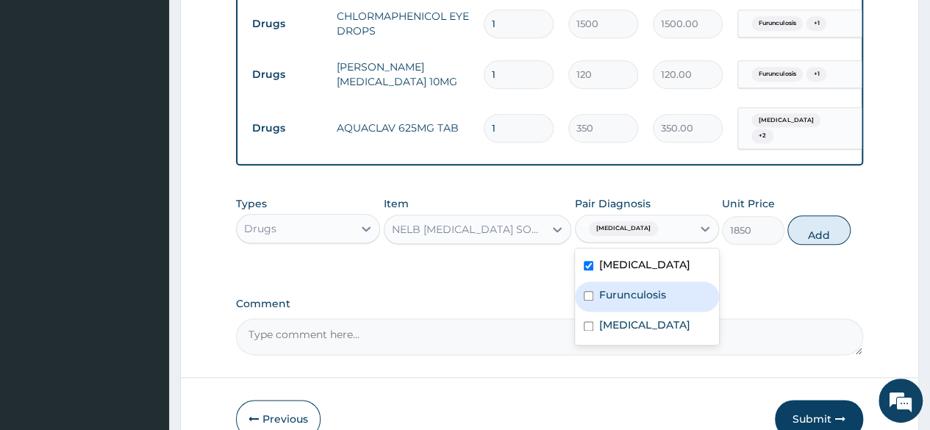
click at [633, 302] on label "Furunculosis" at bounding box center [632, 295] width 67 height 15
checkbox input "true"
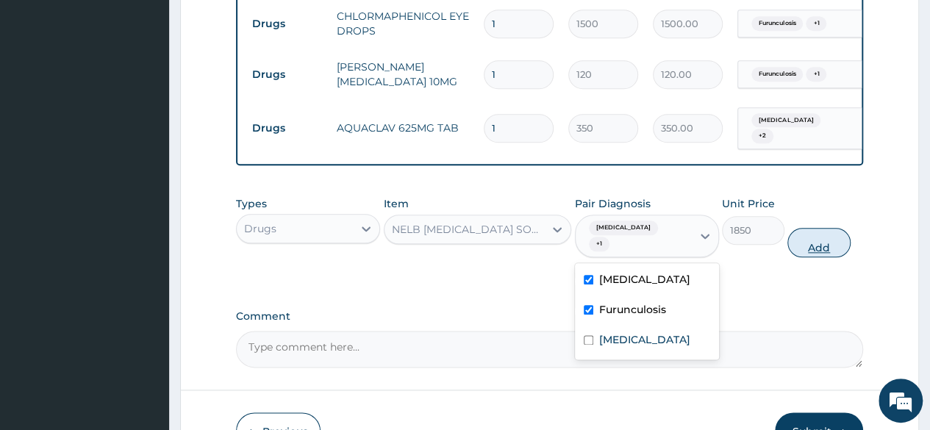
click at [824, 246] on button "Add" at bounding box center [819, 242] width 63 height 29
type input "0"
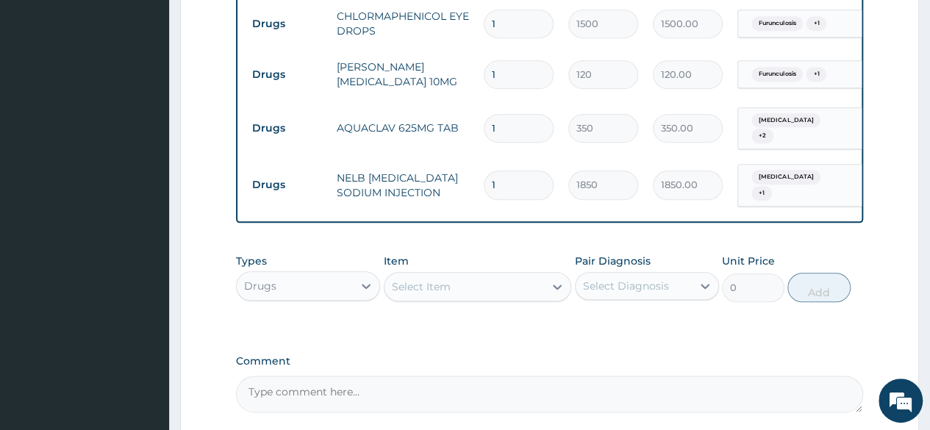
click at [452, 299] on div "Select Item" at bounding box center [465, 287] width 160 height 24
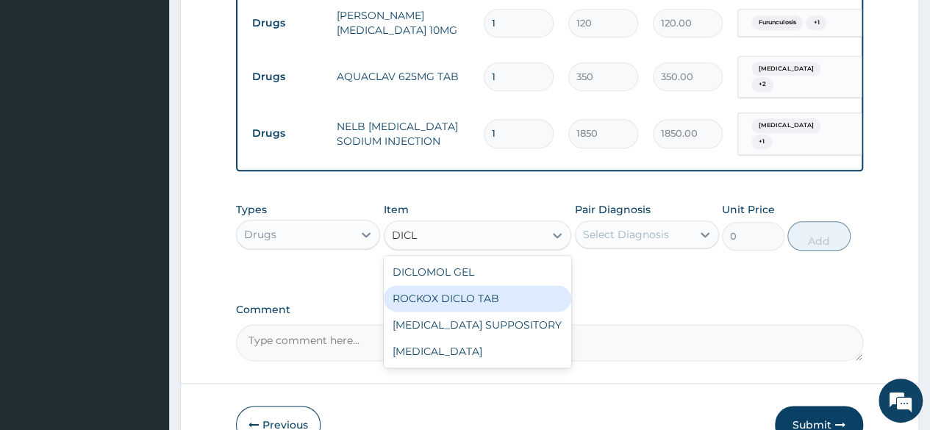
scroll to position [809, 0]
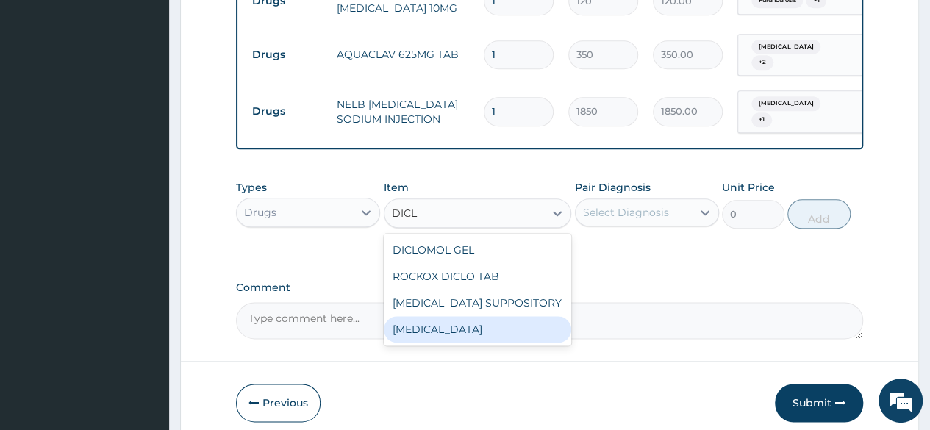
type input "DICL"
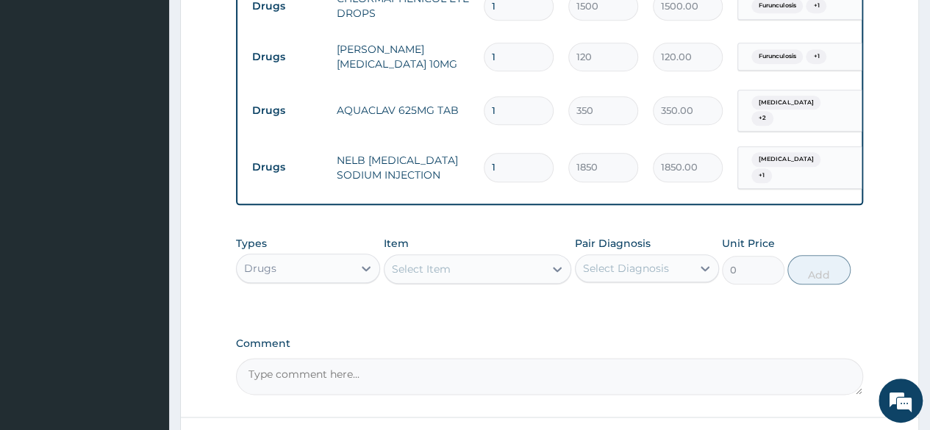
scroll to position [735, 0]
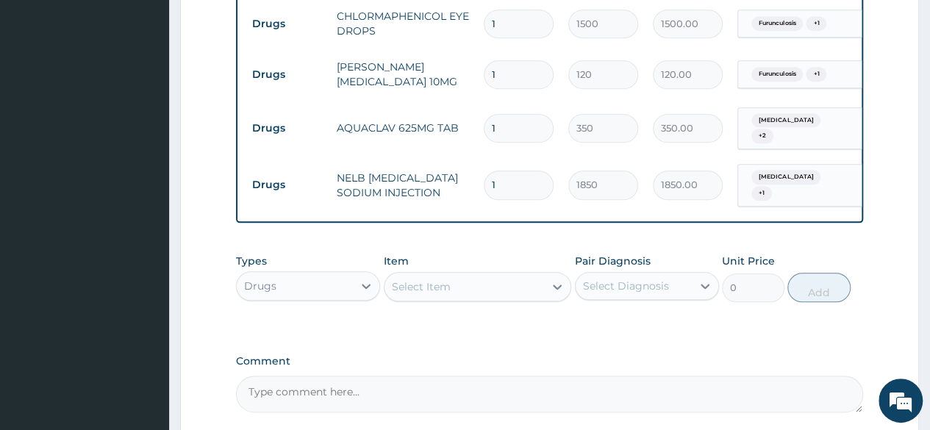
click at [503, 122] on input "1" at bounding box center [519, 128] width 70 height 29
type input "14"
type input "4900.00"
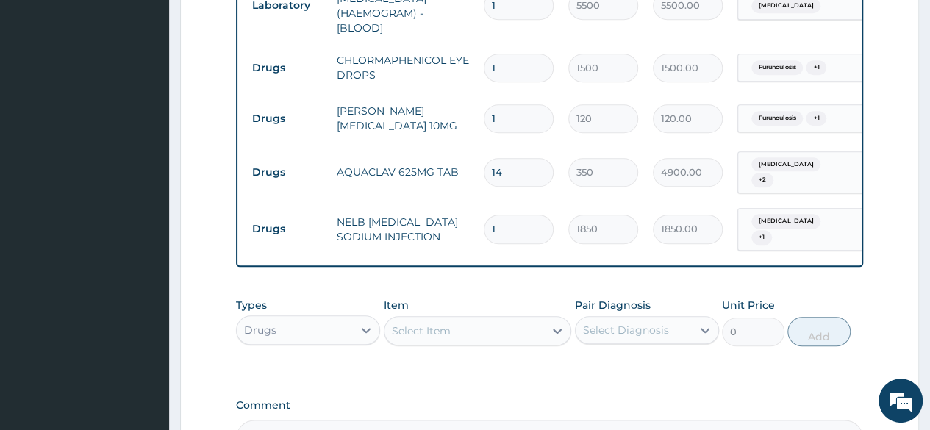
scroll to position [662, 0]
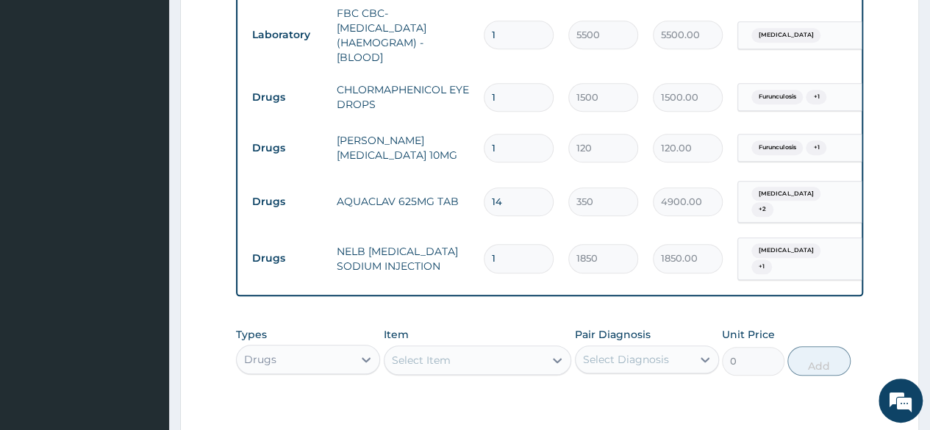
type input "14"
drag, startPoint x: 502, startPoint y: 142, endPoint x: 452, endPoint y: 157, distance: 52.1
click at [452, 157] on tr "Drugs LORATYN [MEDICAL_DATA] 10MG 1 120 120.00 Furunculosis + 1 Delete" at bounding box center [605, 148] width 721 height 51
type input "5"
type input "600.00"
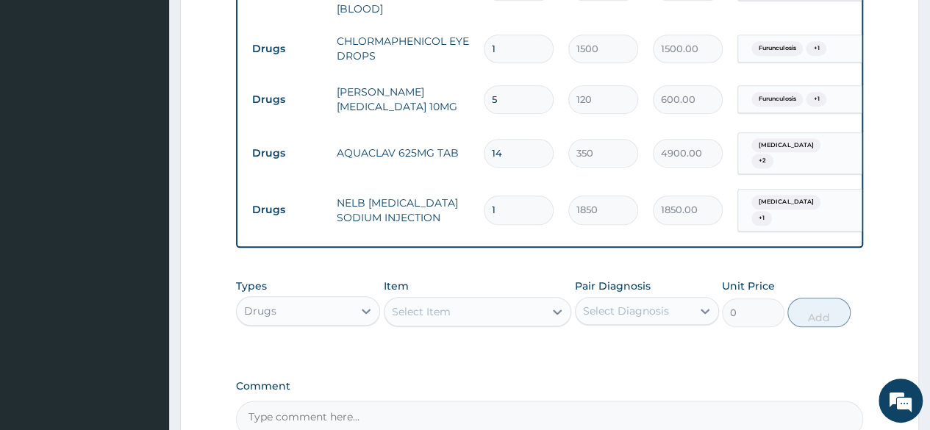
scroll to position [735, 0]
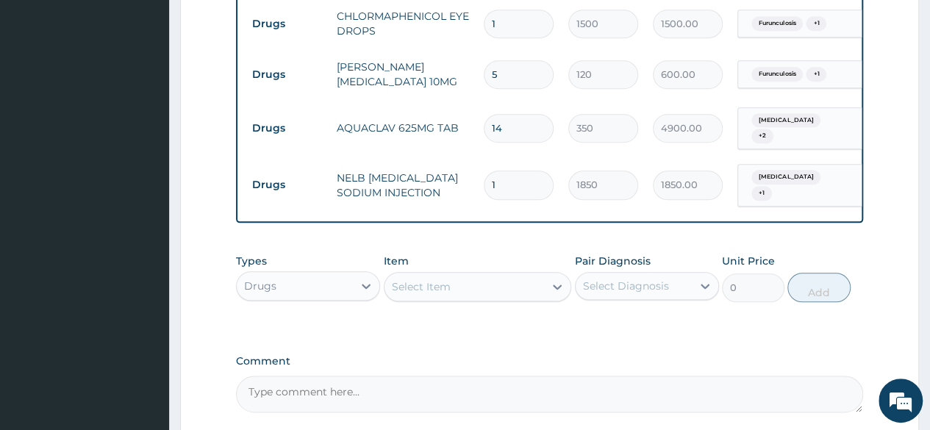
type input "5"
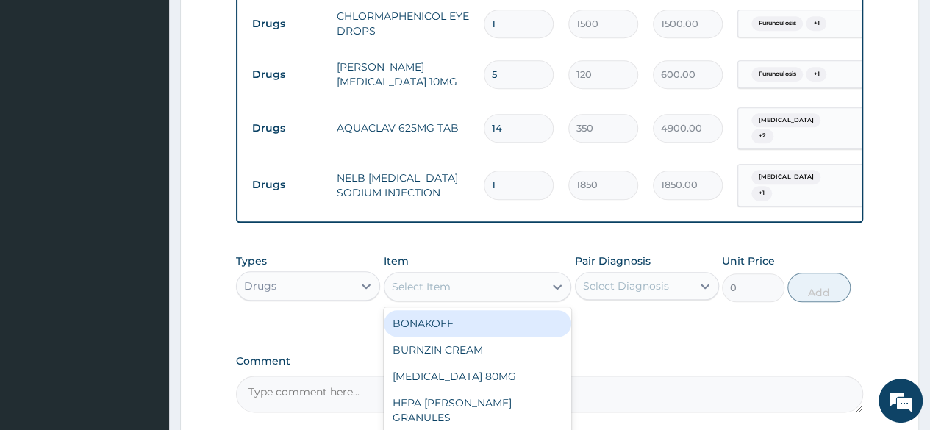
click at [440, 291] on div "Select Item" at bounding box center [421, 286] width 59 height 15
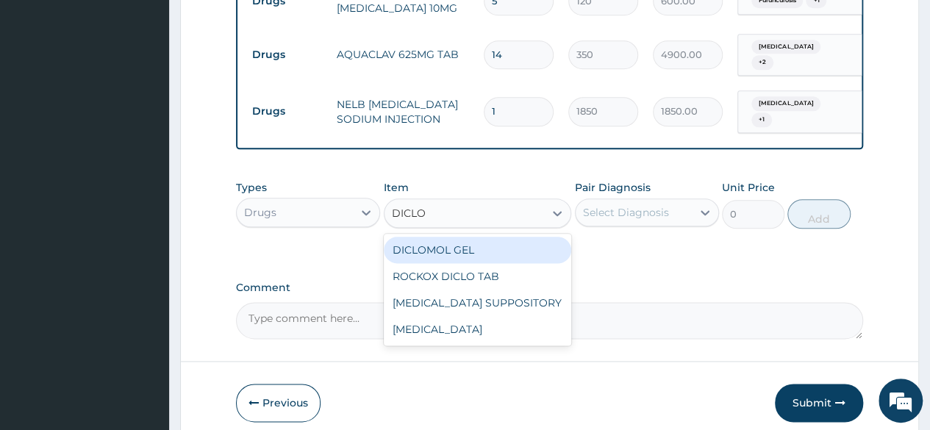
type input "DICLOF"
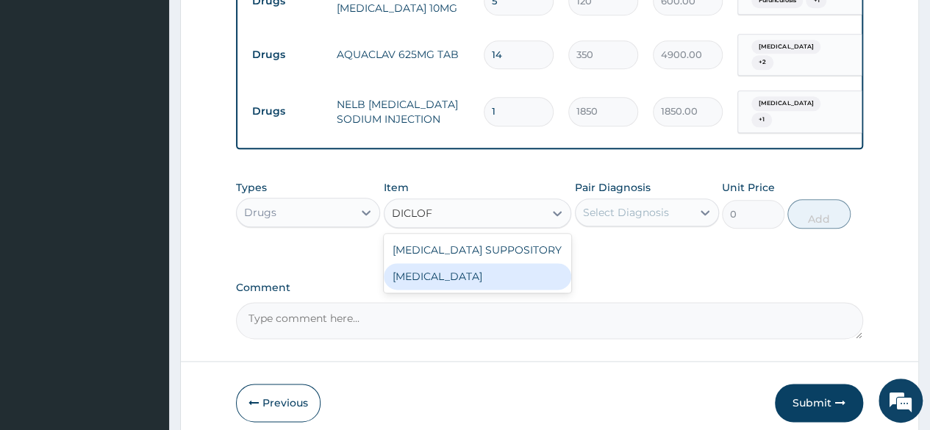
click at [513, 287] on div "[MEDICAL_DATA]" at bounding box center [478, 276] width 188 height 26
type input "900"
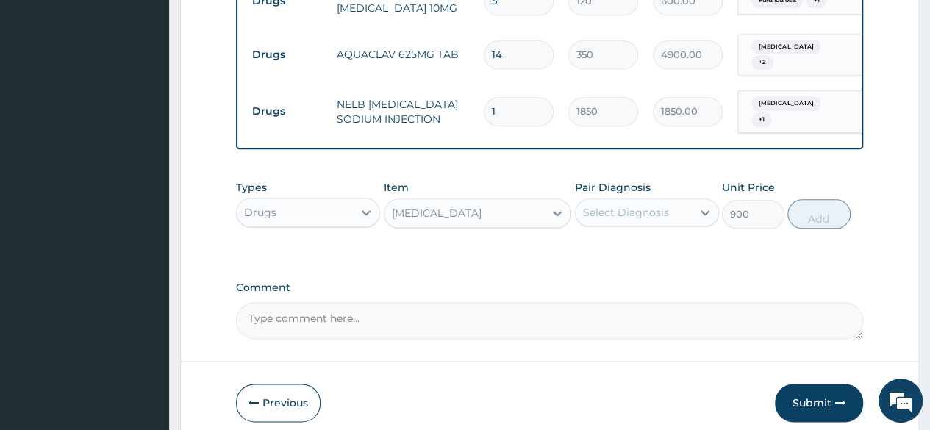
click at [613, 214] on div "Select Diagnosis" at bounding box center [626, 212] width 86 height 15
click at [471, 211] on div "[MEDICAL_DATA]" at bounding box center [465, 214] width 160 height 24
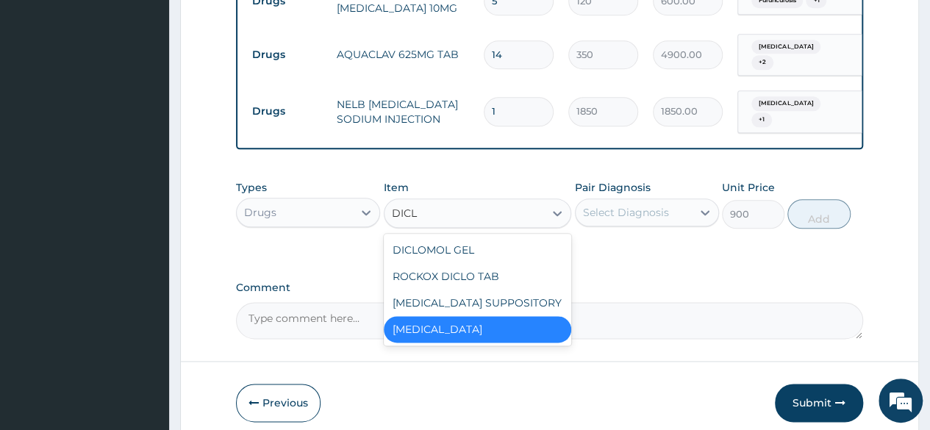
scroll to position [0, 0]
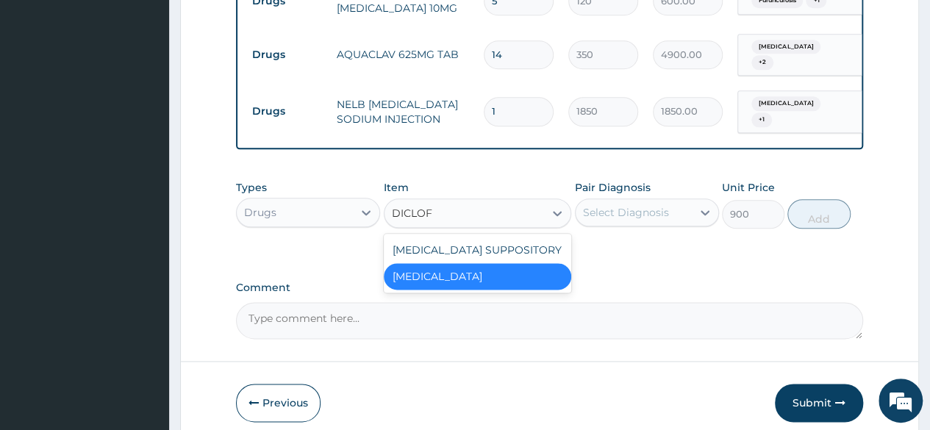
type input "DICLO"
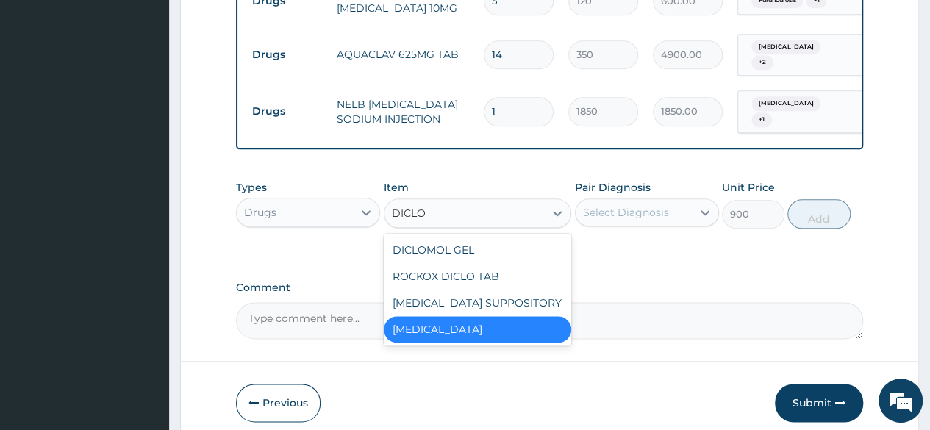
click at [479, 338] on div "[MEDICAL_DATA]" at bounding box center [478, 329] width 188 height 26
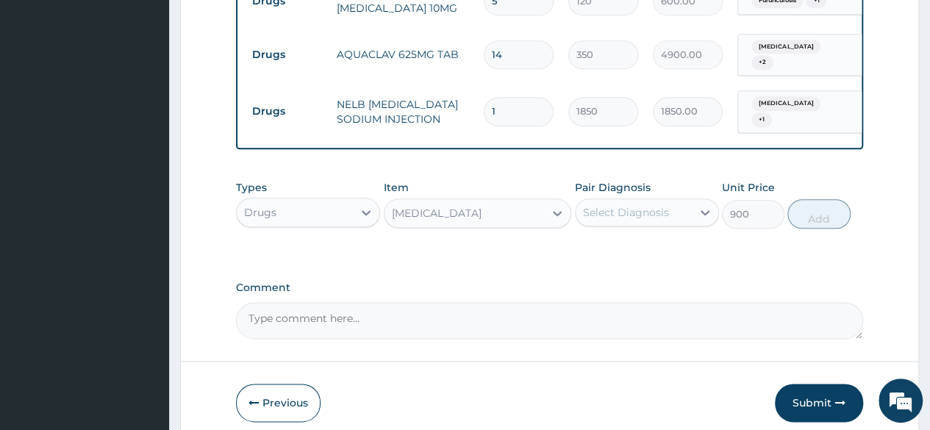
click at [647, 220] on div "Select Diagnosis" at bounding box center [626, 212] width 86 height 15
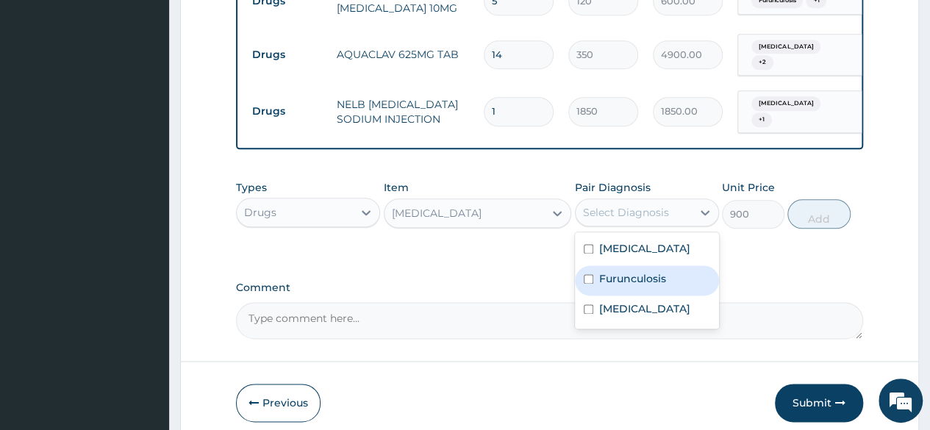
click at [649, 286] on label "Furunculosis" at bounding box center [632, 278] width 67 height 15
checkbox input "true"
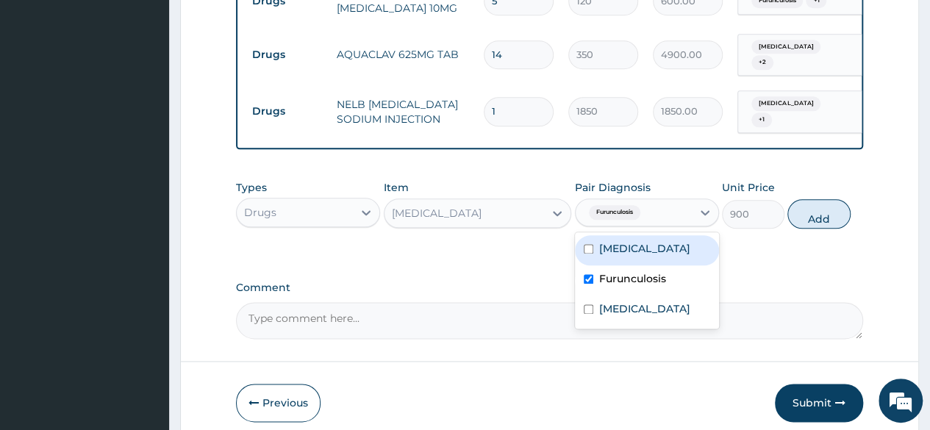
click at [647, 256] on label "[MEDICAL_DATA]" at bounding box center [644, 248] width 91 height 15
checkbox input "true"
click at [829, 217] on button "Add" at bounding box center [819, 213] width 63 height 29
type input "0"
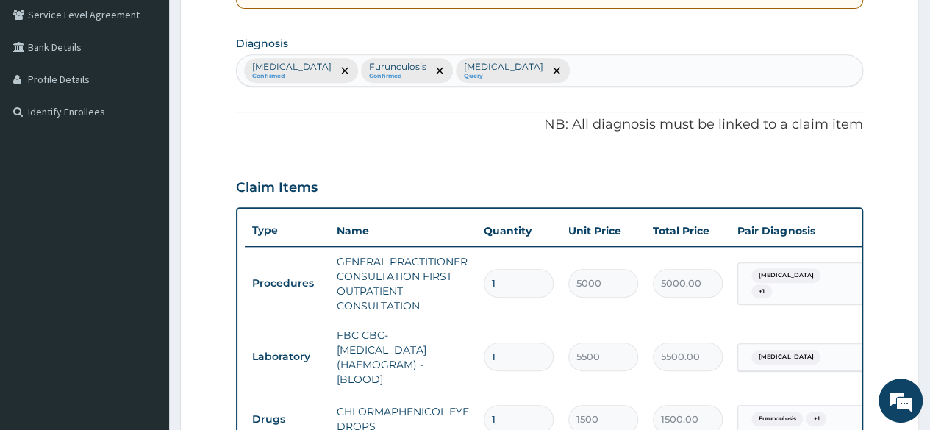
scroll to position [294, 0]
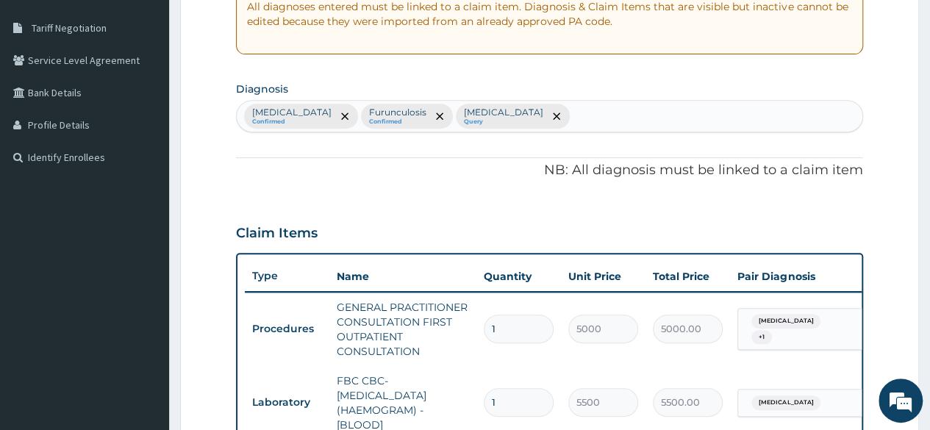
click at [609, 109] on div "[MEDICAL_DATA] Confirmed Furunculosis Confirmed [MEDICAL_DATA] Query" at bounding box center [550, 116] width 626 height 31
type input "PAIN"
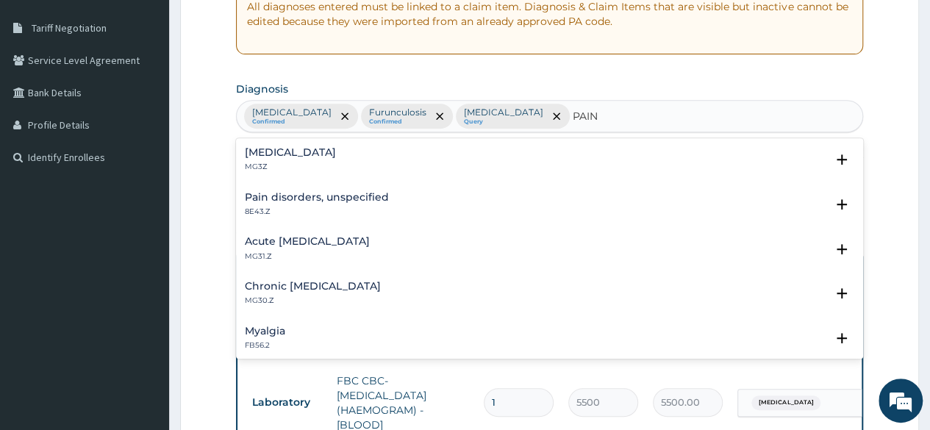
click at [287, 157] on h4 "[MEDICAL_DATA]" at bounding box center [290, 152] width 91 height 11
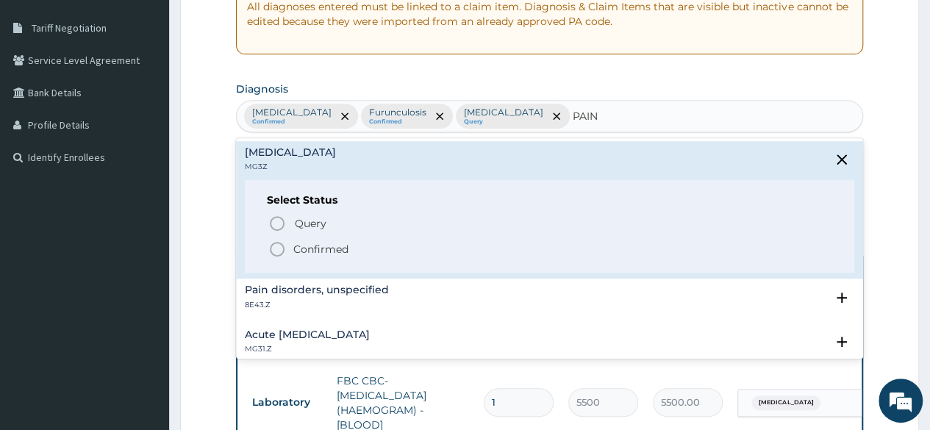
click at [280, 241] on icon "status option filled" at bounding box center [277, 250] width 18 height 18
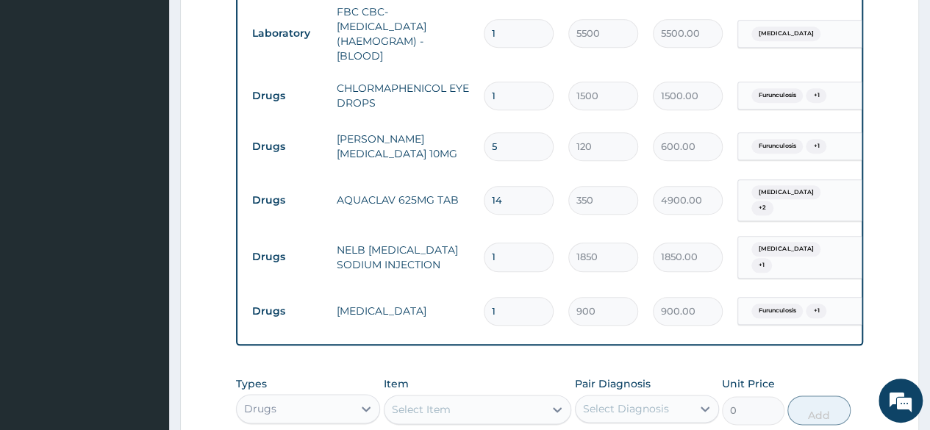
scroll to position [809, 0]
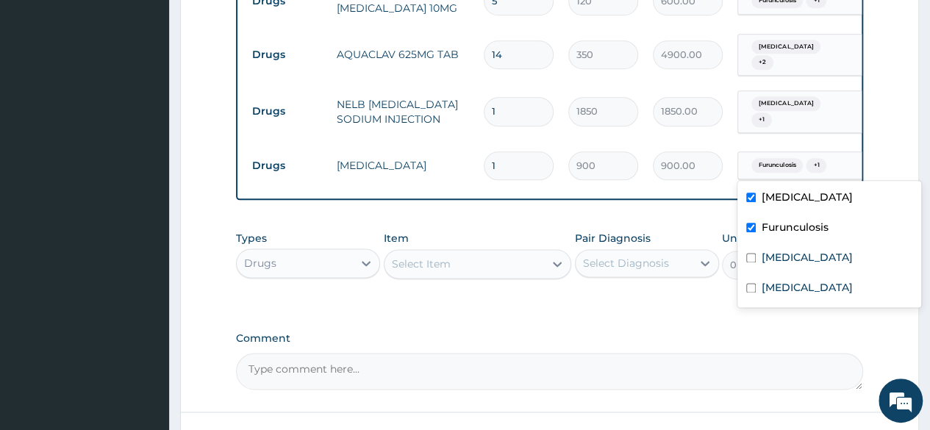
click at [765, 160] on span "Furunculosis" at bounding box center [777, 165] width 51 height 15
click at [797, 289] on label "[MEDICAL_DATA]" at bounding box center [807, 287] width 91 height 15
checkbox input "true"
click at [572, 341] on label "Comment" at bounding box center [549, 338] width 627 height 13
click at [572, 353] on textarea "Comment" at bounding box center [549, 371] width 627 height 37
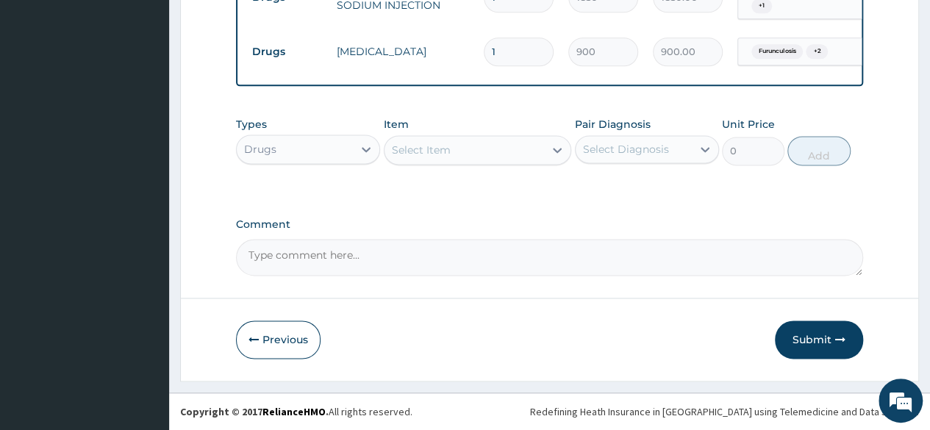
scroll to position [928, 0]
click at [362, 146] on icon at bounding box center [366, 149] width 15 height 15
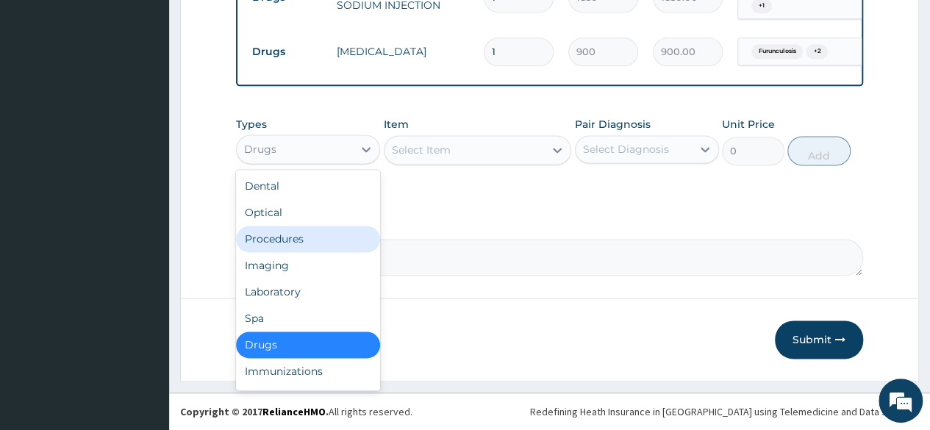
click at [293, 242] on div "Procedures" at bounding box center [308, 239] width 144 height 26
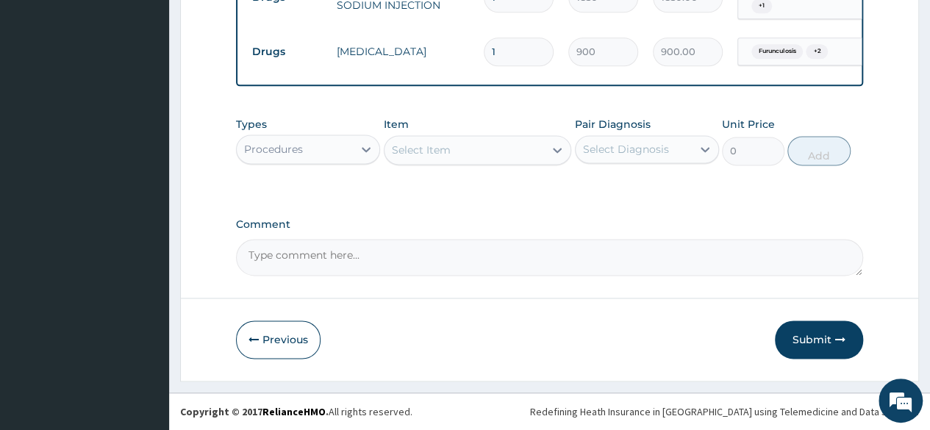
click at [443, 150] on div "Select Item" at bounding box center [421, 150] width 59 height 15
type input "REG"
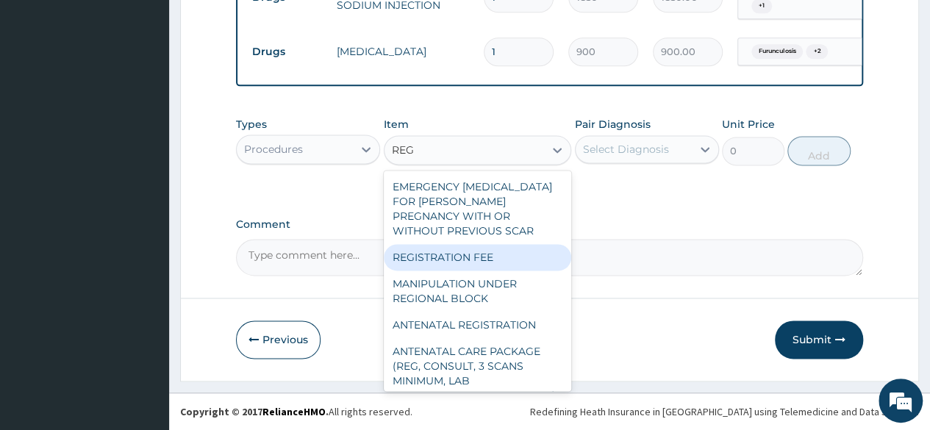
click at [458, 263] on div "REGISTRATION FEE" at bounding box center [478, 257] width 188 height 26
type input "3600"
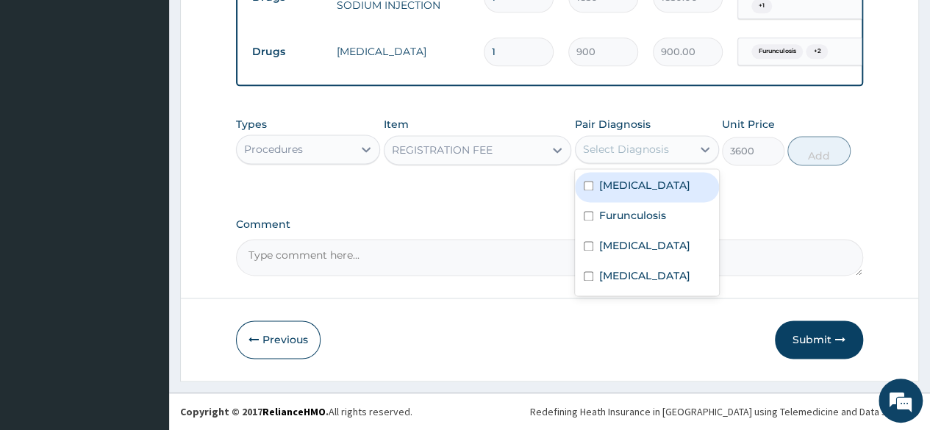
click at [627, 151] on div "Select Diagnosis" at bounding box center [626, 149] width 86 height 15
click at [652, 193] on label "[MEDICAL_DATA]" at bounding box center [644, 185] width 91 height 15
checkbox input "true"
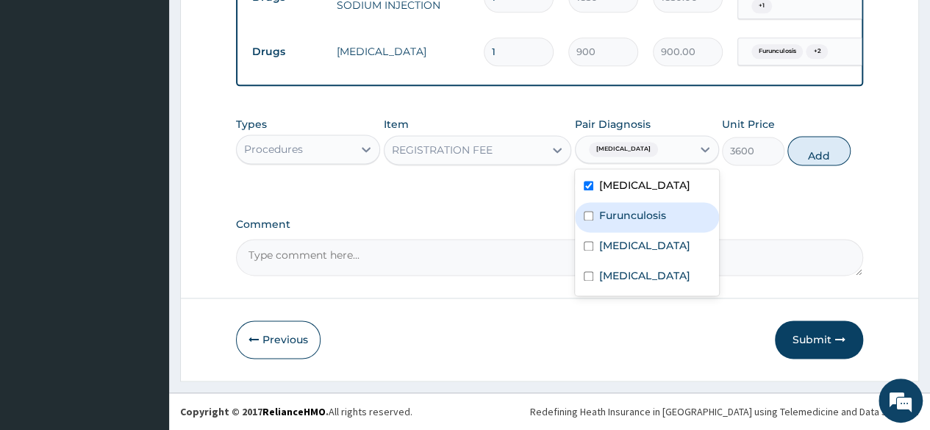
click at [650, 223] on label "Furunculosis" at bounding box center [632, 215] width 67 height 15
checkbox input "true"
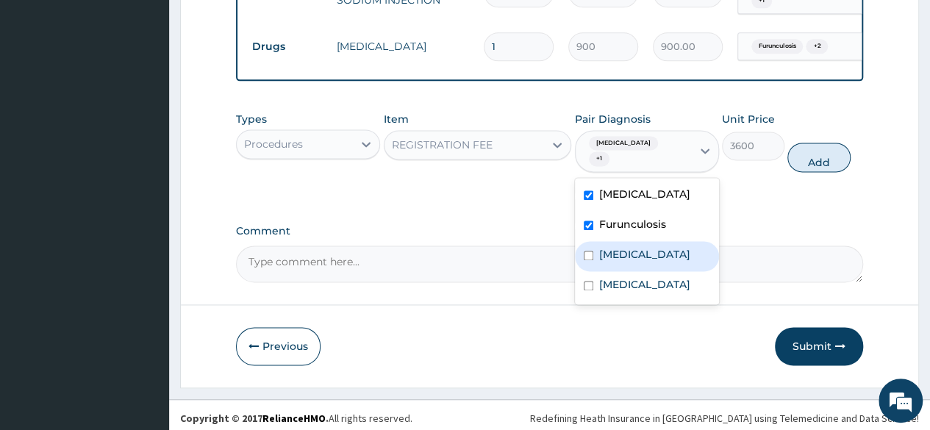
click at [647, 262] on div "[MEDICAL_DATA]" at bounding box center [647, 256] width 144 height 30
checkbox input "true"
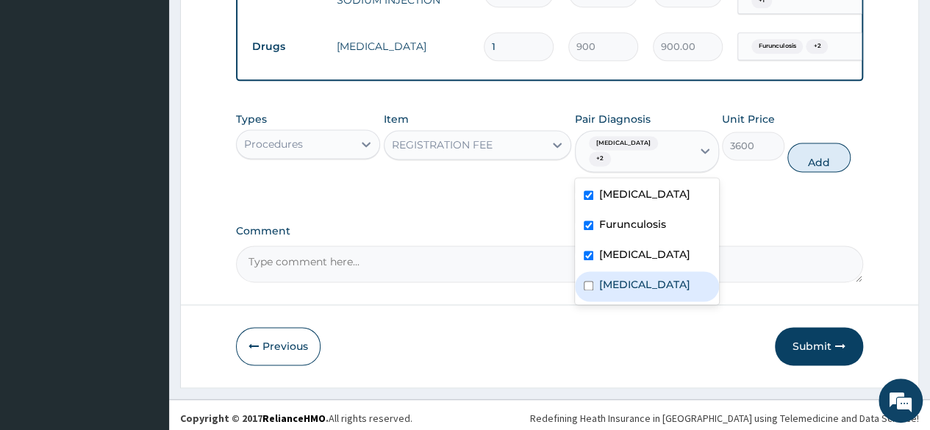
click at [658, 292] on label "[MEDICAL_DATA]" at bounding box center [644, 284] width 91 height 15
checkbox input "true"
click at [806, 158] on button "Add" at bounding box center [819, 157] width 63 height 29
type input "0"
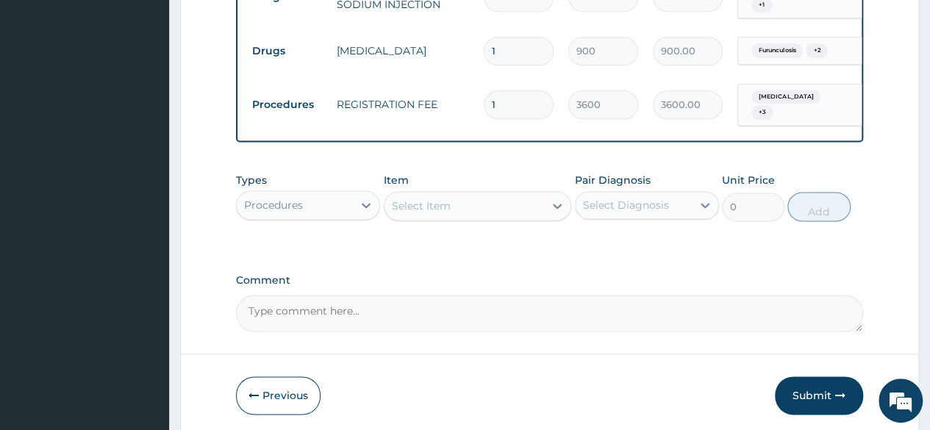
scroll to position [985, 0]
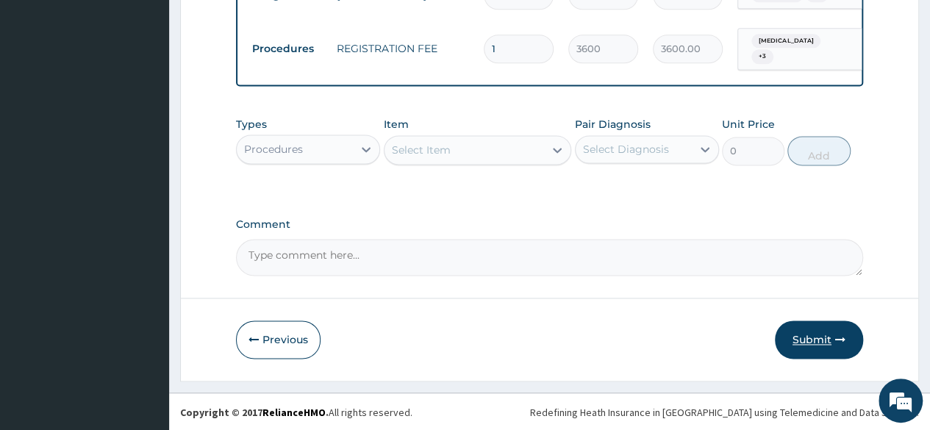
click at [812, 333] on button "Submit" at bounding box center [819, 340] width 88 height 38
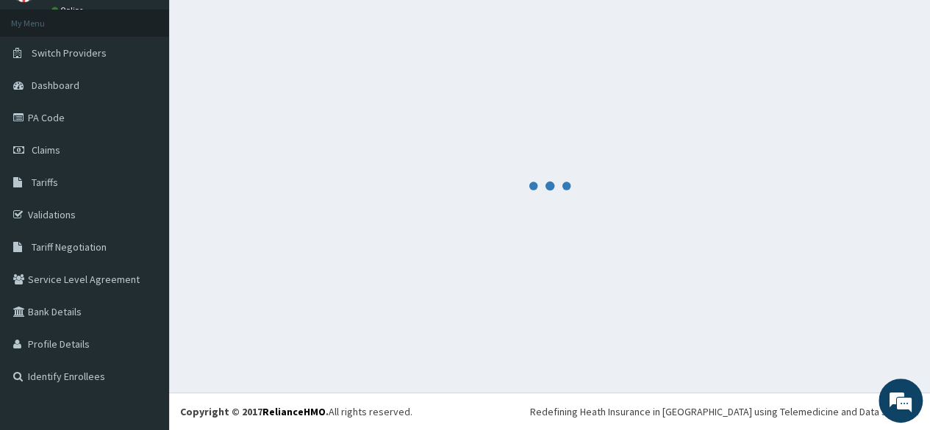
scroll to position [74, 0]
